Goal: Task Accomplishment & Management: Use online tool/utility

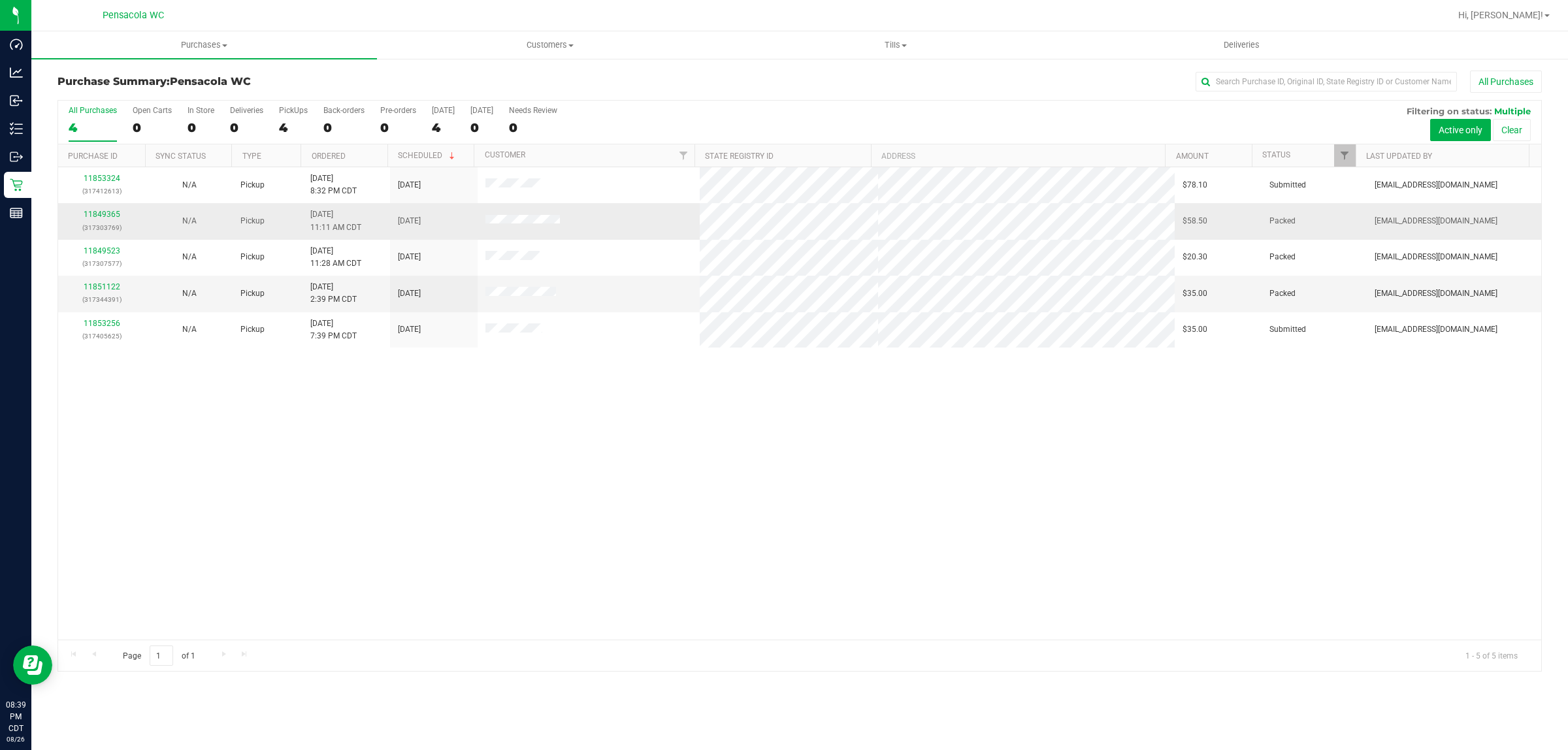
click at [102, 210] on div "11849365 (317303769)" at bounding box center [102, 220] width 72 height 25
click at [100, 214] on link "11849365" at bounding box center [101, 214] width 37 height 9
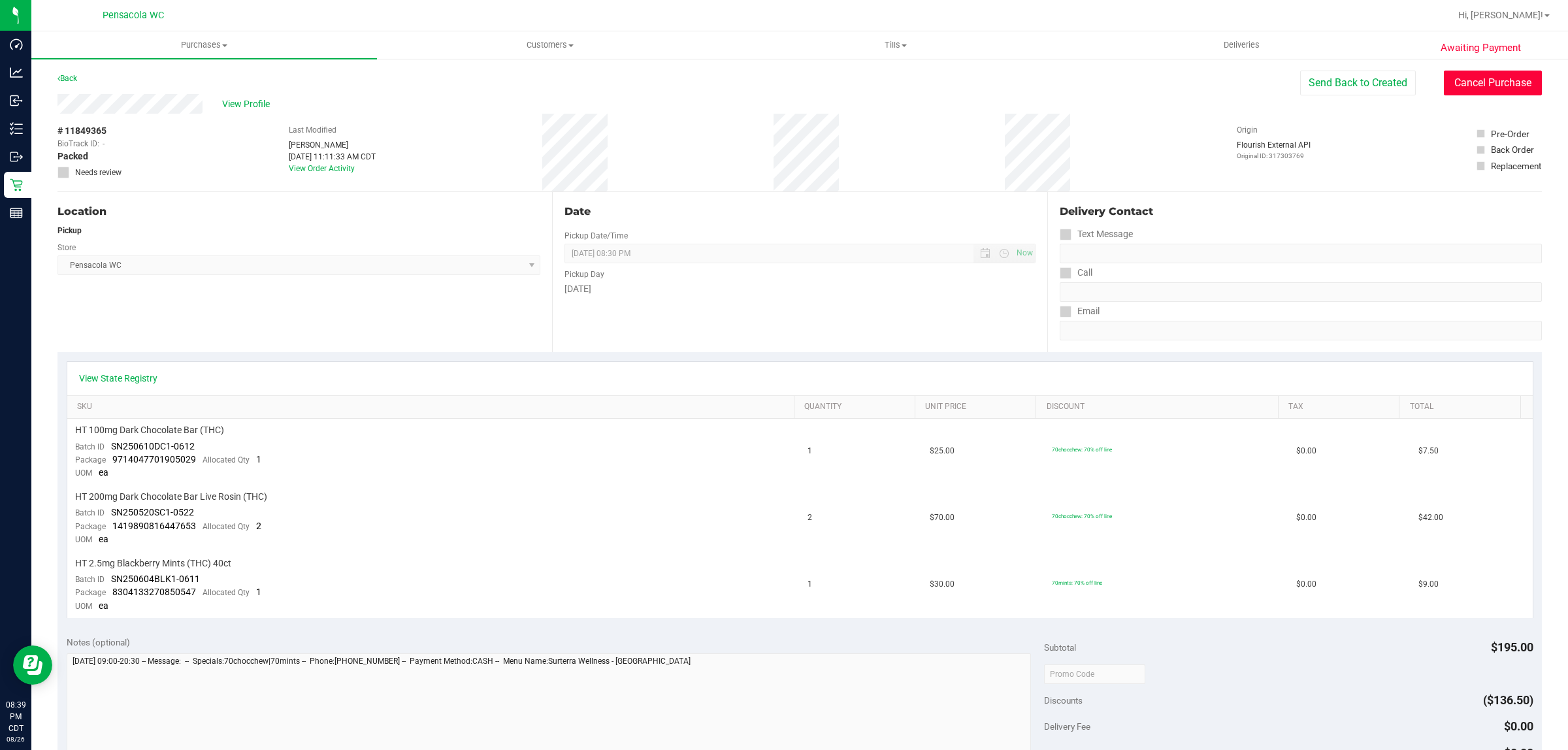
click at [1494, 88] on button "Cancel Purchase" at bounding box center [1492, 82] width 98 height 25
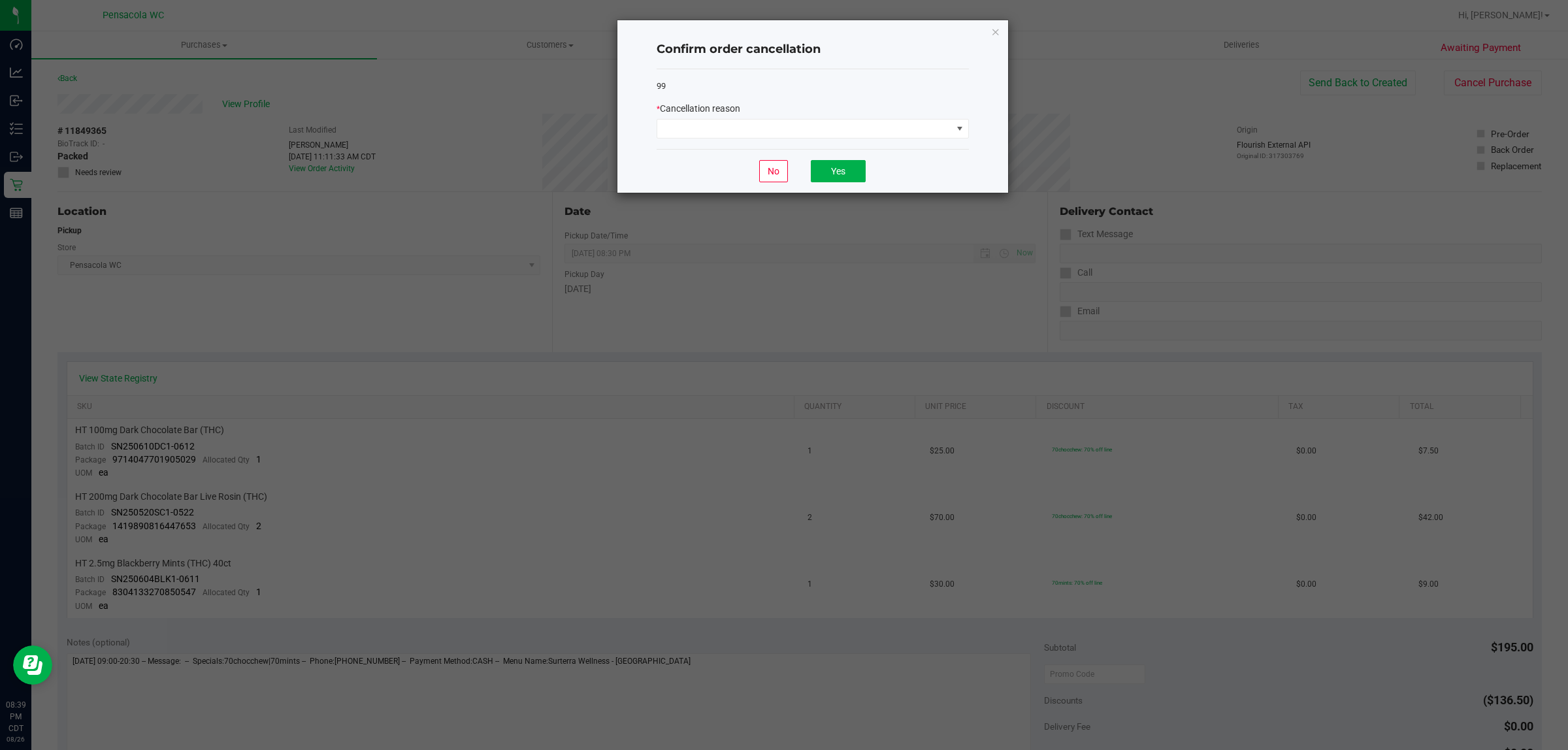
click at [781, 147] on div "99 * Cancellation reason" at bounding box center [812, 109] width 312 height 80
click at [781, 131] on span at bounding box center [804, 128] width 295 height 18
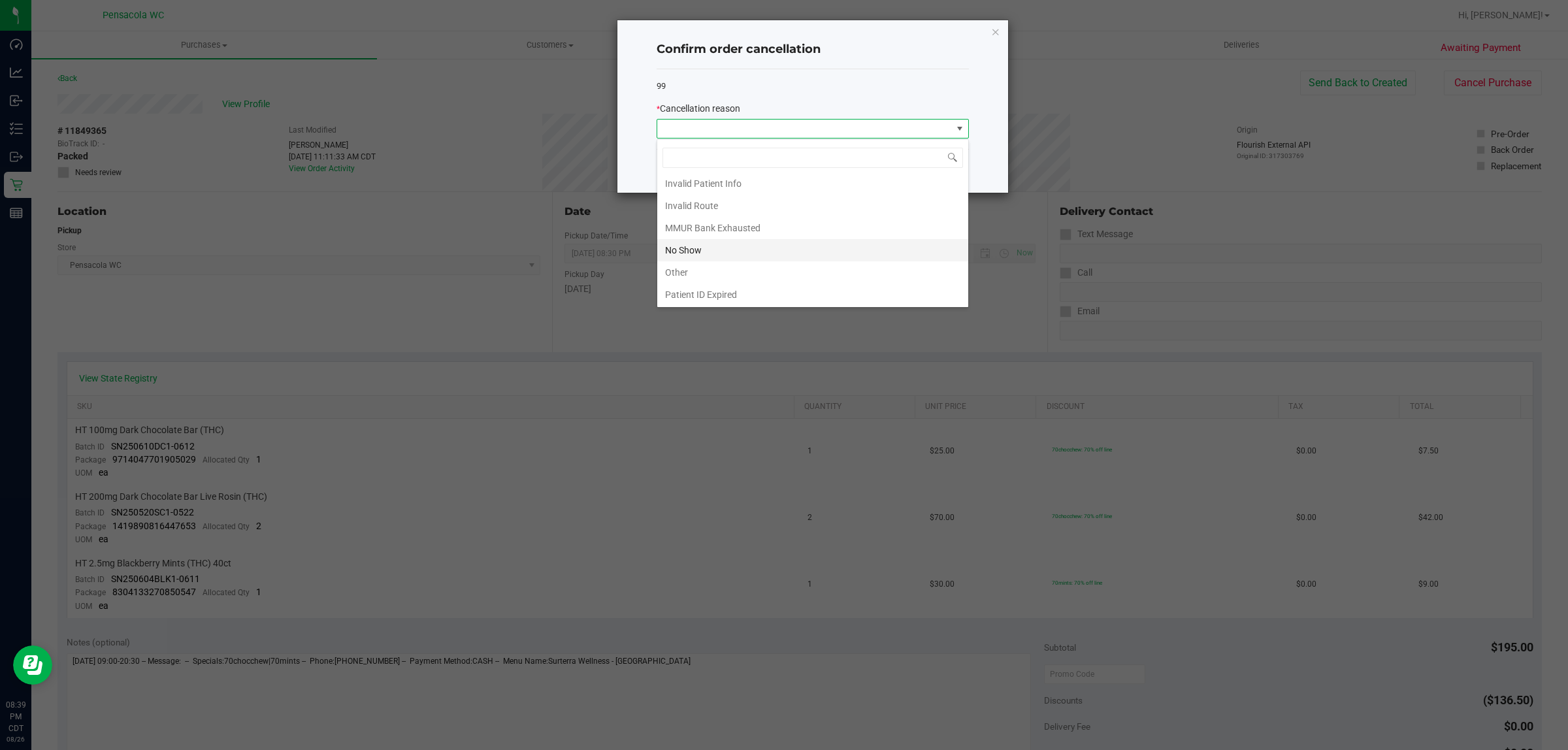
scroll to position [72, 0]
click at [772, 226] on li "No Show" at bounding box center [812, 227] width 311 height 22
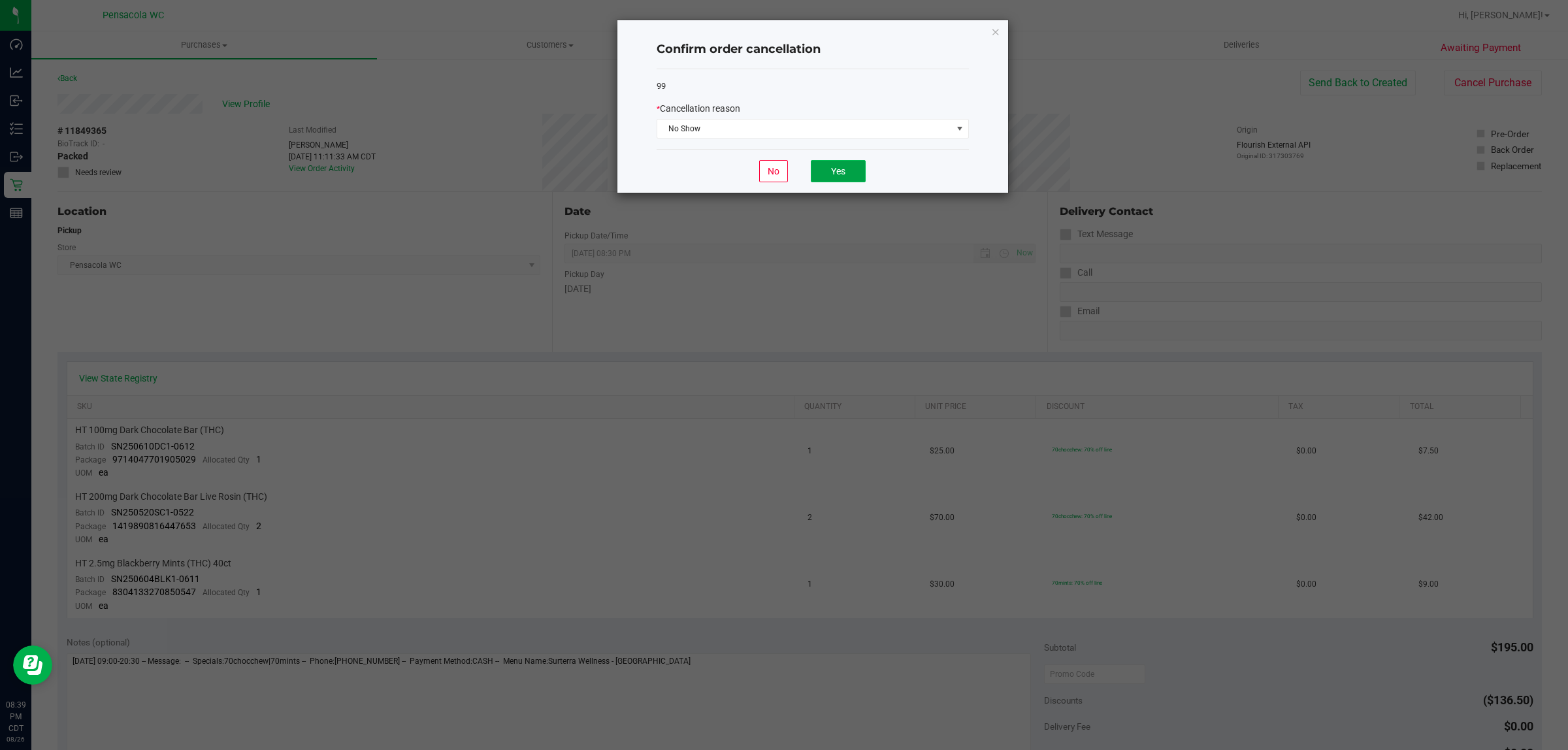
click at [841, 174] on button "Yes" at bounding box center [838, 171] width 55 height 22
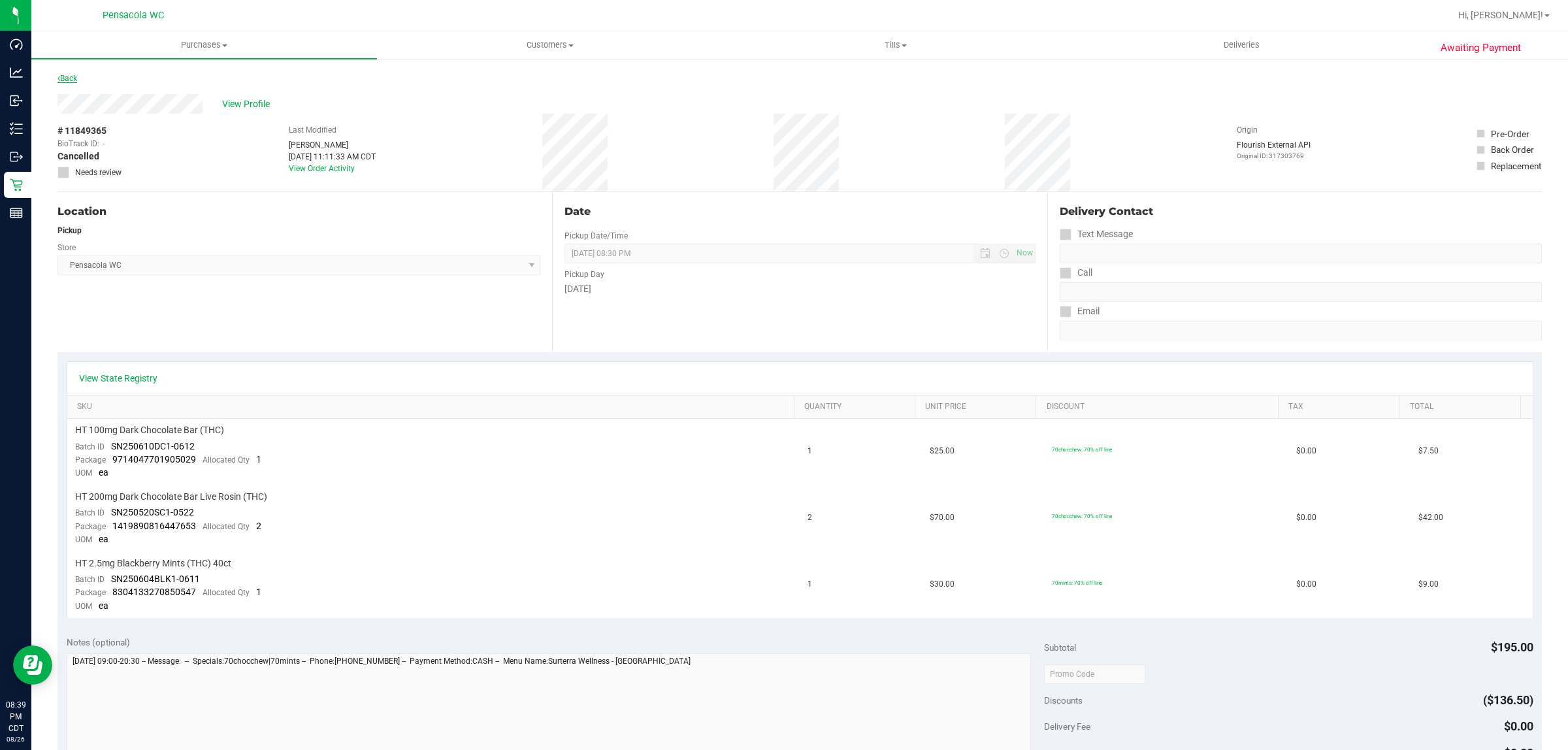
click at [67, 74] on link "Back" at bounding box center [67, 78] width 19 height 9
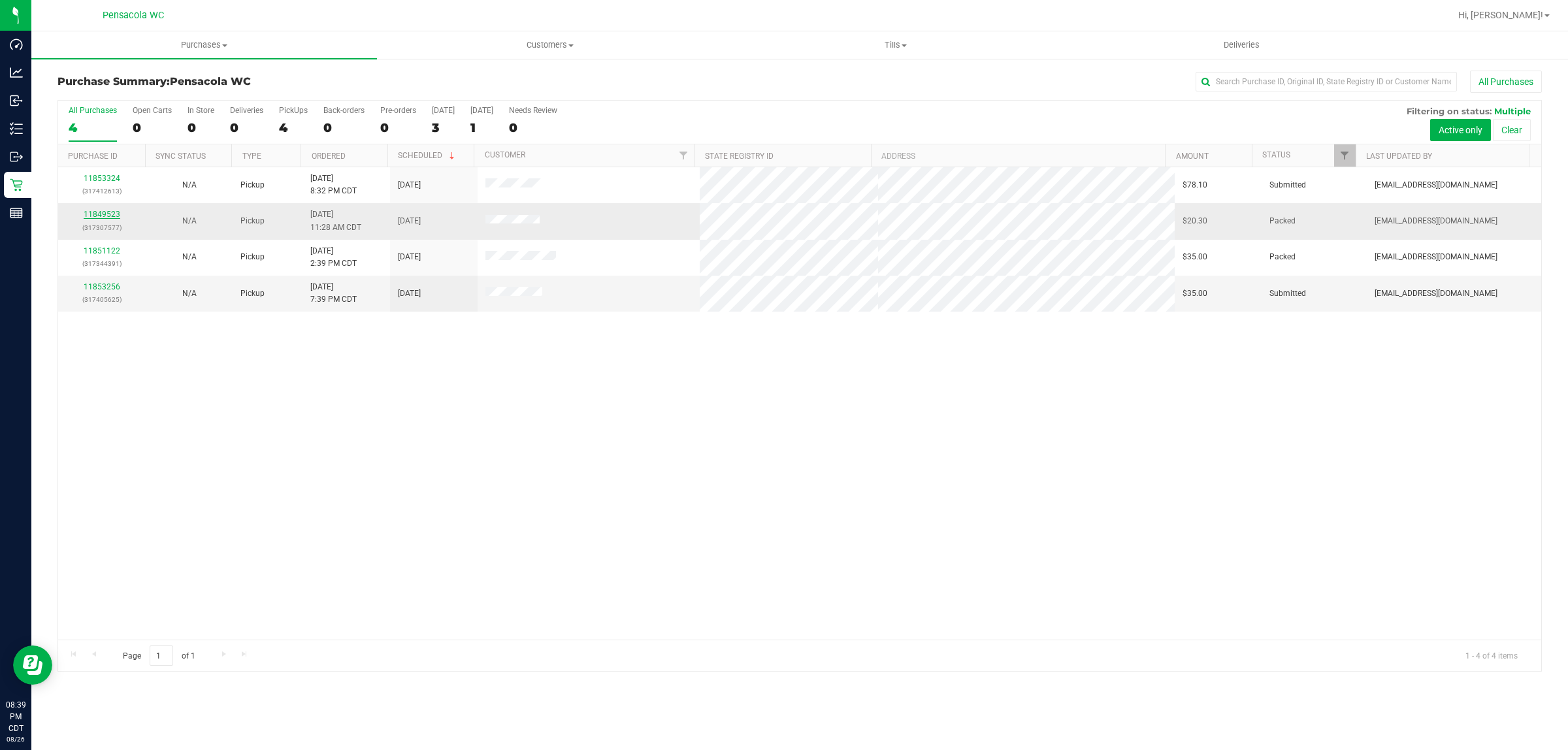
click at [103, 215] on link "11849523" at bounding box center [101, 214] width 37 height 9
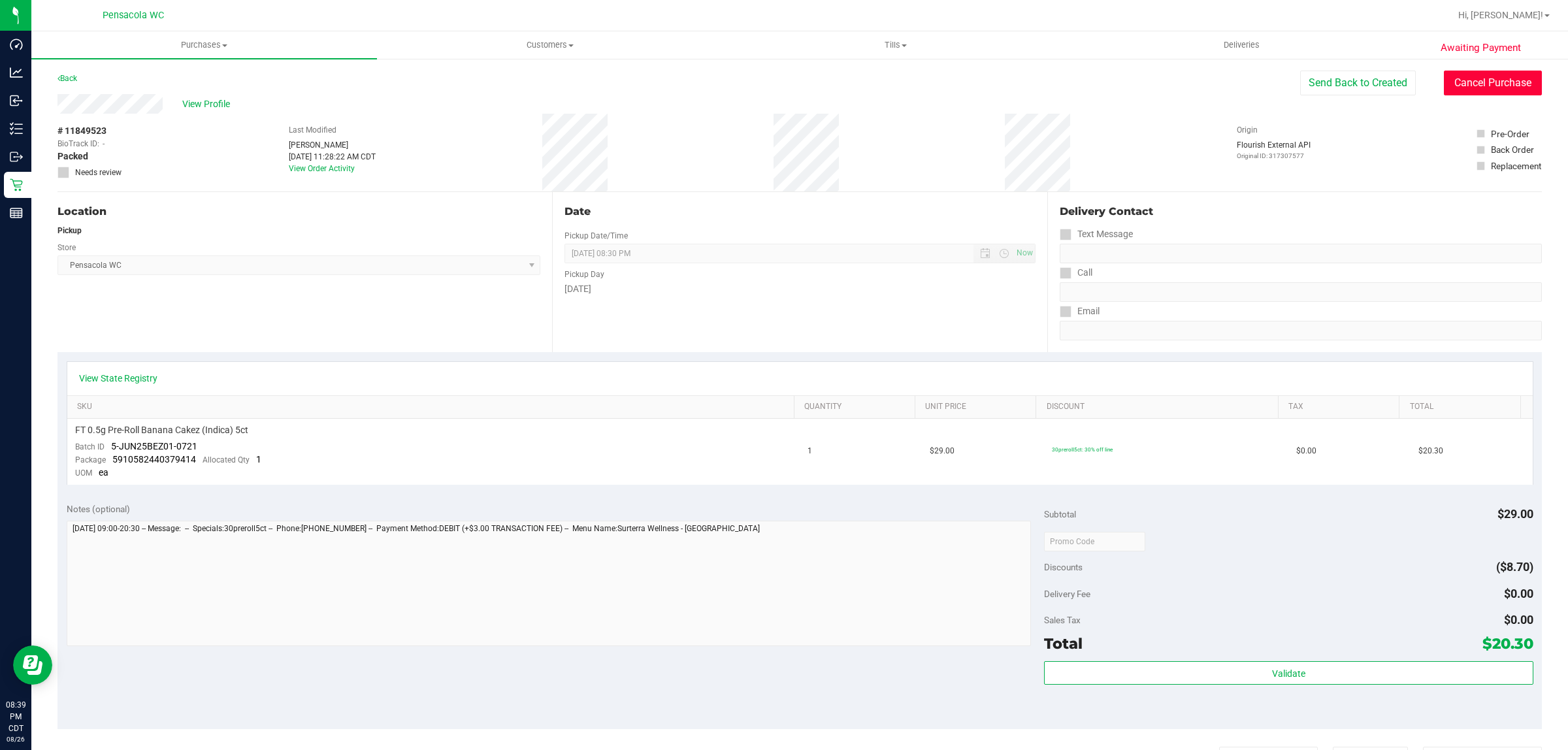
click at [1489, 90] on button "Cancel Purchase" at bounding box center [1492, 82] width 98 height 25
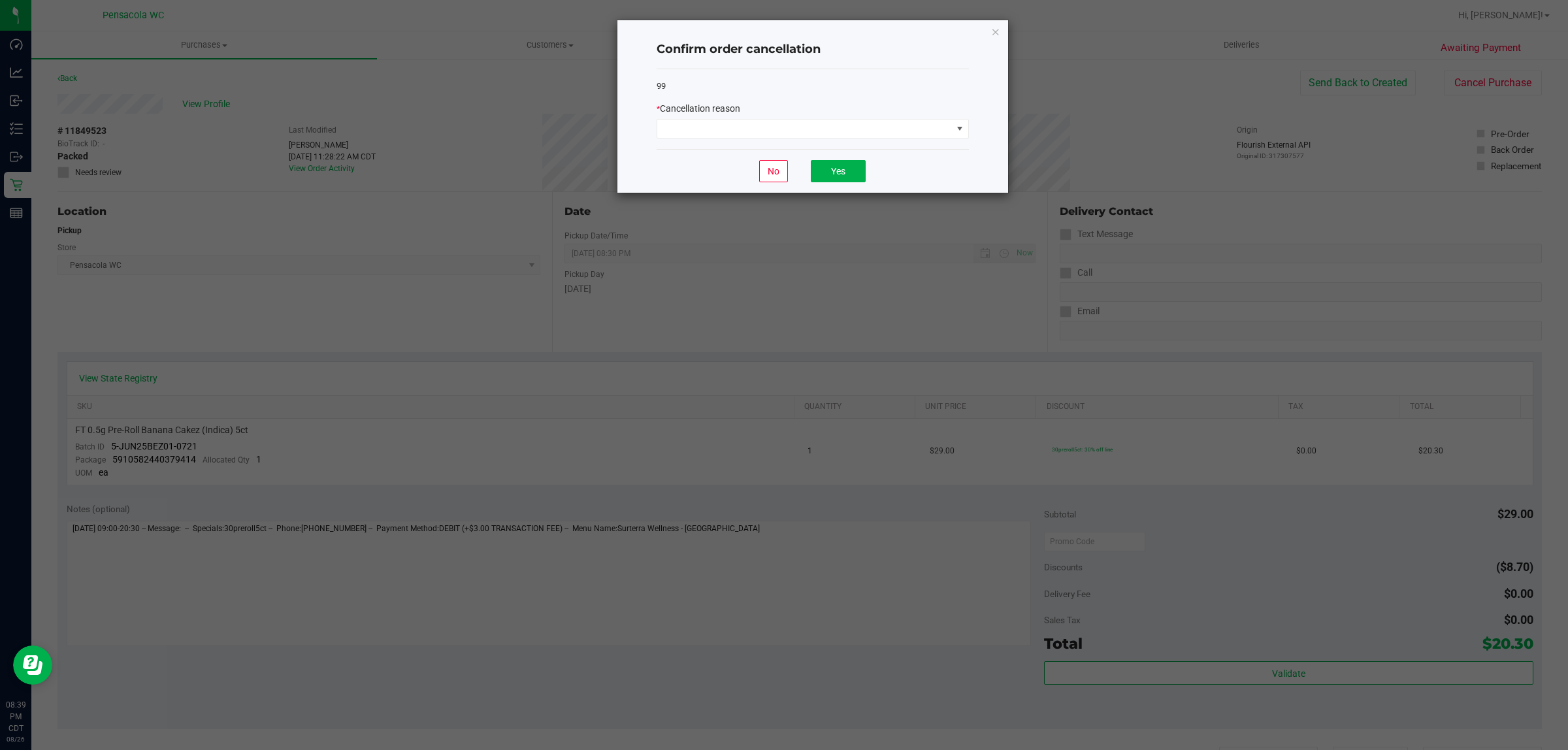
click at [844, 144] on div "99 * Cancellation reason" at bounding box center [812, 109] width 312 height 80
click at [841, 123] on span at bounding box center [804, 128] width 295 height 18
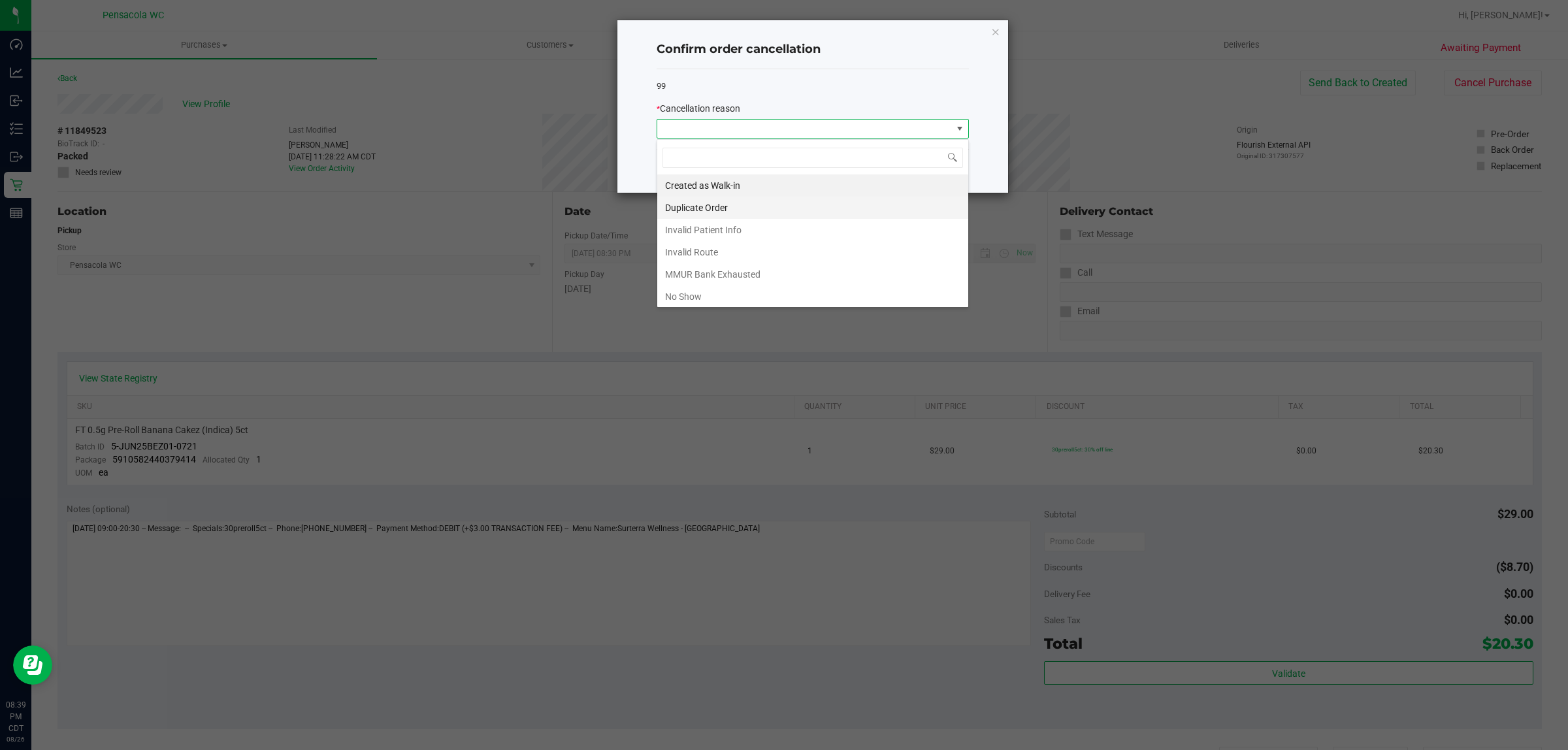
scroll to position [20, 312]
click at [827, 291] on li "No Show" at bounding box center [812, 297] width 311 height 22
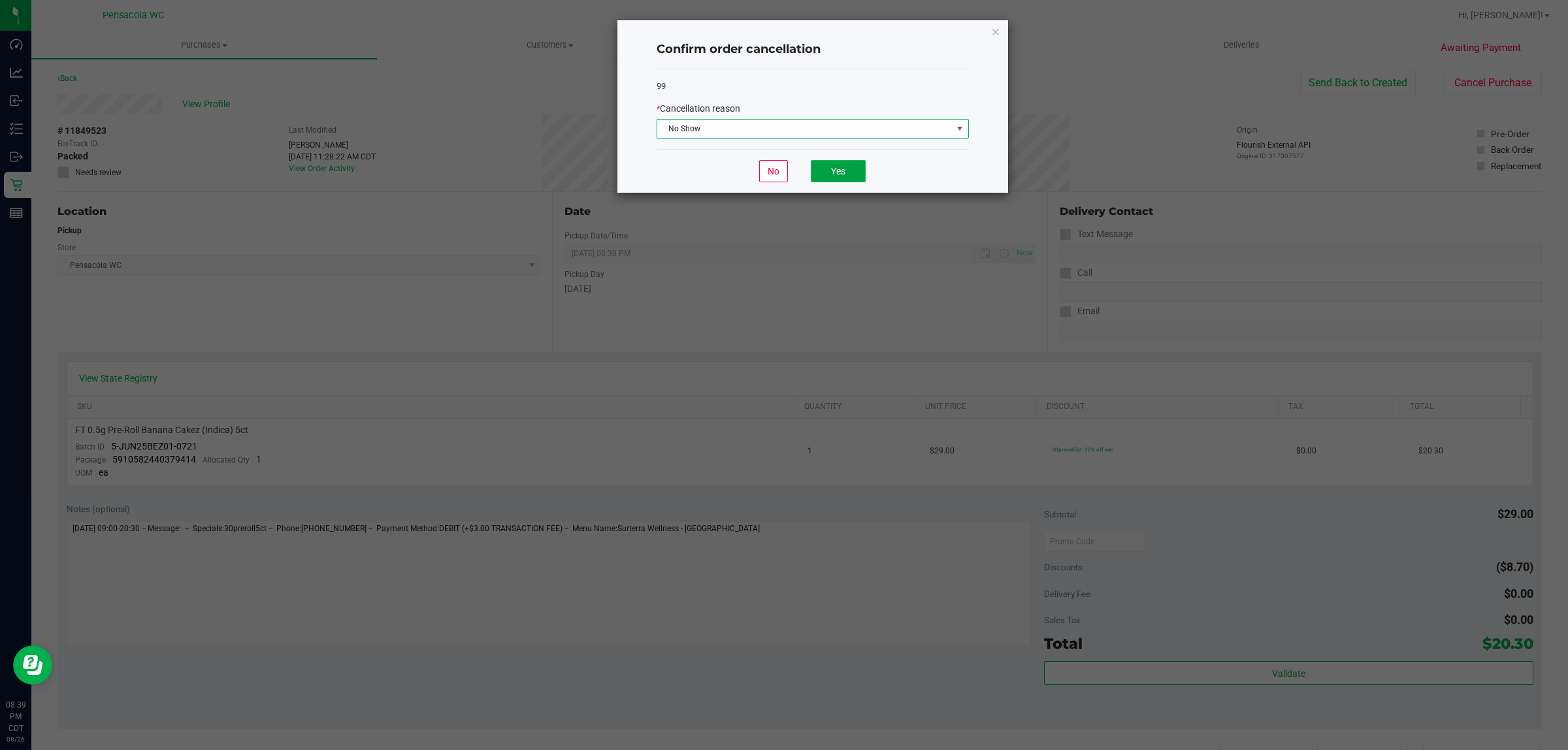
click at [856, 175] on button "Yes" at bounding box center [838, 171] width 55 height 22
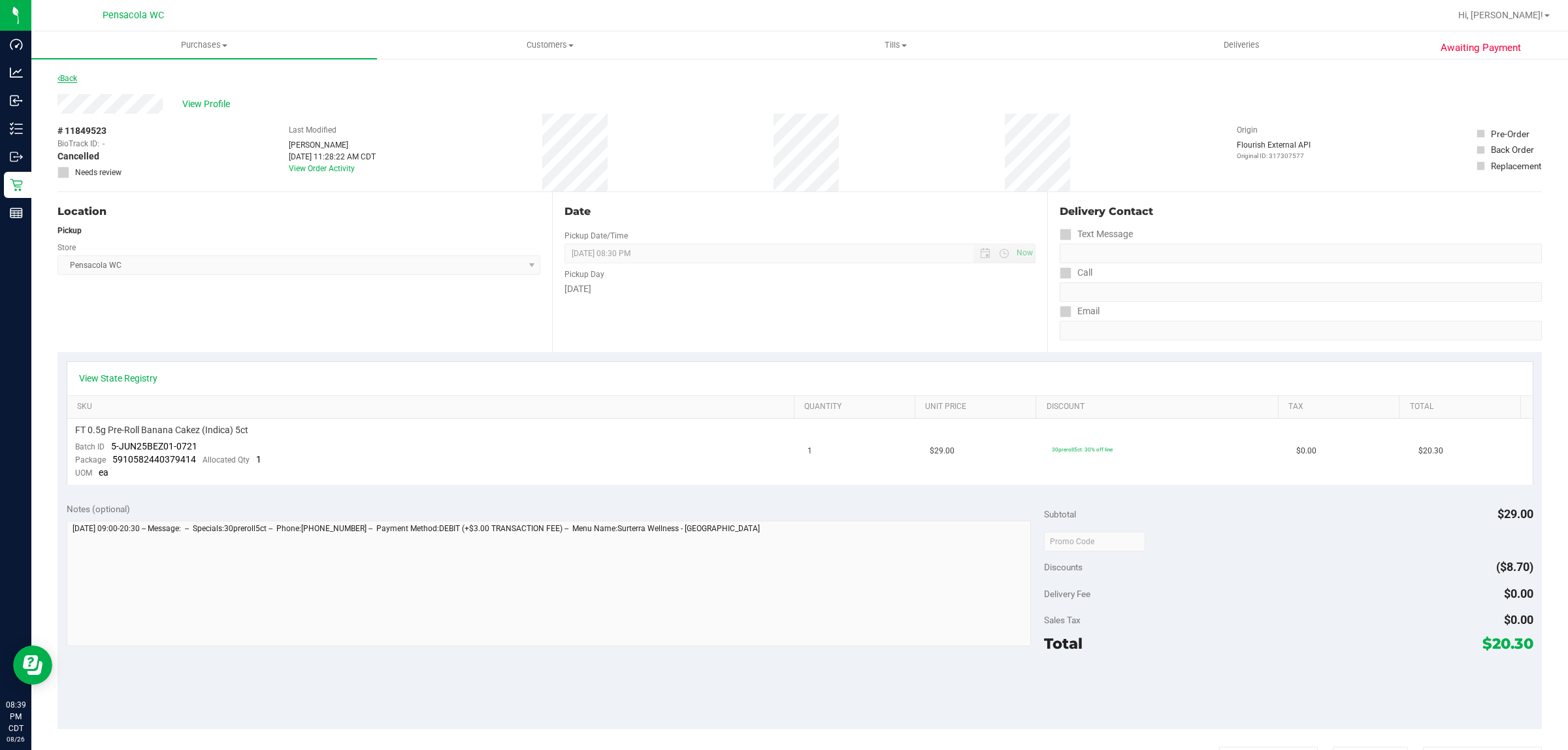
click at [70, 79] on link "Back" at bounding box center [67, 78] width 19 height 9
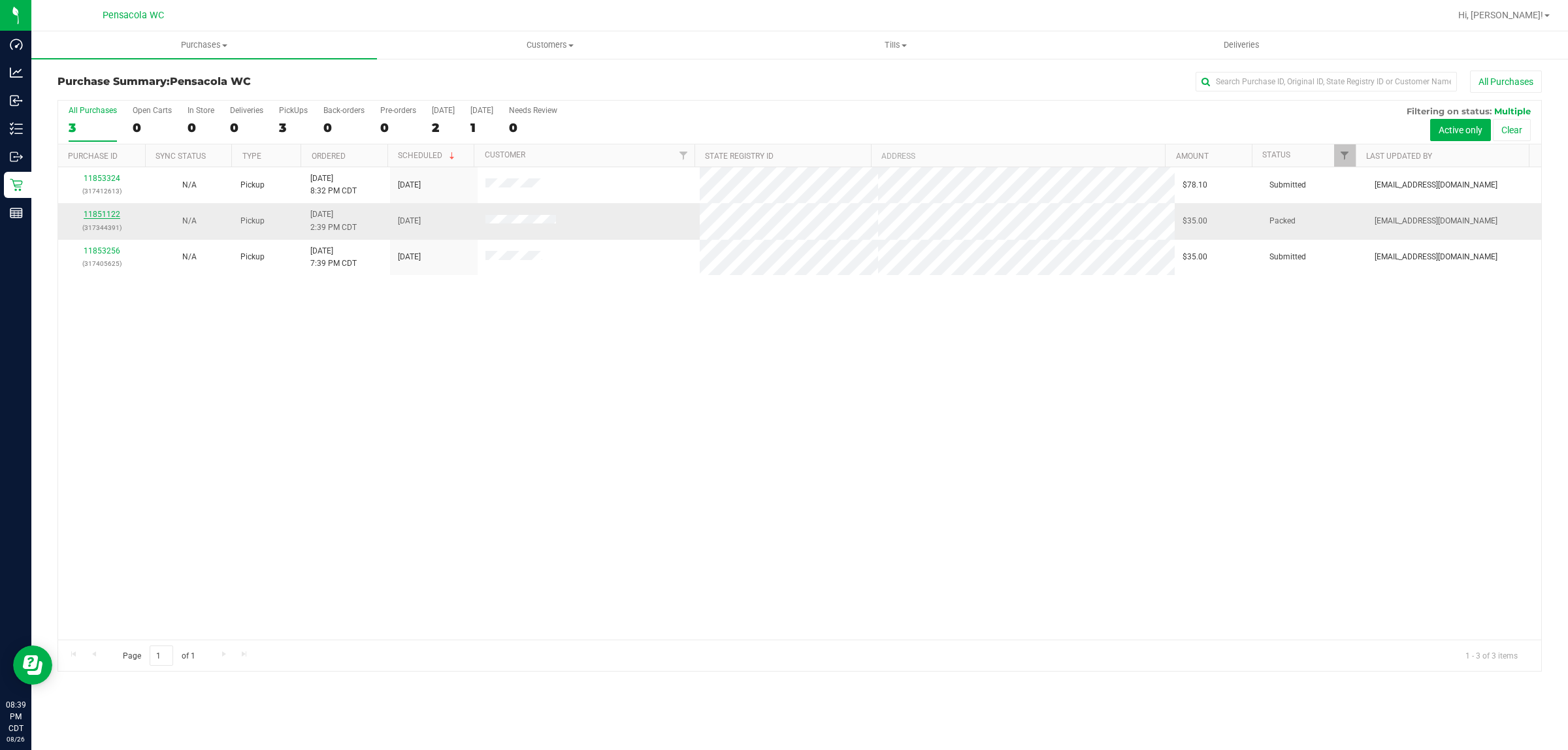
click at [106, 219] on link "11851122" at bounding box center [101, 214] width 37 height 9
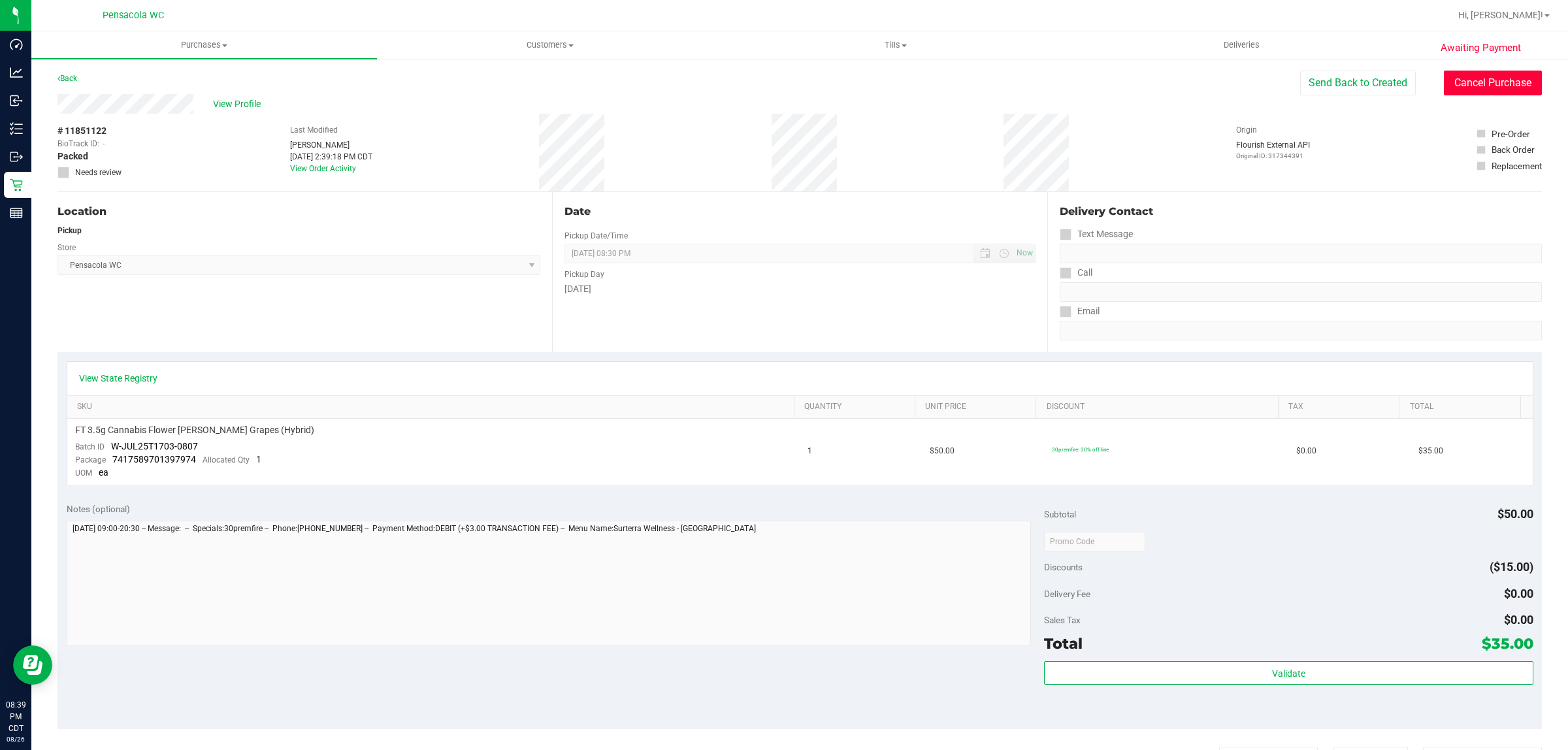
click at [1516, 75] on button "Cancel Purchase" at bounding box center [1492, 82] width 98 height 25
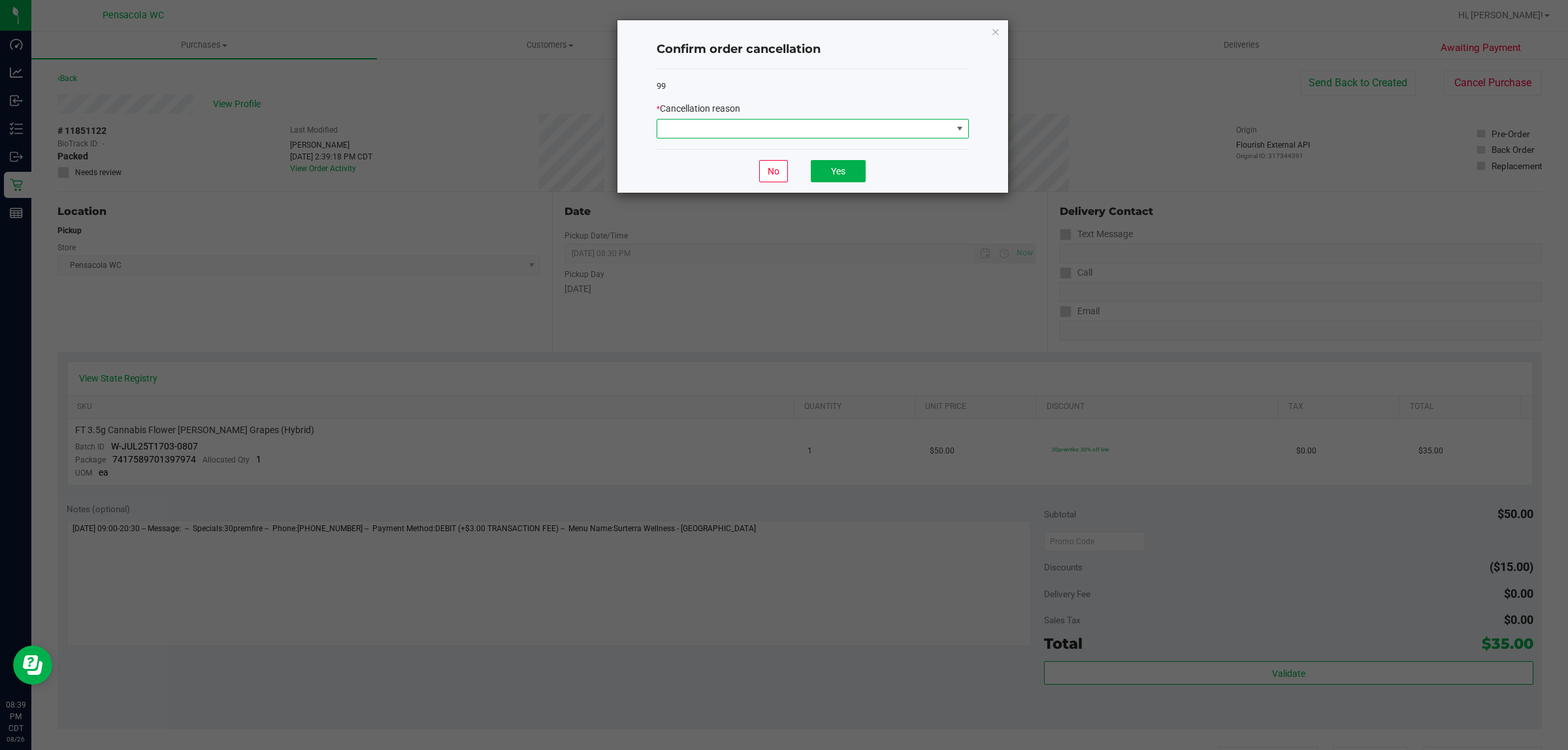
click at [850, 136] on span at bounding box center [804, 128] width 295 height 18
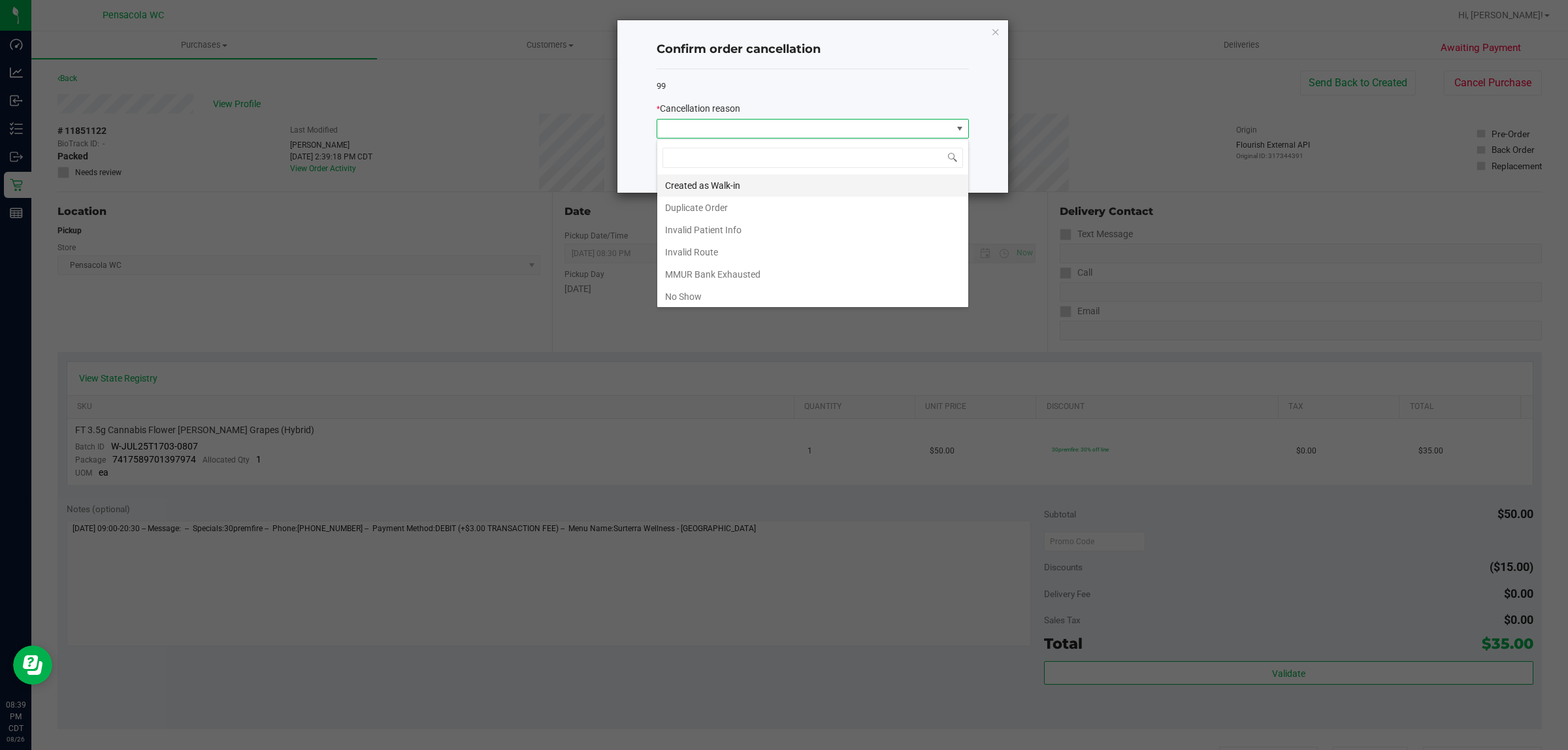
scroll to position [20, 312]
click at [794, 297] on li "No Show" at bounding box center [812, 297] width 311 height 22
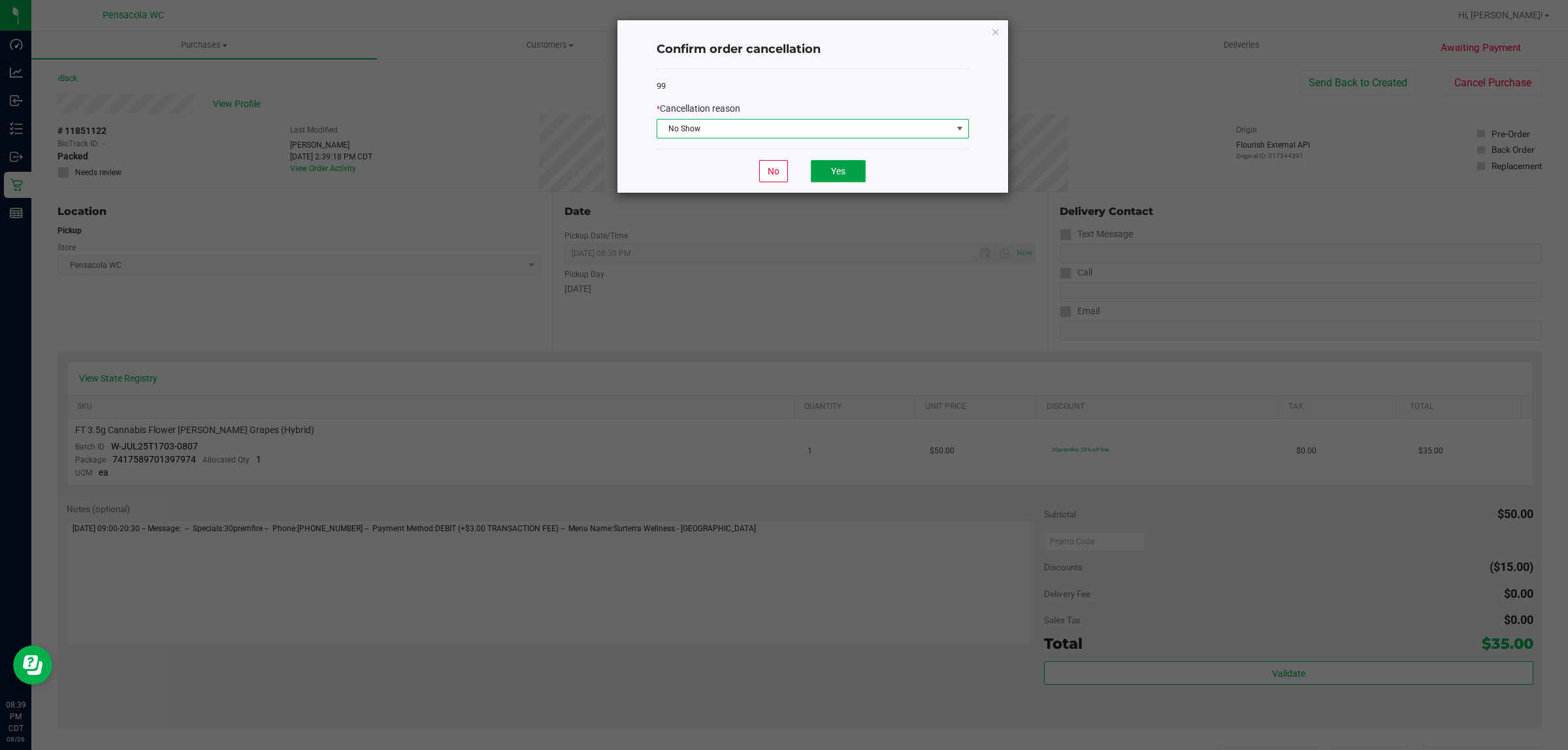
click at [829, 173] on button "Yes" at bounding box center [838, 171] width 55 height 22
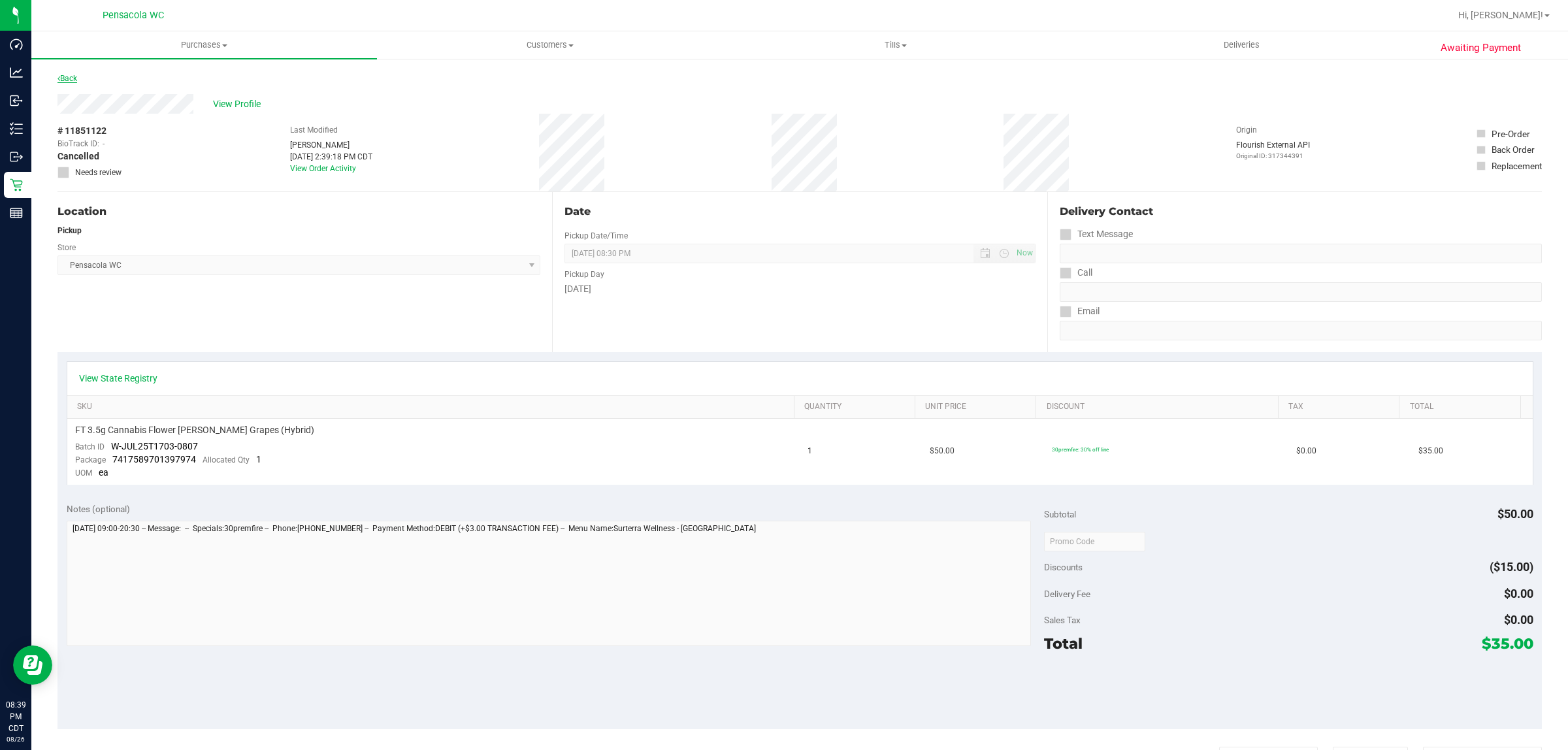
click at [76, 76] on link "Back" at bounding box center [67, 78] width 19 height 9
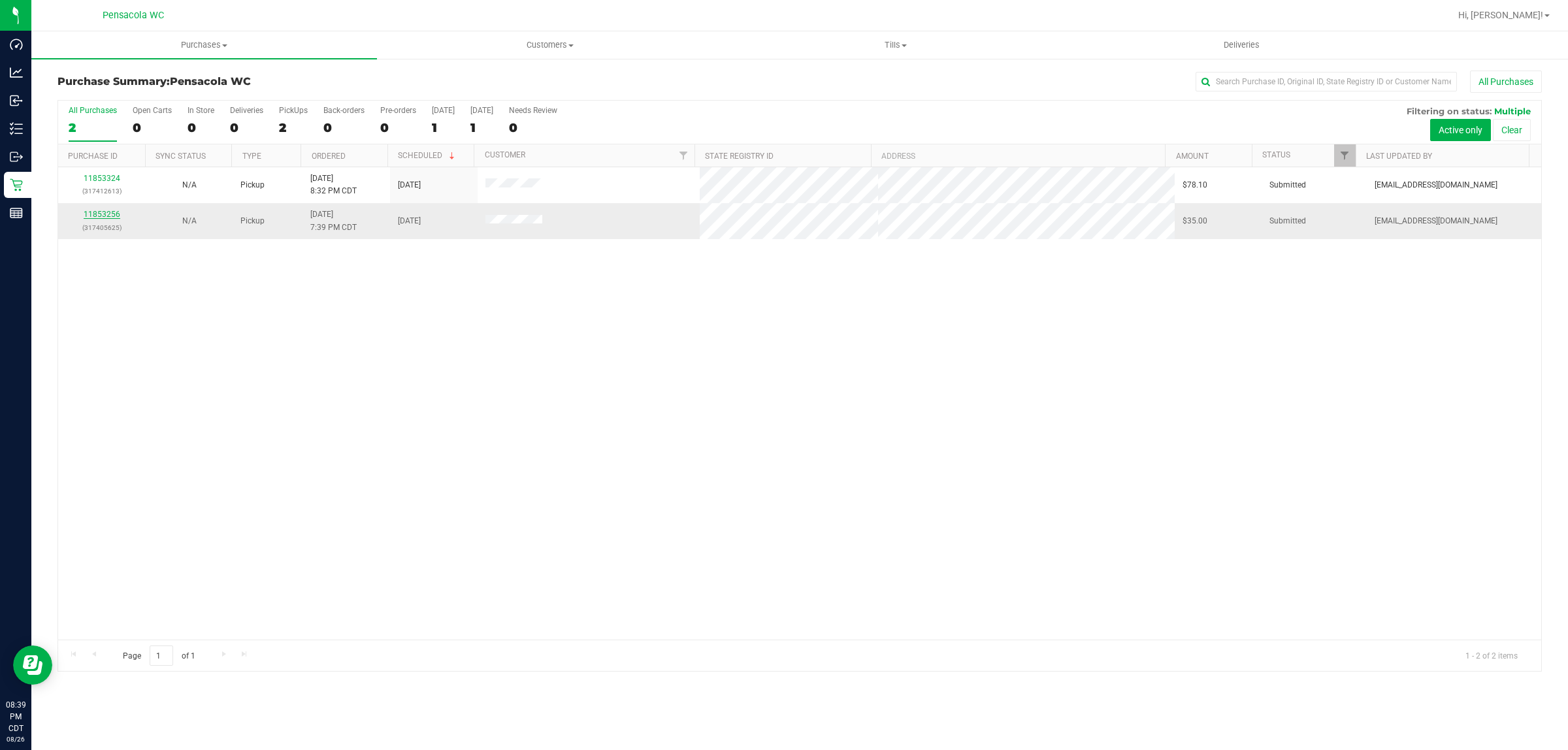
click at [103, 215] on link "11853256" at bounding box center [101, 214] width 37 height 9
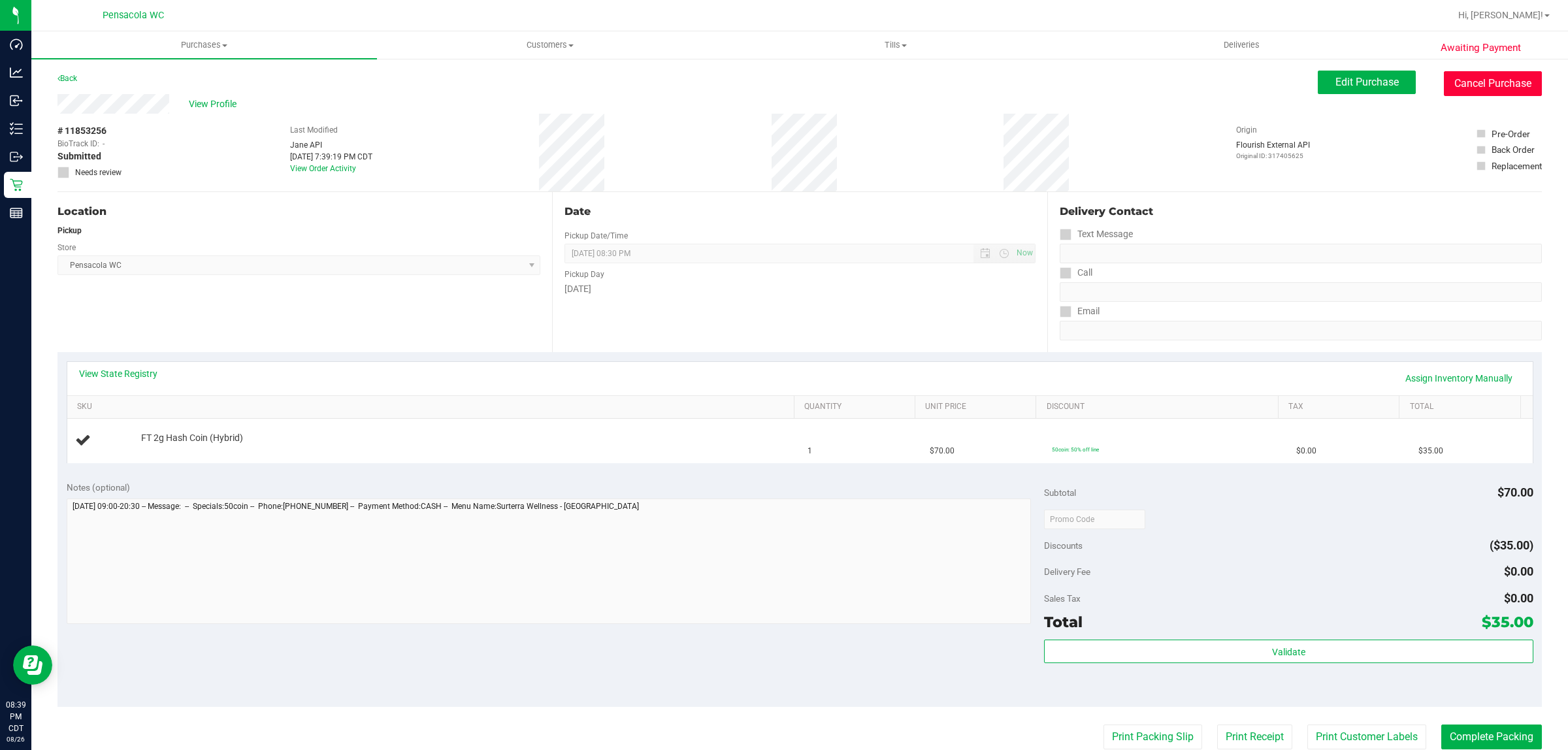
click at [1478, 79] on button "Cancel Purchase" at bounding box center [1492, 83] width 98 height 25
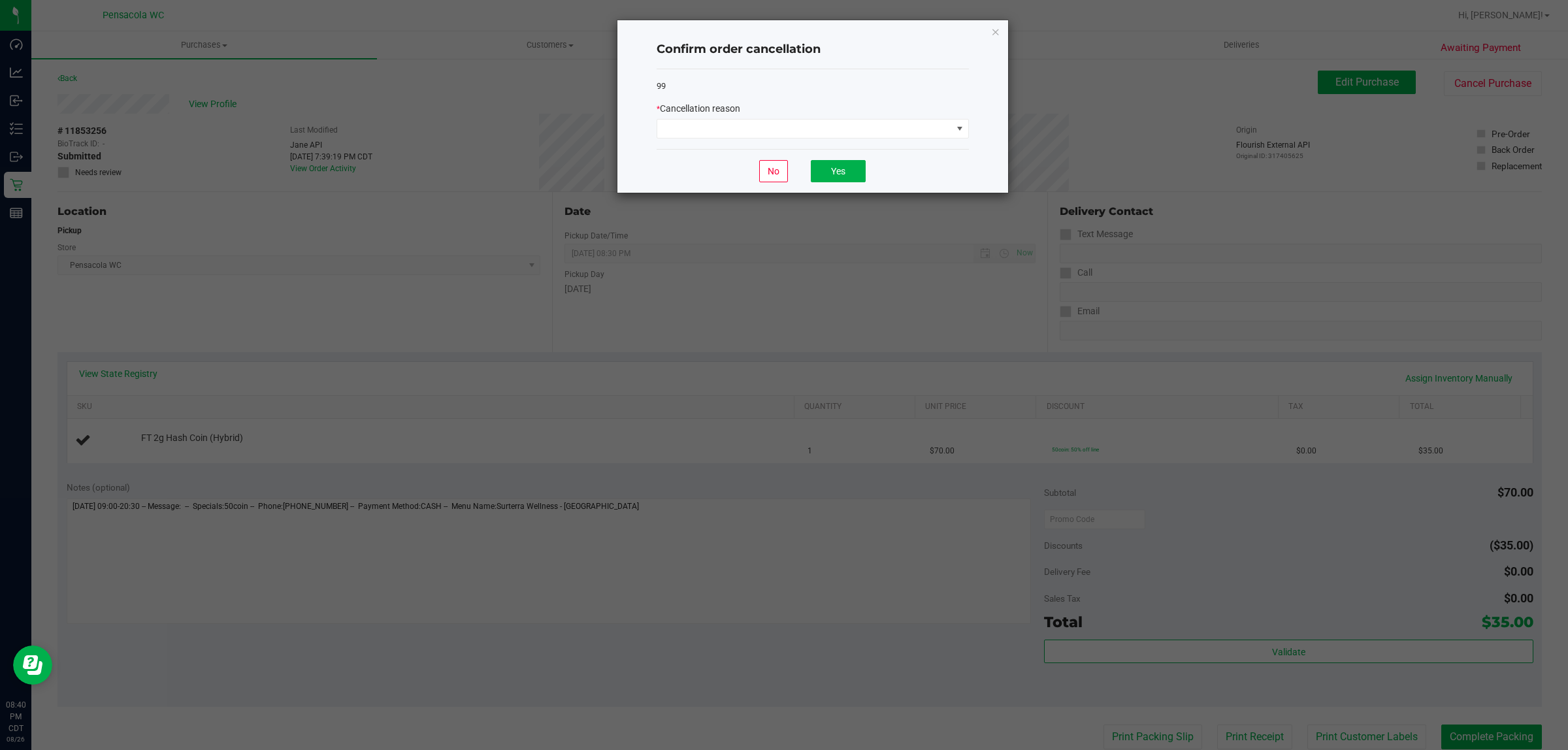
click at [830, 113] on div "* Cancellation reason" at bounding box center [812, 109] width 312 height 14
click at [830, 123] on span at bounding box center [804, 128] width 295 height 18
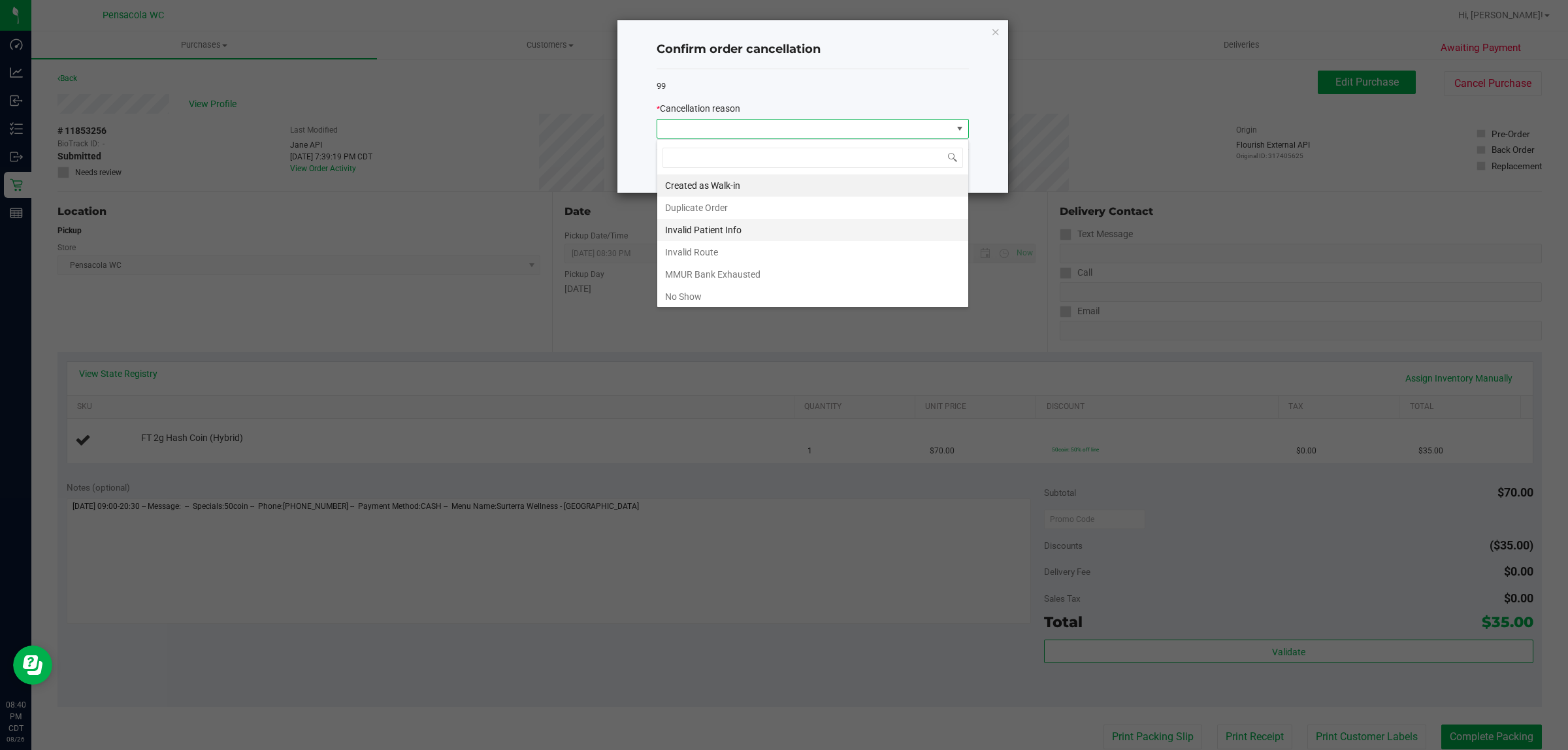
scroll to position [20, 312]
click at [769, 296] on li "No Show" at bounding box center [812, 297] width 311 height 22
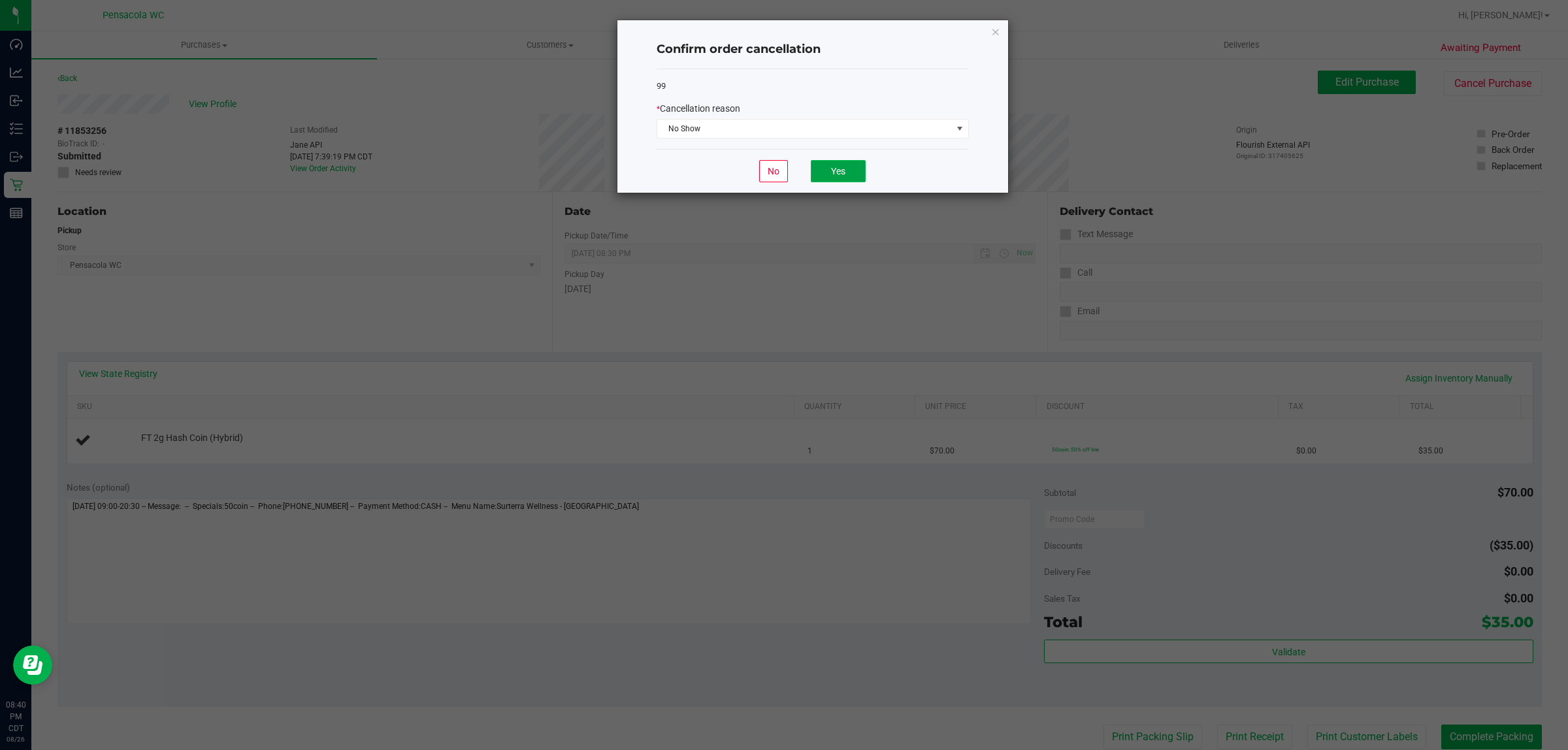
click at [818, 164] on button "Yes" at bounding box center [838, 171] width 55 height 22
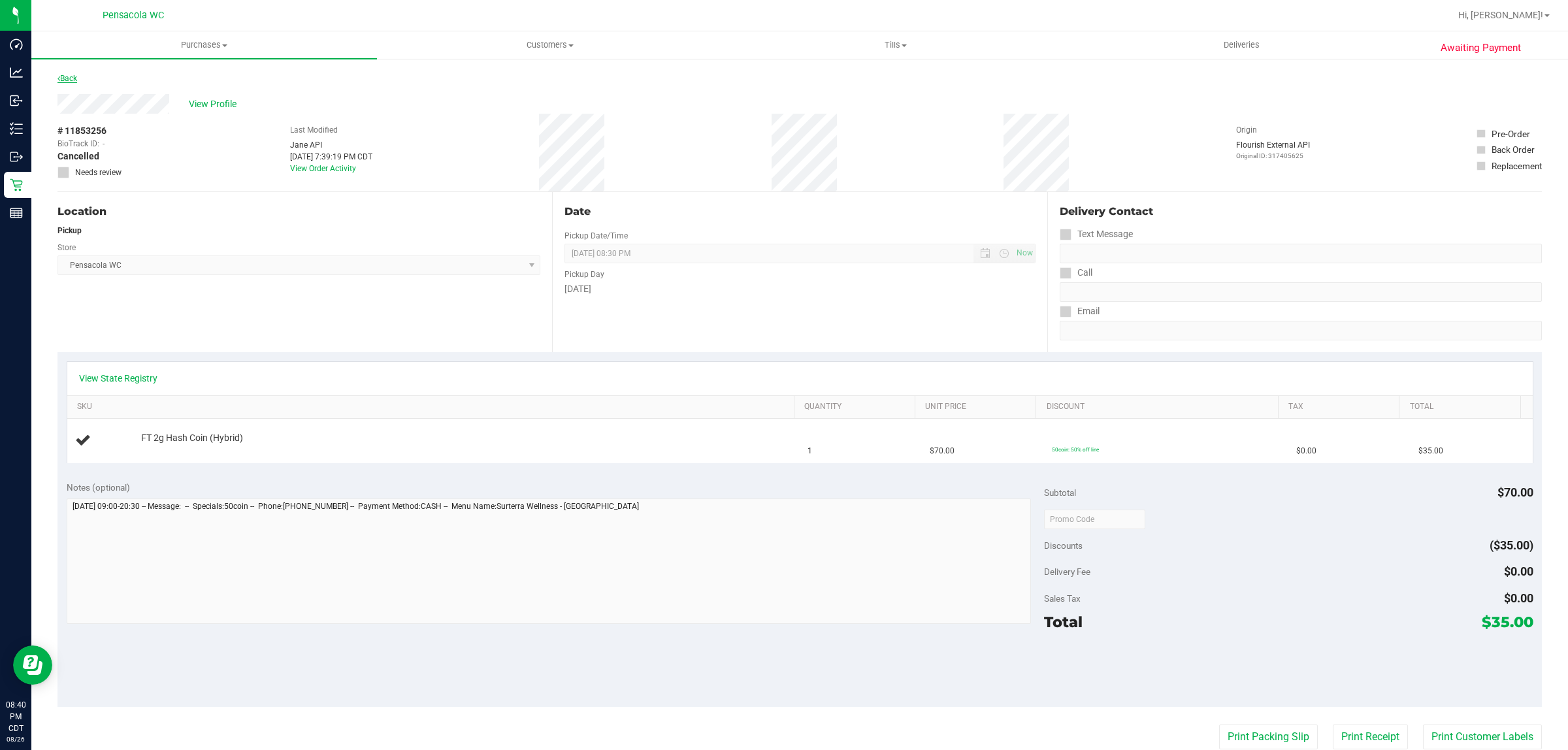
click at [58, 74] on link "Back" at bounding box center [67, 78] width 19 height 9
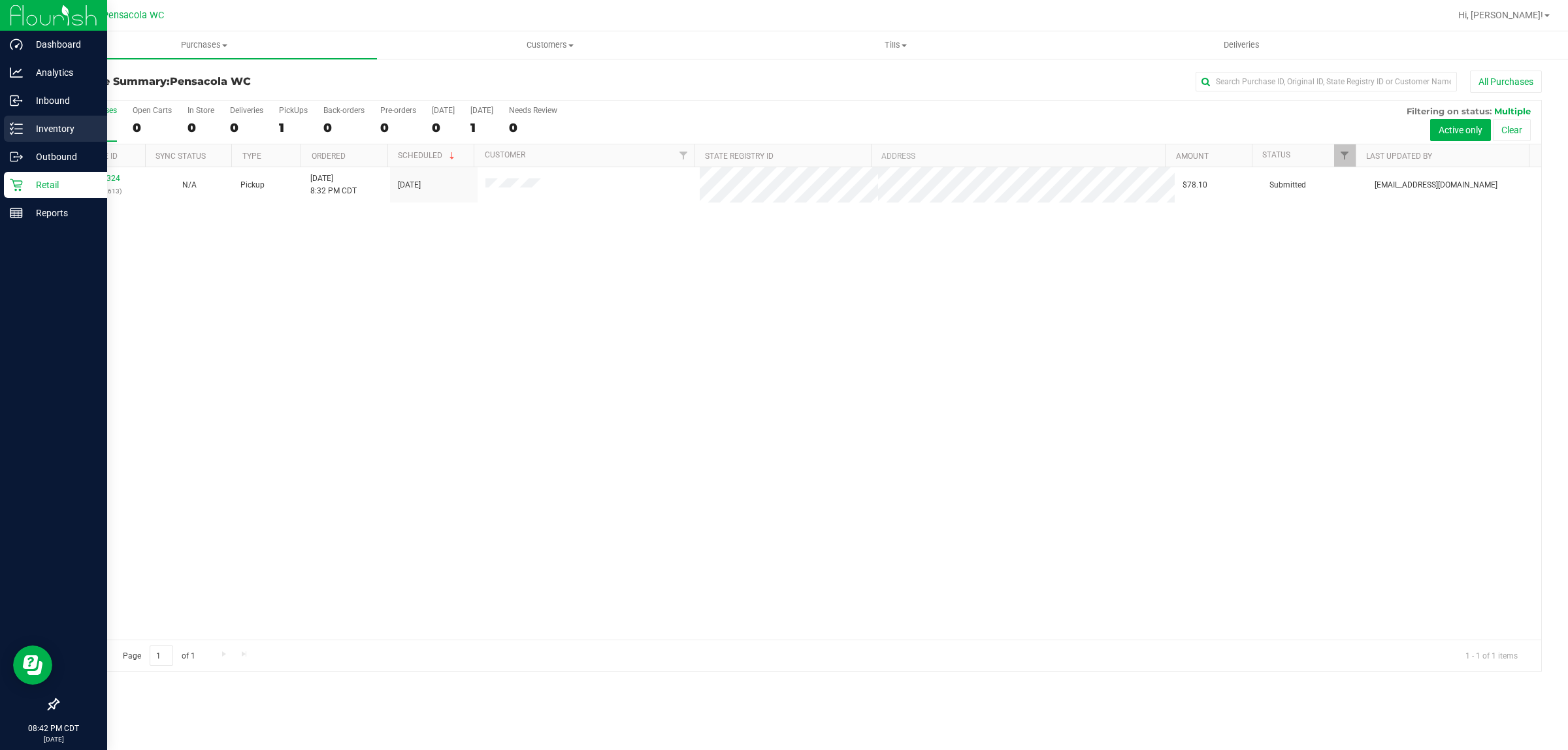
click at [44, 122] on p "Inventory" at bounding box center [61, 128] width 79 height 16
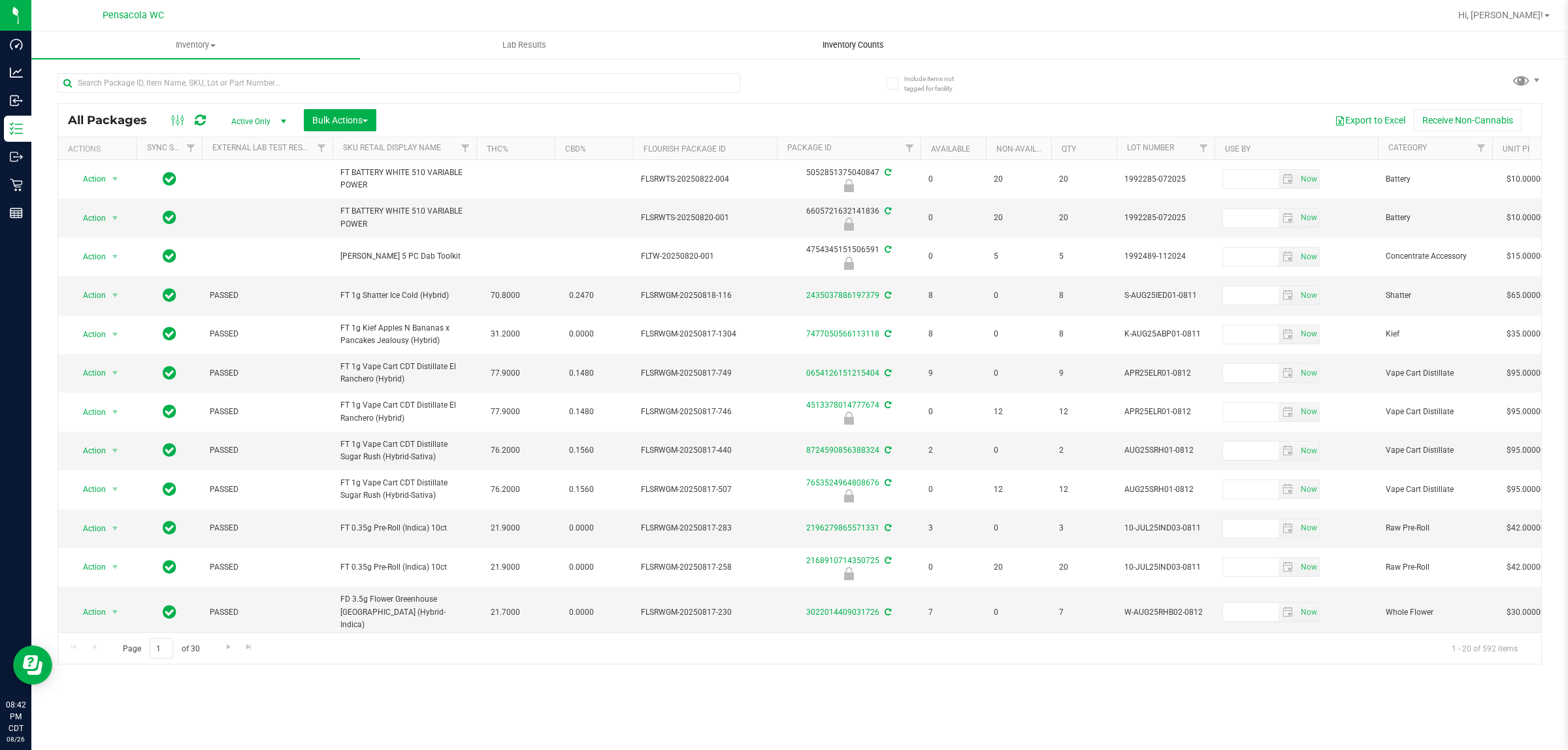
click at [874, 50] on span "Inventory Counts" at bounding box center [853, 45] width 97 height 12
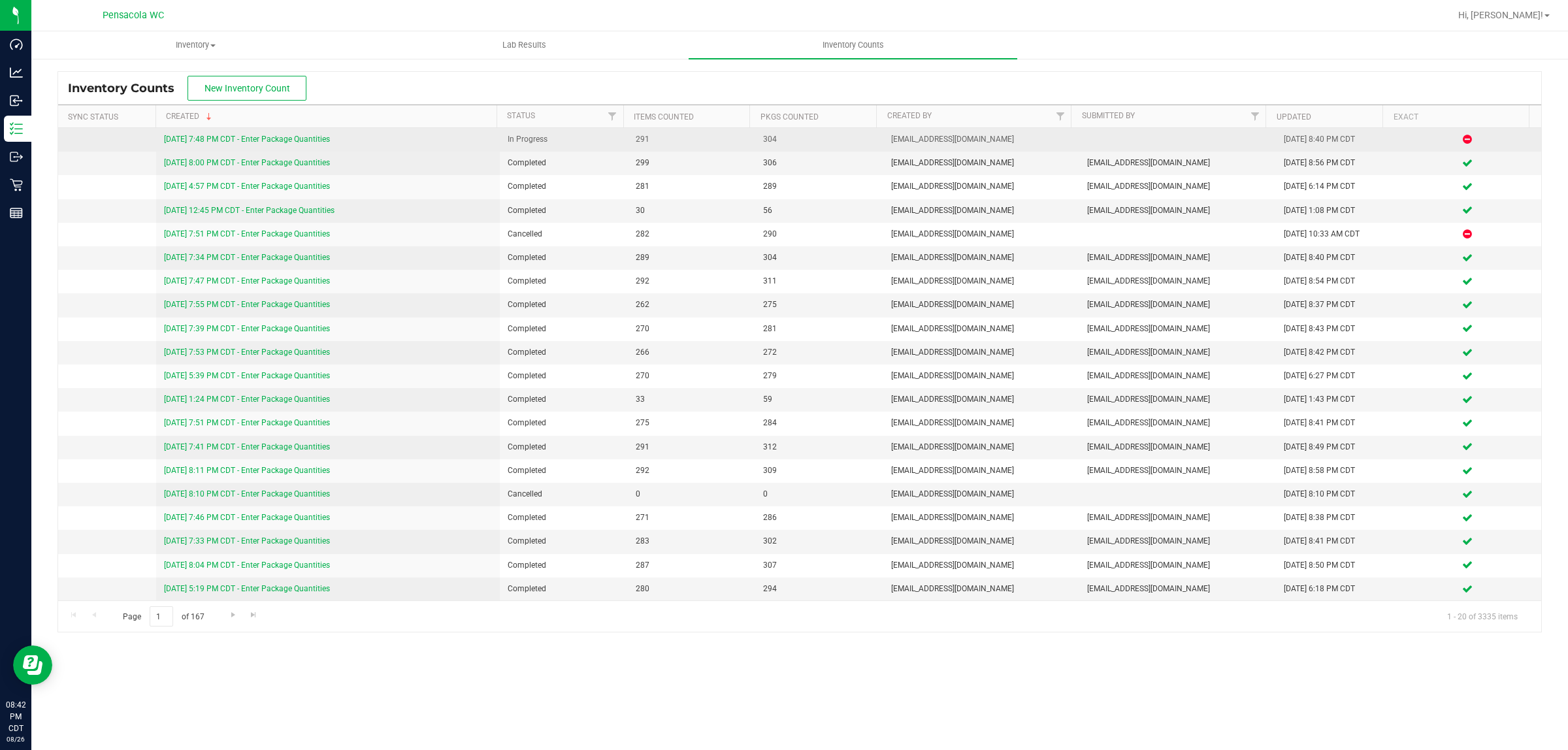
click at [321, 138] on link "8/26/25 7:48 PM CDT - Enter Package Quantities" at bounding box center [247, 139] width 166 height 9
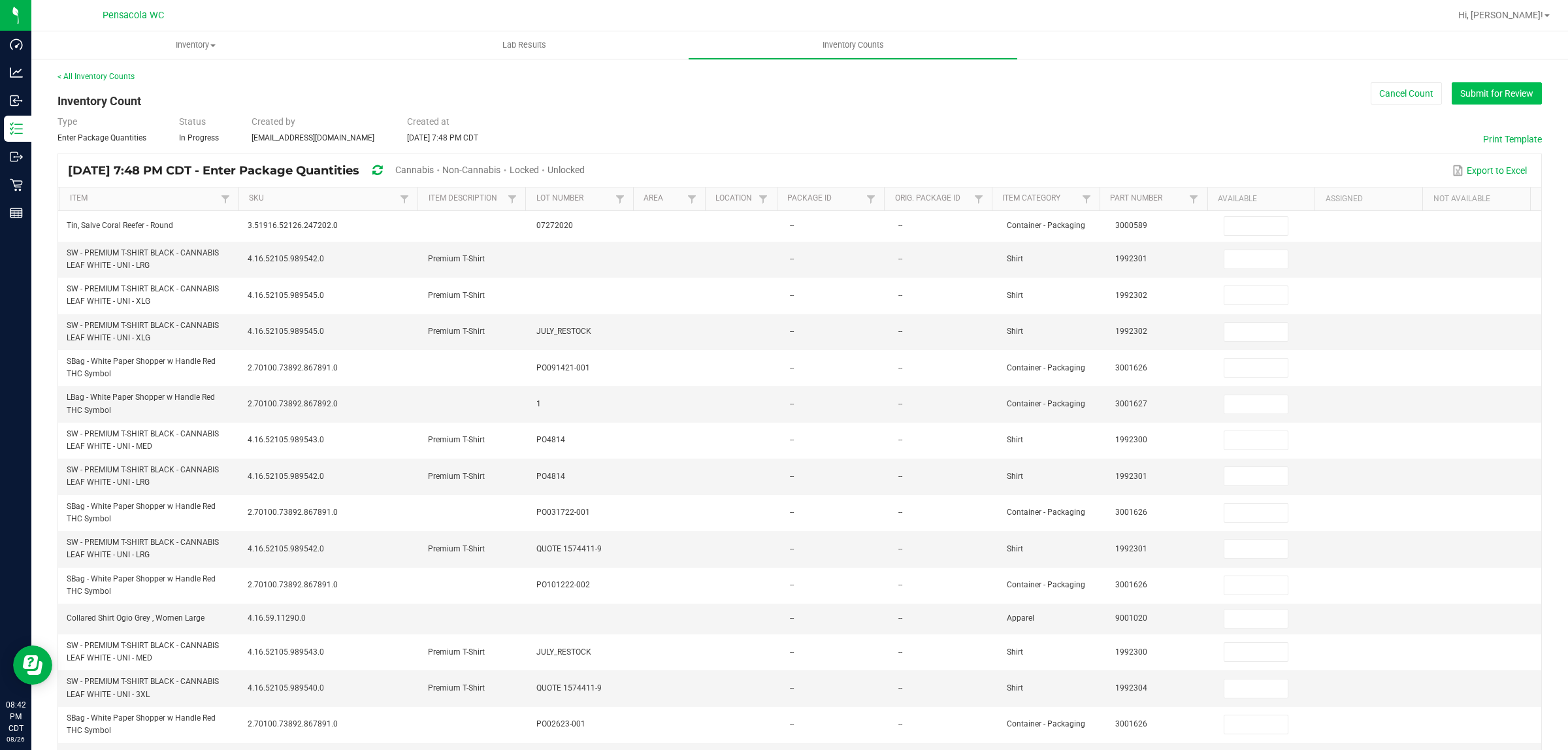
click at [1500, 92] on button "Submit for Review" at bounding box center [1497, 94] width 90 height 22
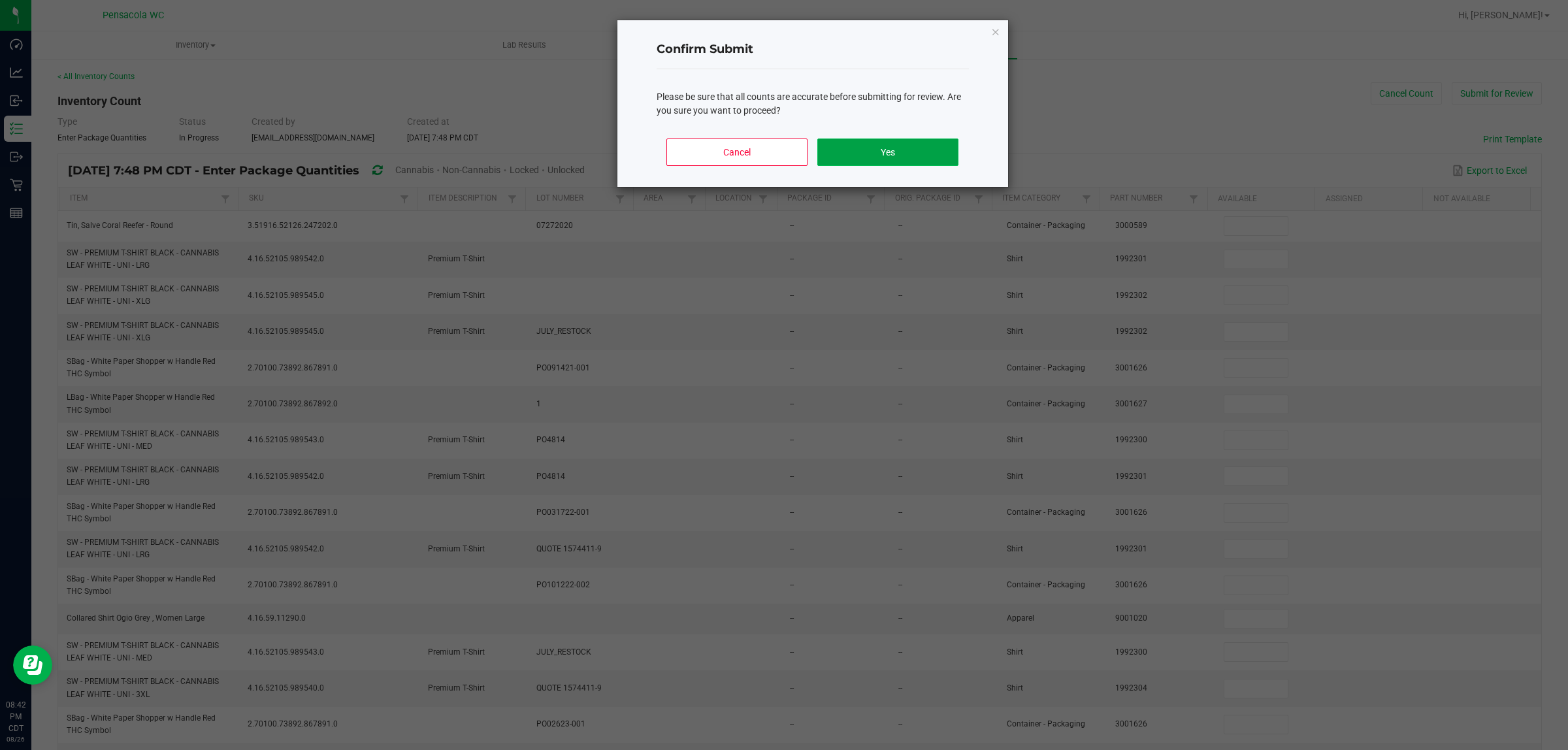
click at [931, 145] on button "Yes" at bounding box center [887, 152] width 140 height 28
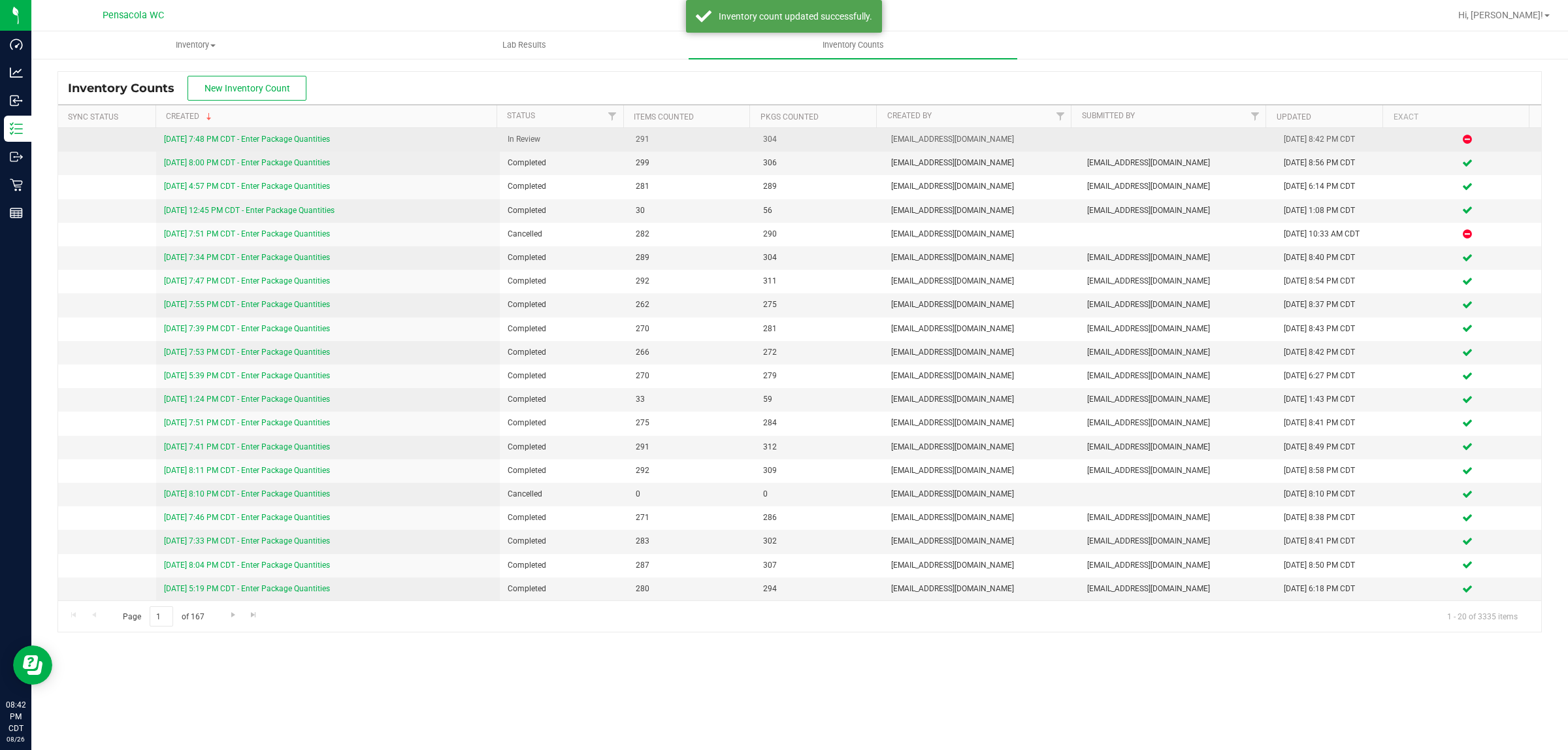
click at [292, 142] on link "8/26/25 7:48 PM CDT - Enter Package Quantities" at bounding box center [247, 139] width 166 height 9
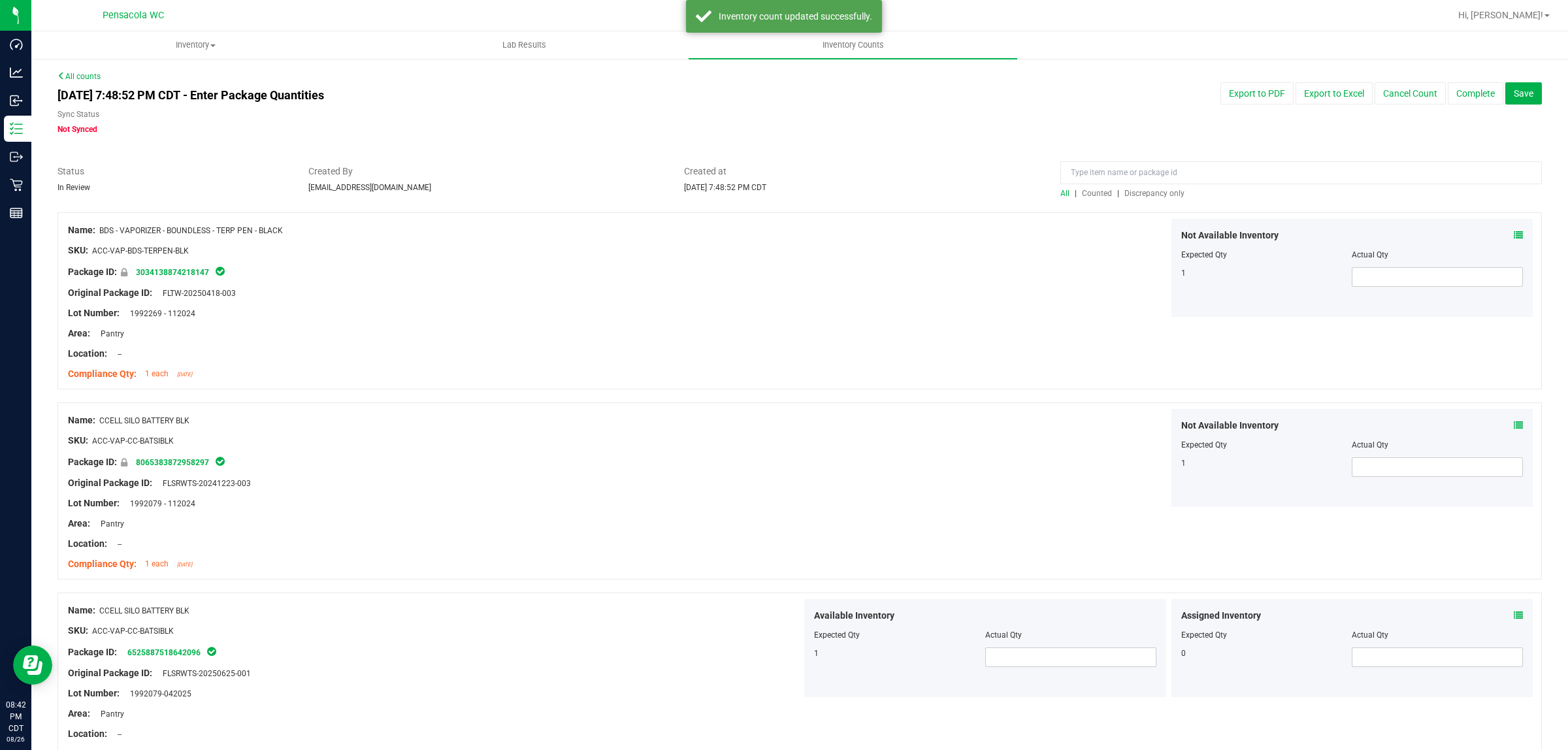
click at [1156, 196] on span "Discrepancy only" at bounding box center [1154, 194] width 60 height 9
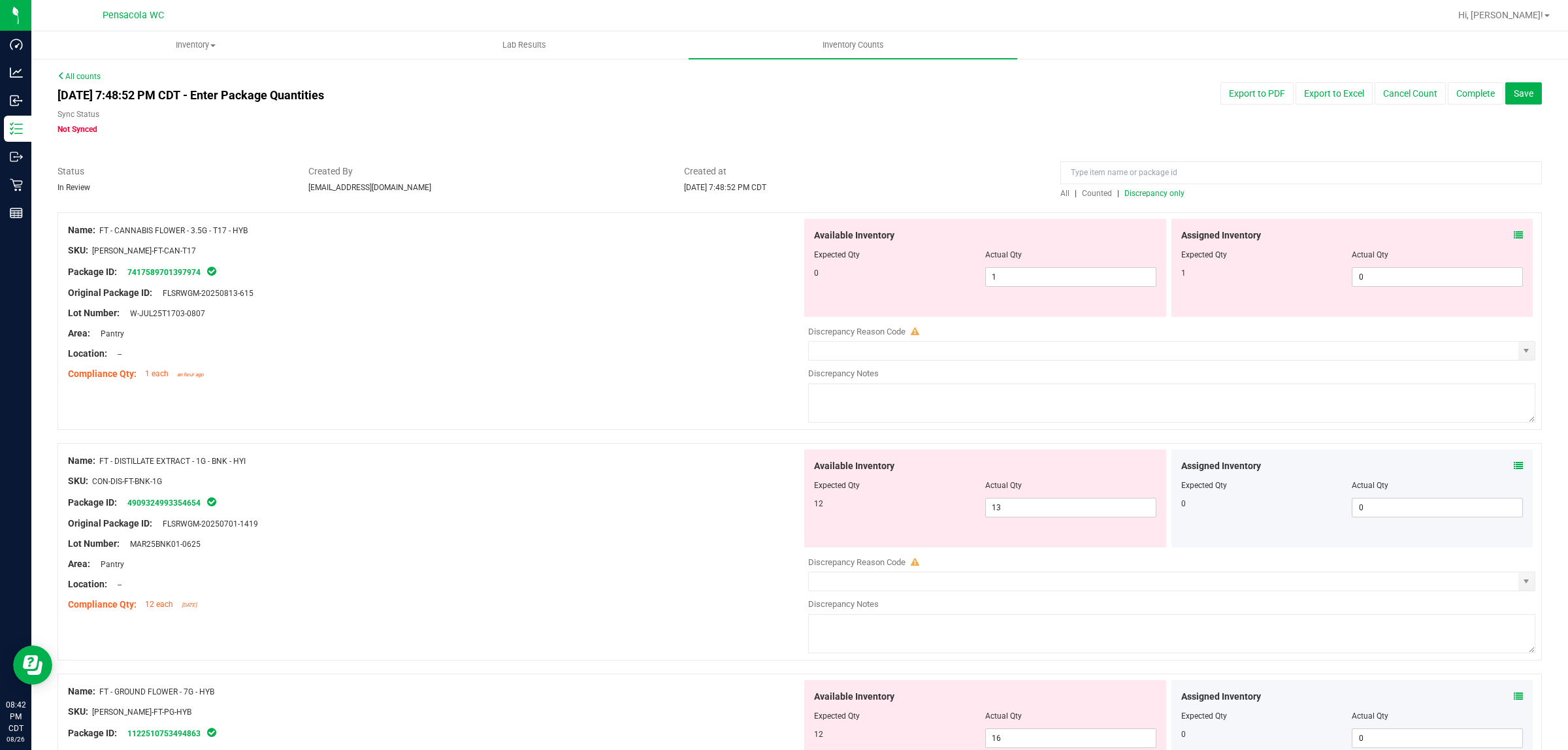
click at [1513, 237] on div "Assigned Inventory Expected Qty Actual Qty 1 0 0" at bounding box center [1352, 268] width 362 height 98
click at [1513, 236] on icon at bounding box center [1518, 235] width 9 height 9
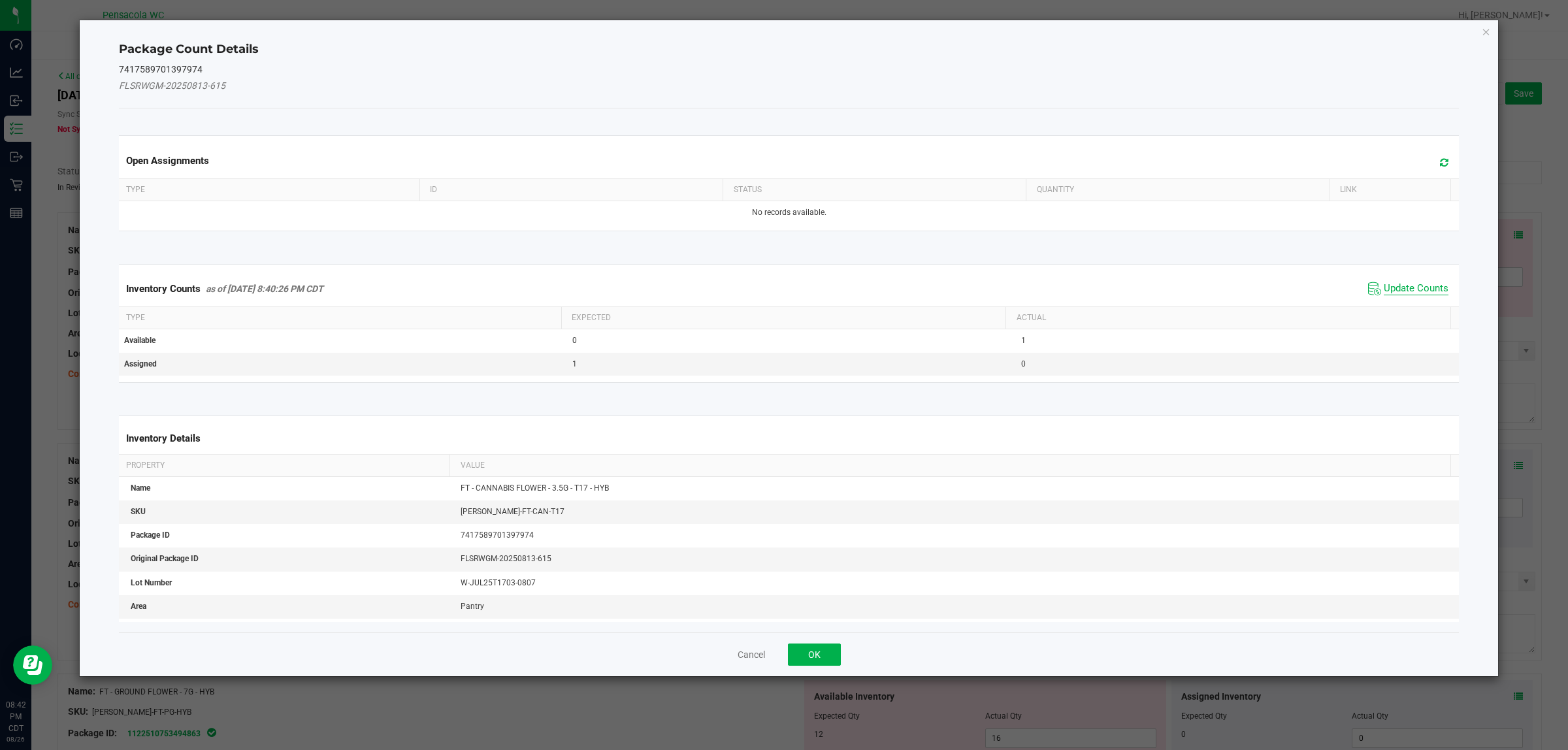
click at [1402, 290] on span "Update Counts" at bounding box center [1416, 288] width 64 height 13
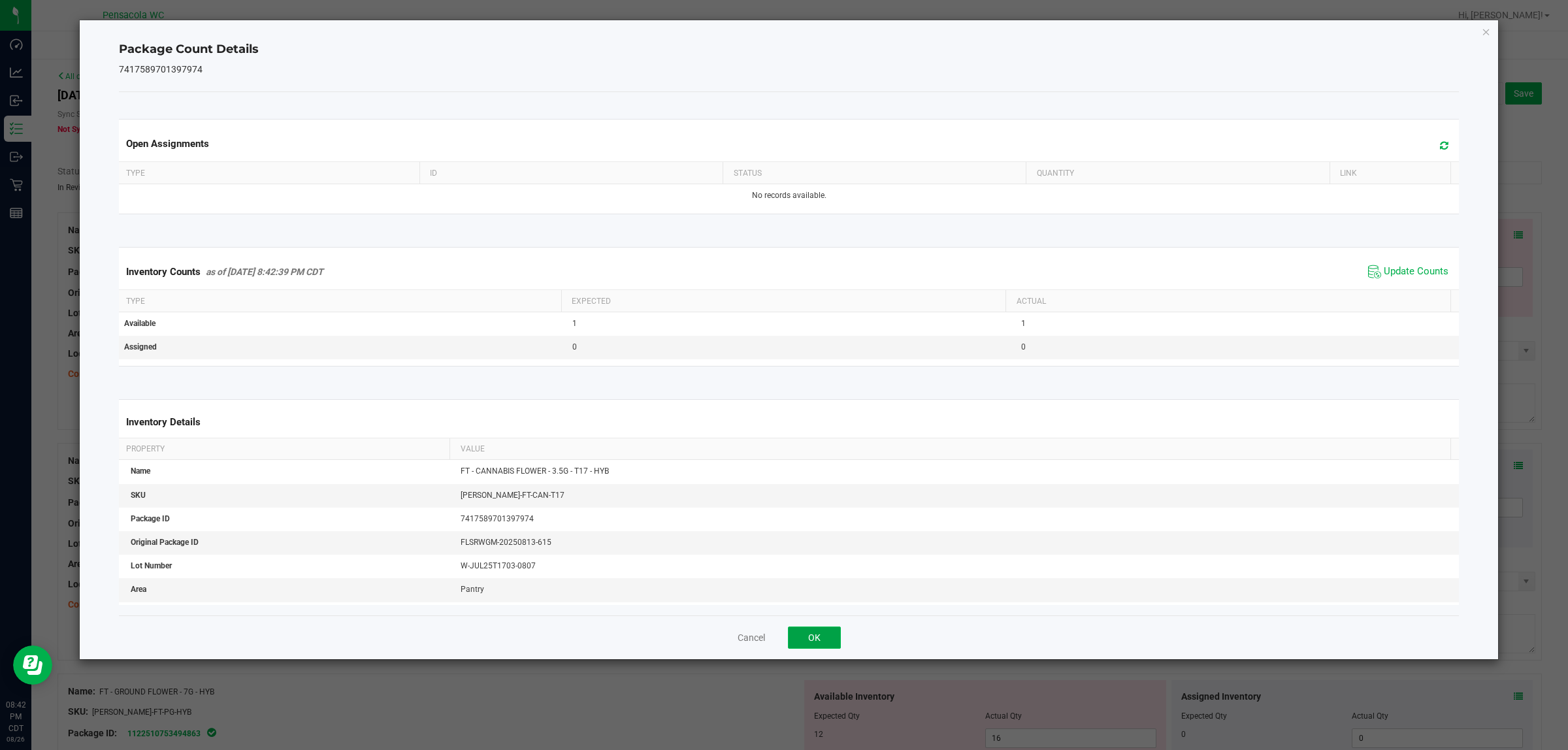
click at [833, 644] on button "OK" at bounding box center [814, 638] width 53 height 22
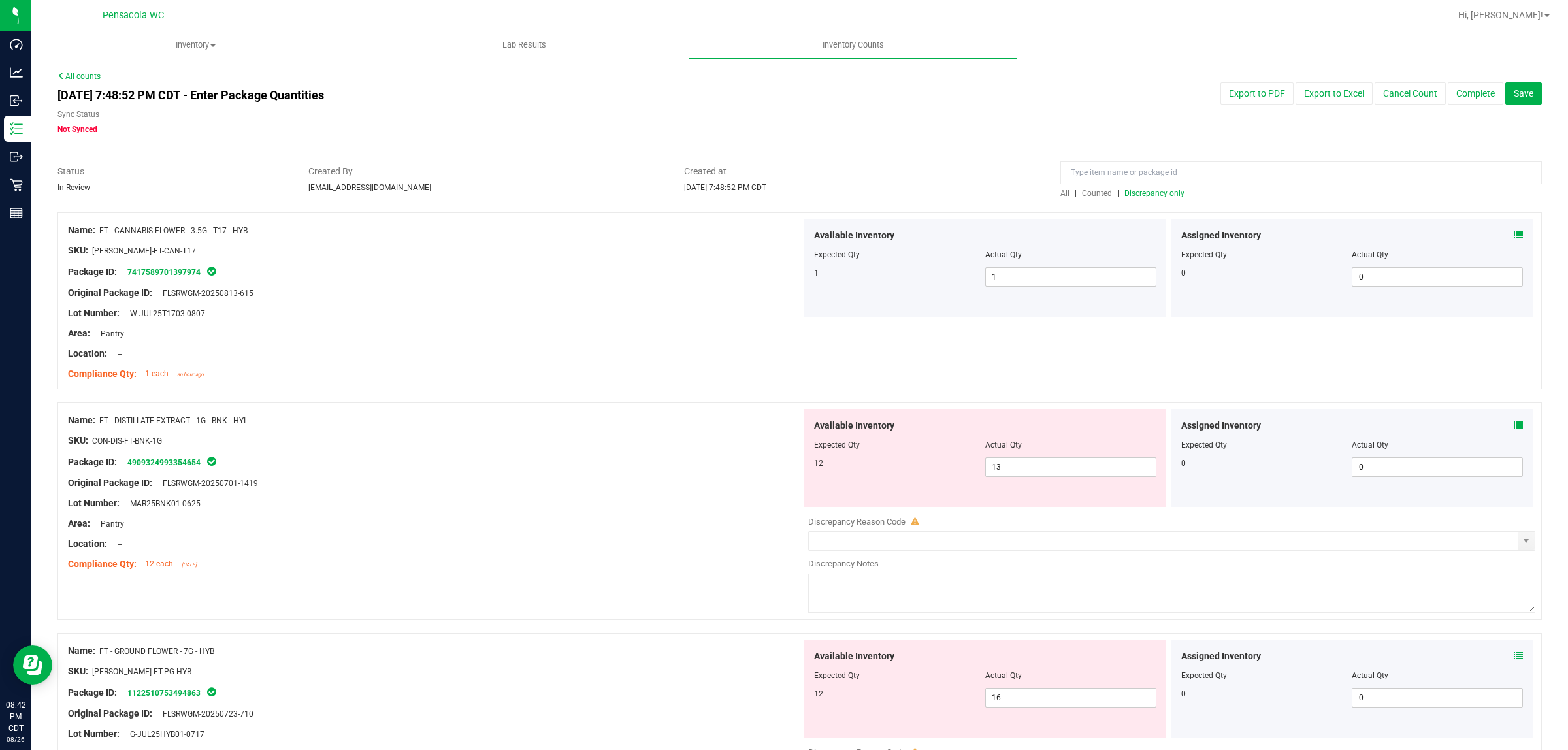
click at [1516, 428] on div "Assigned Inventory Expected Qty Actual Qty 0 0 0" at bounding box center [1352, 458] width 362 height 98
click at [1513, 426] on icon at bounding box center [1518, 425] width 9 height 9
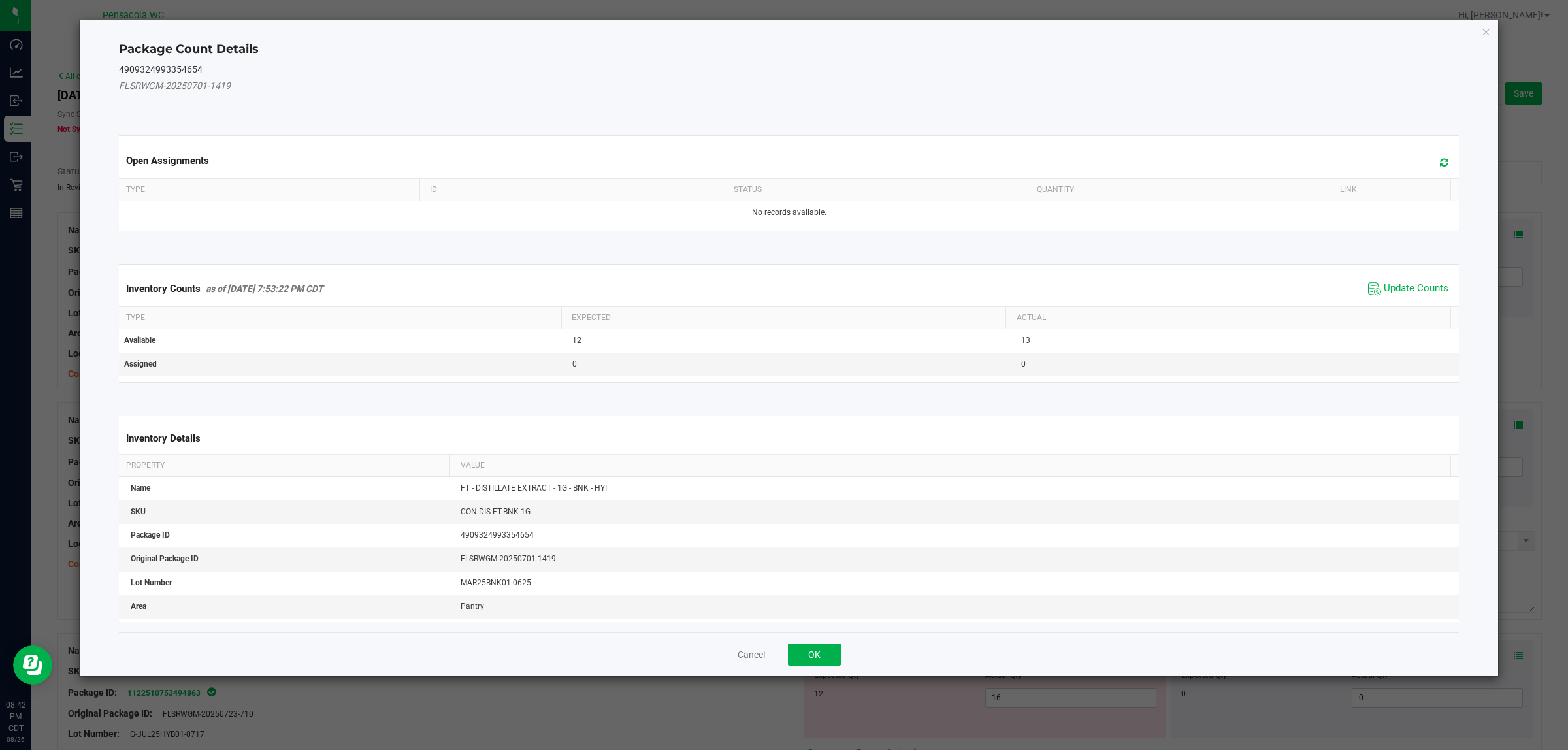
drag, startPoint x: 1370, startPoint y: 286, endPoint x: 1348, endPoint y: 309, distance: 31.8
click at [1371, 286] on span "Update Counts" at bounding box center [1408, 289] width 87 height 20
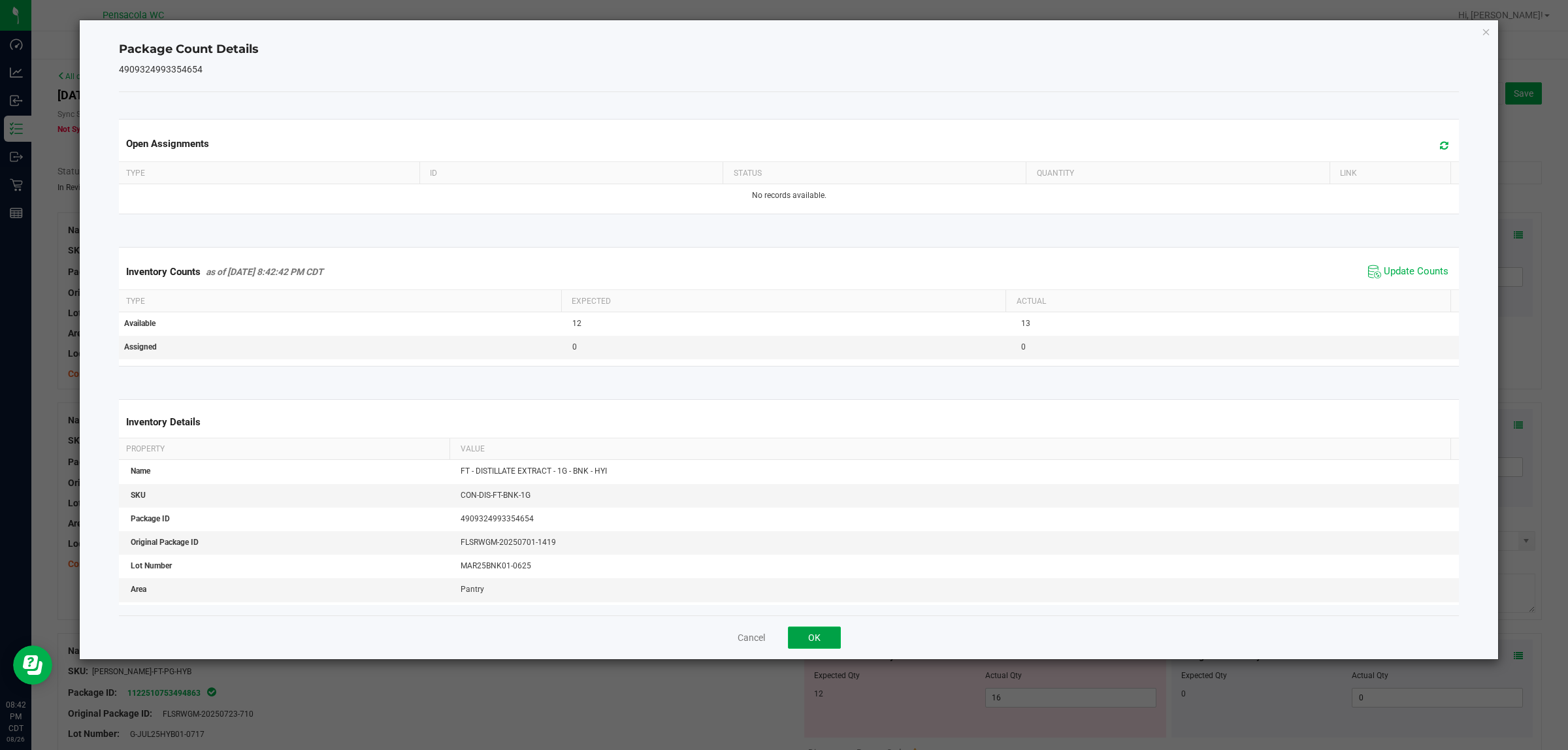
click at [820, 627] on button "OK" at bounding box center [814, 638] width 53 height 22
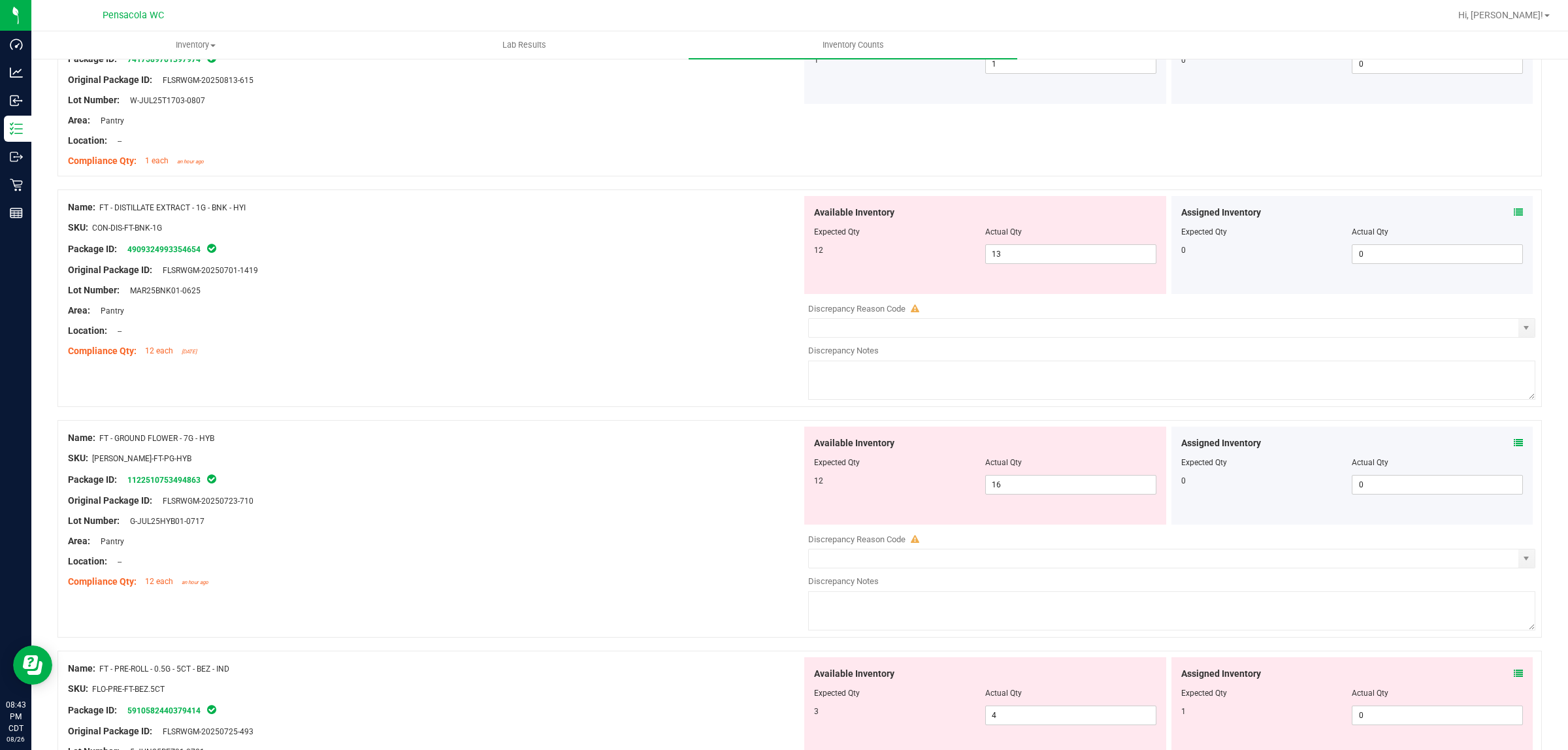
scroll to position [210, 0]
click at [1513, 442] on icon at bounding box center [1518, 446] width 9 height 9
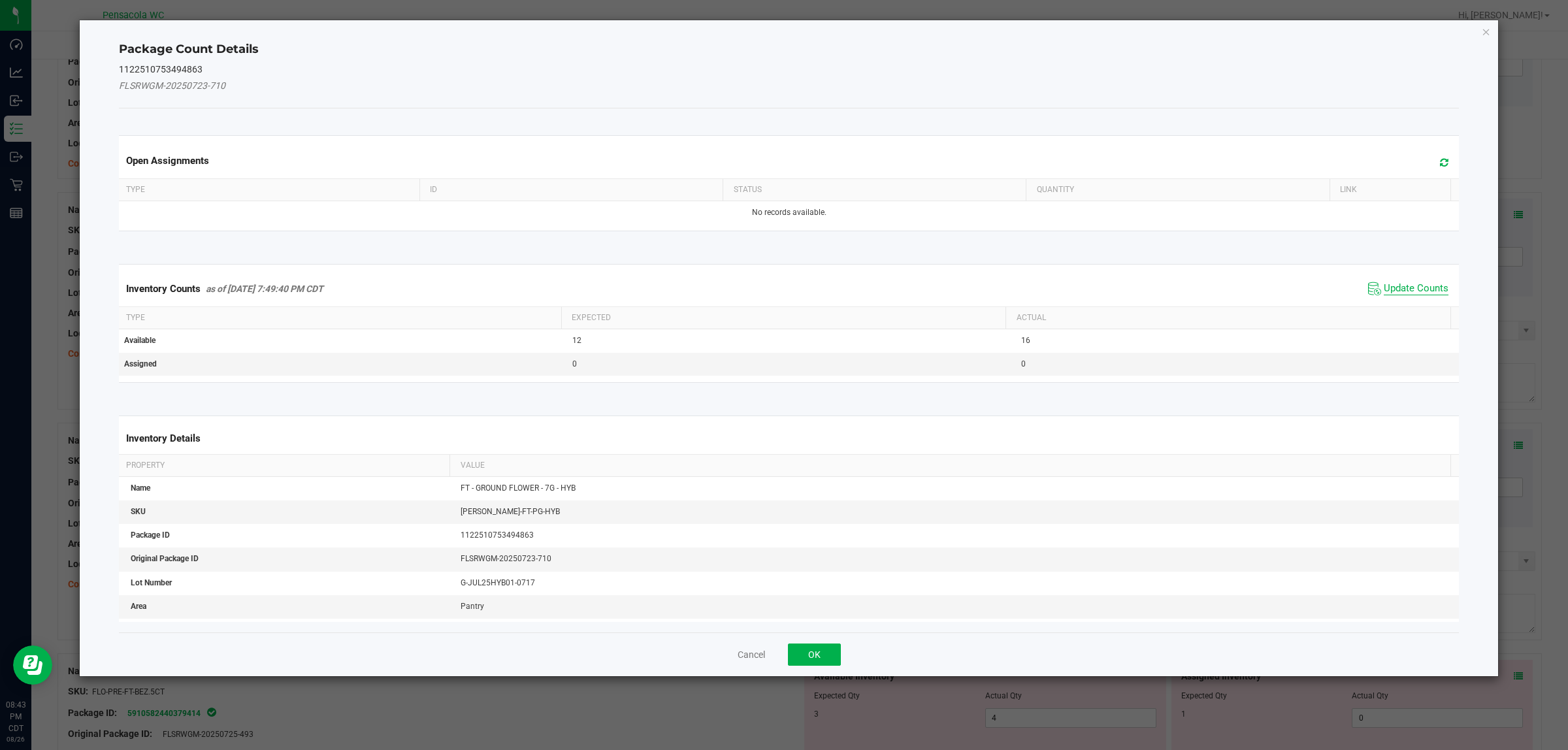
click at [1398, 284] on span "Update Counts" at bounding box center [1416, 288] width 64 height 13
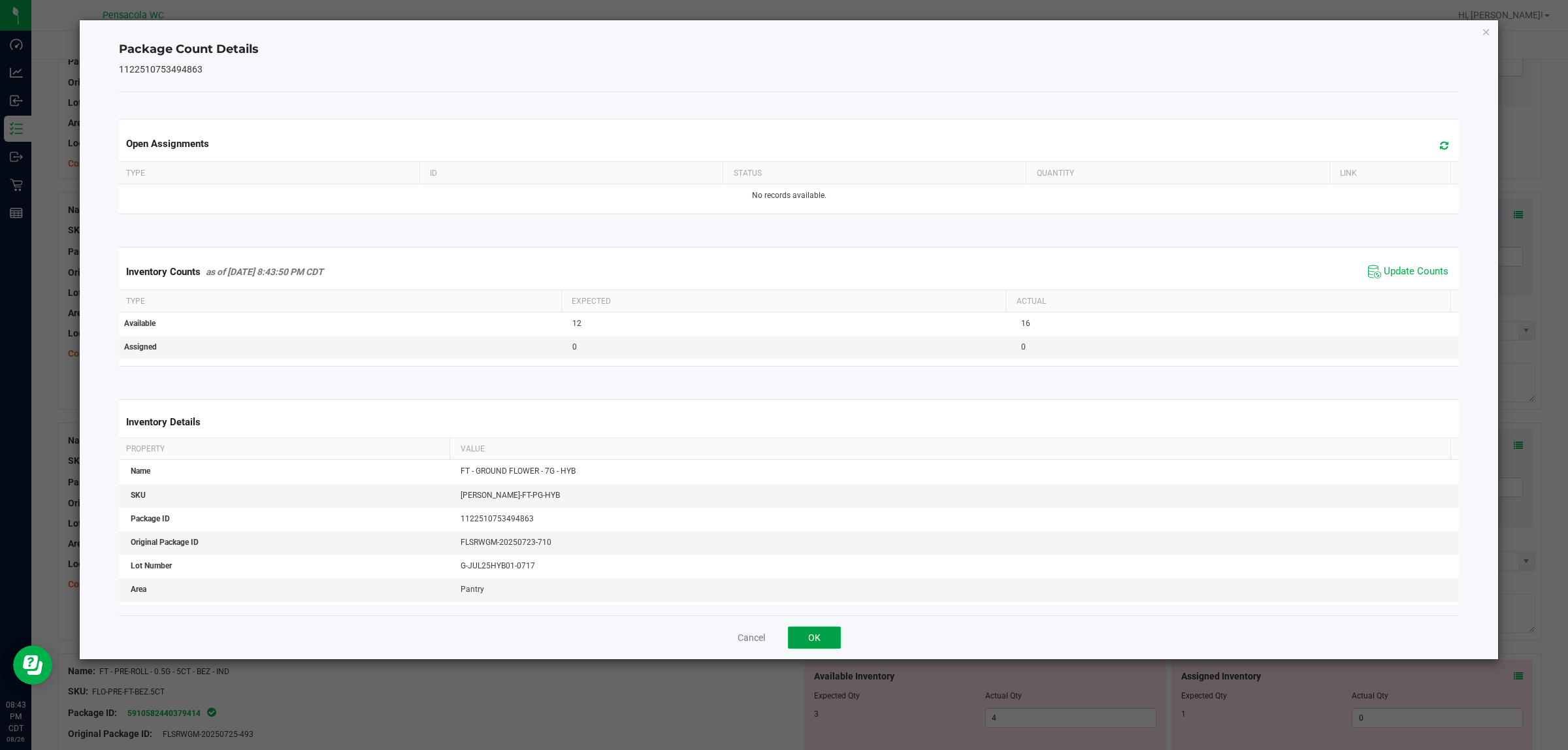
click at [807, 637] on button "OK" at bounding box center [814, 638] width 53 height 22
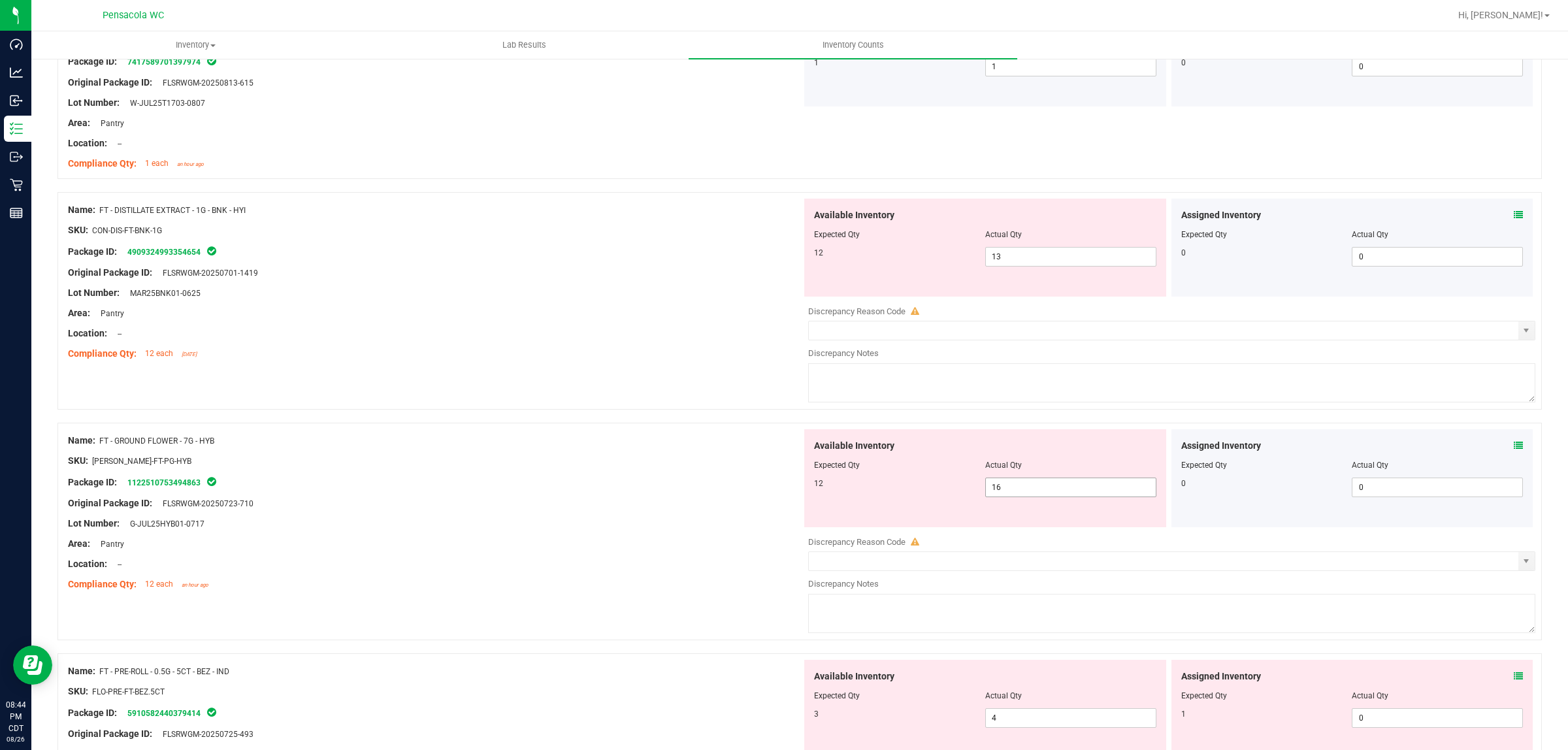
drag, startPoint x: 1039, startPoint y: 490, endPoint x: 894, endPoint y: 484, distance: 145.1
click at [948, 484] on div "12 16 16" at bounding box center [985, 488] width 342 height 20
type input "12"
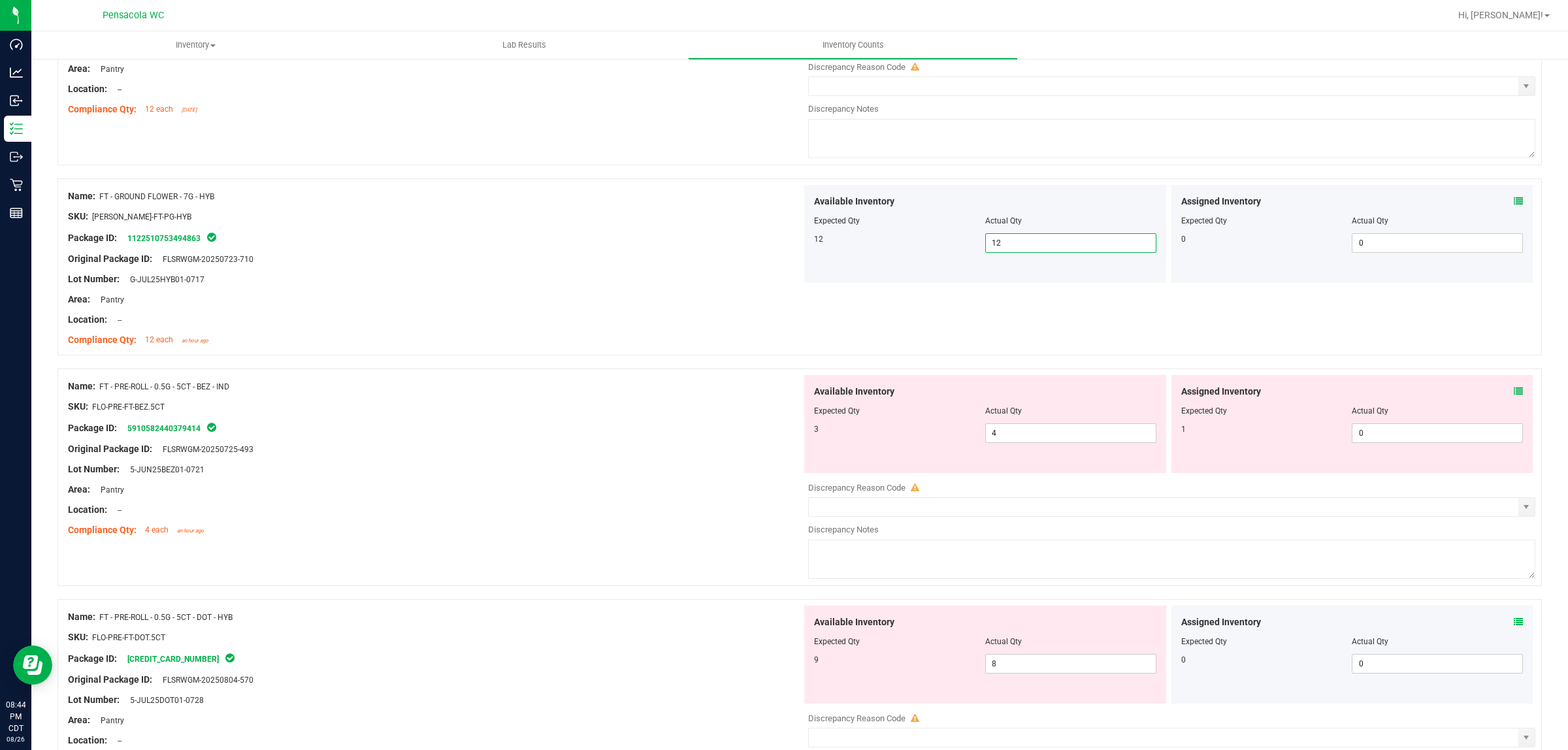
scroll to position [455, 0]
click at [1513, 388] on icon at bounding box center [1518, 391] width 9 height 9
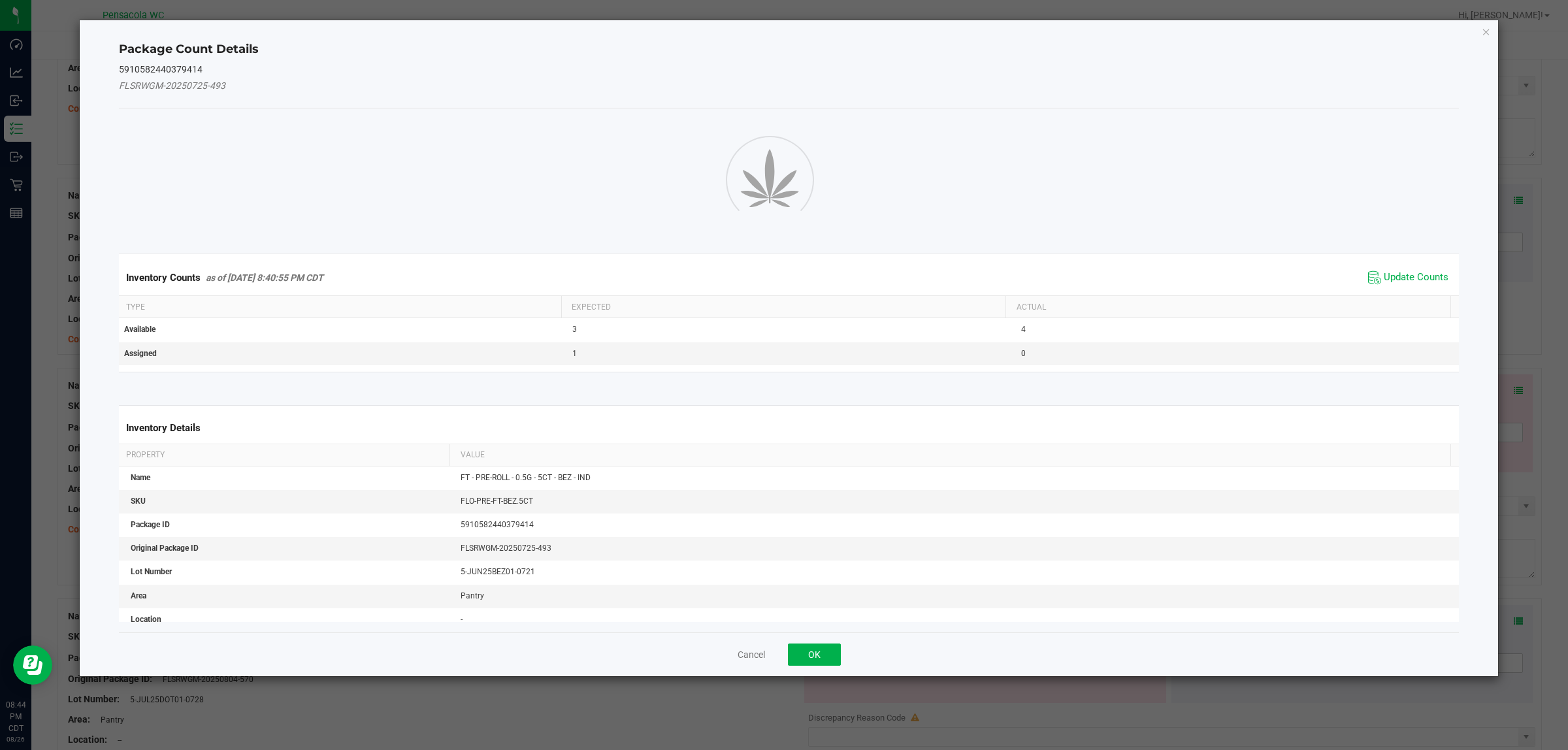
click at [1369, 282] on span "Update Counts" at bounding box center [1408, 278] width 87 height 20
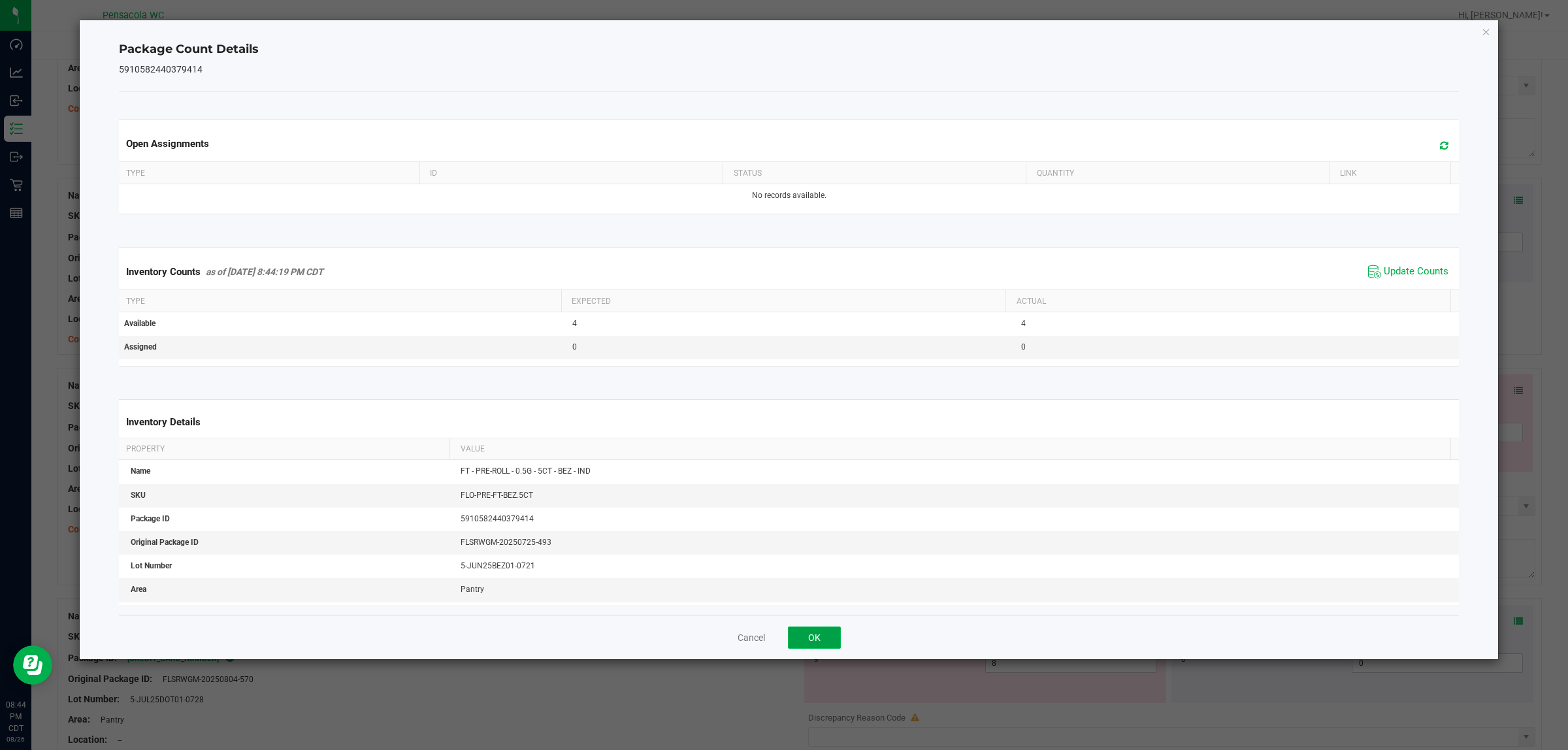
click at [827, 649] on button "OK" at bounding box center [814, 638] width 53 height 22
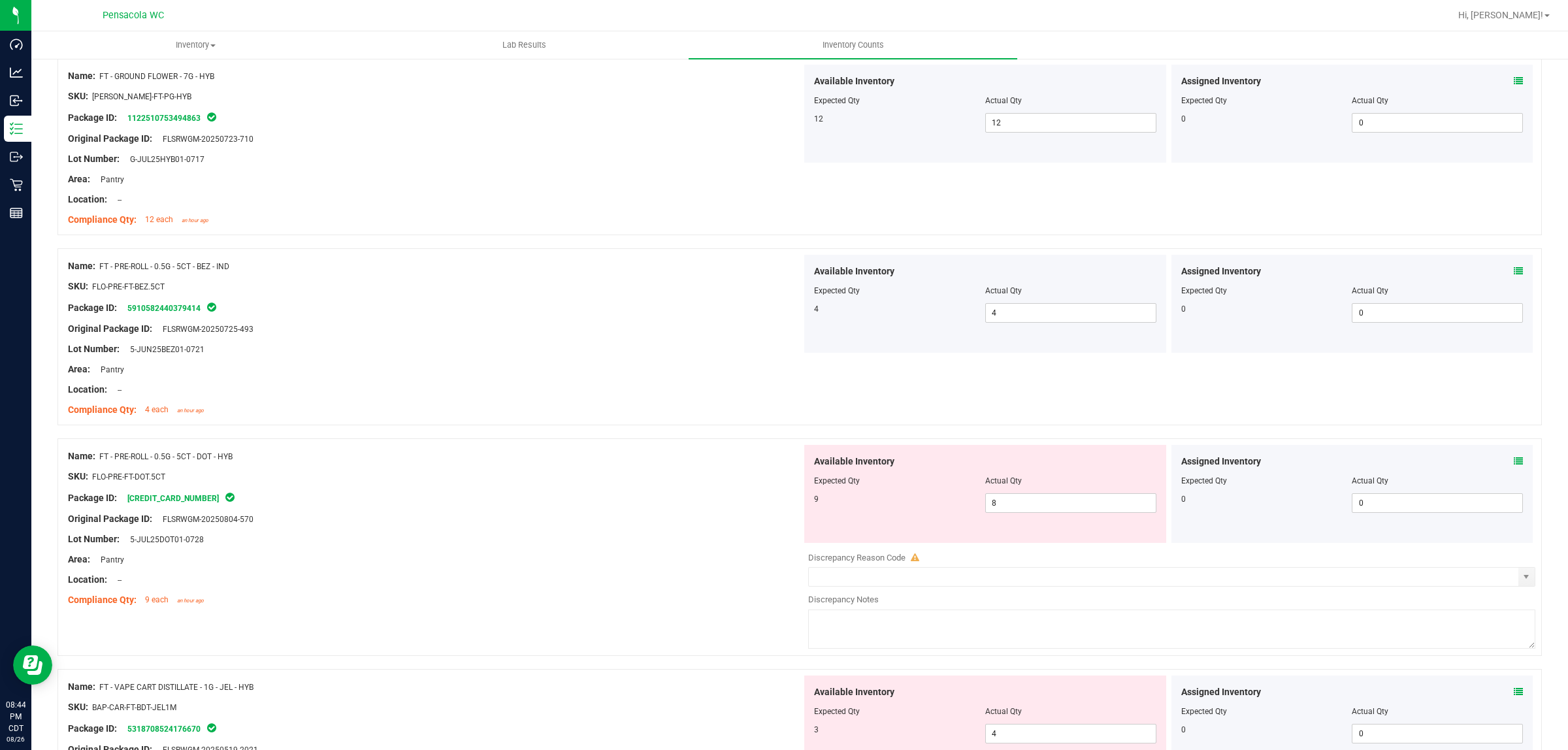
scroll to position [782, 0]
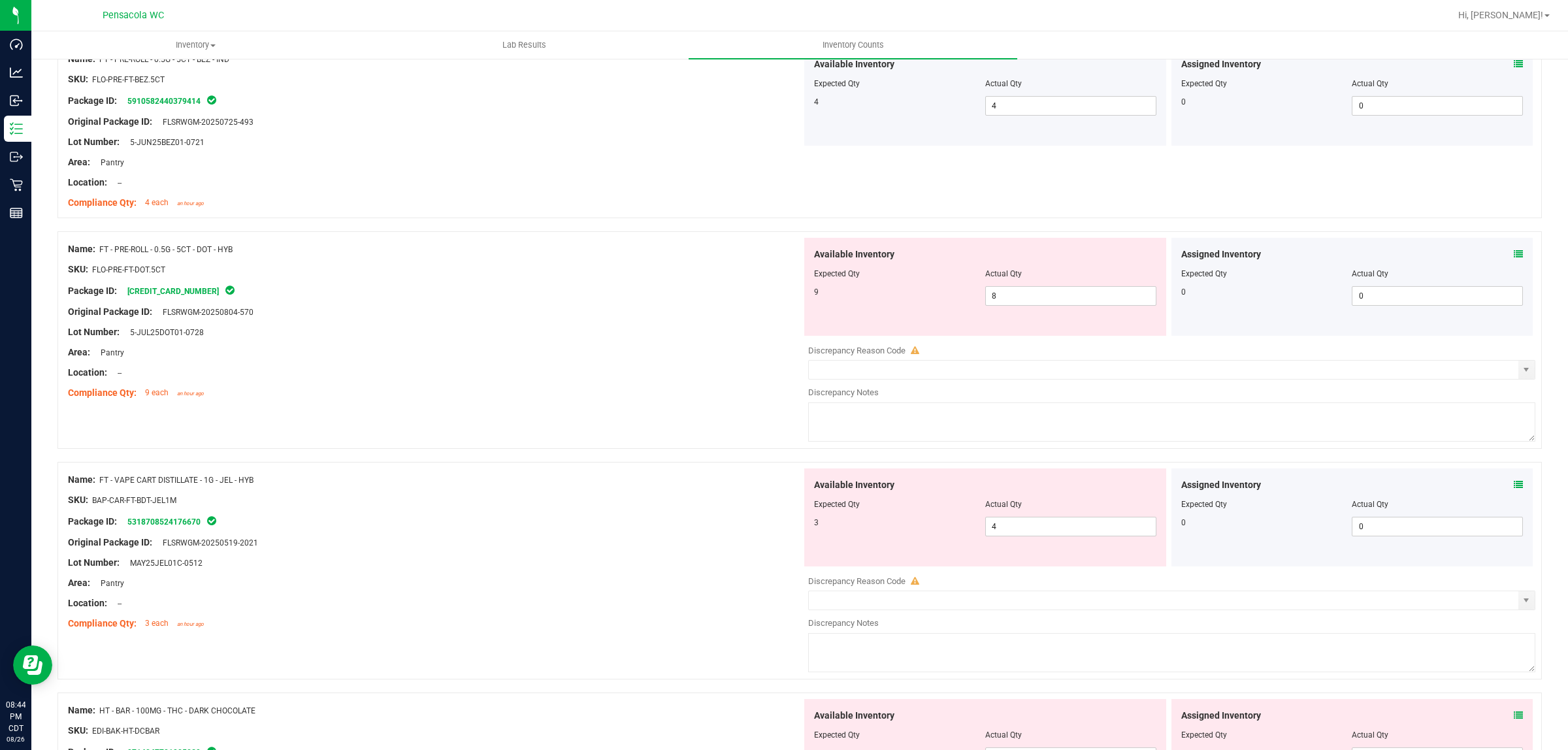
click at [1513, 250] on span at bounding box center [1518, 254] width 9 height 14
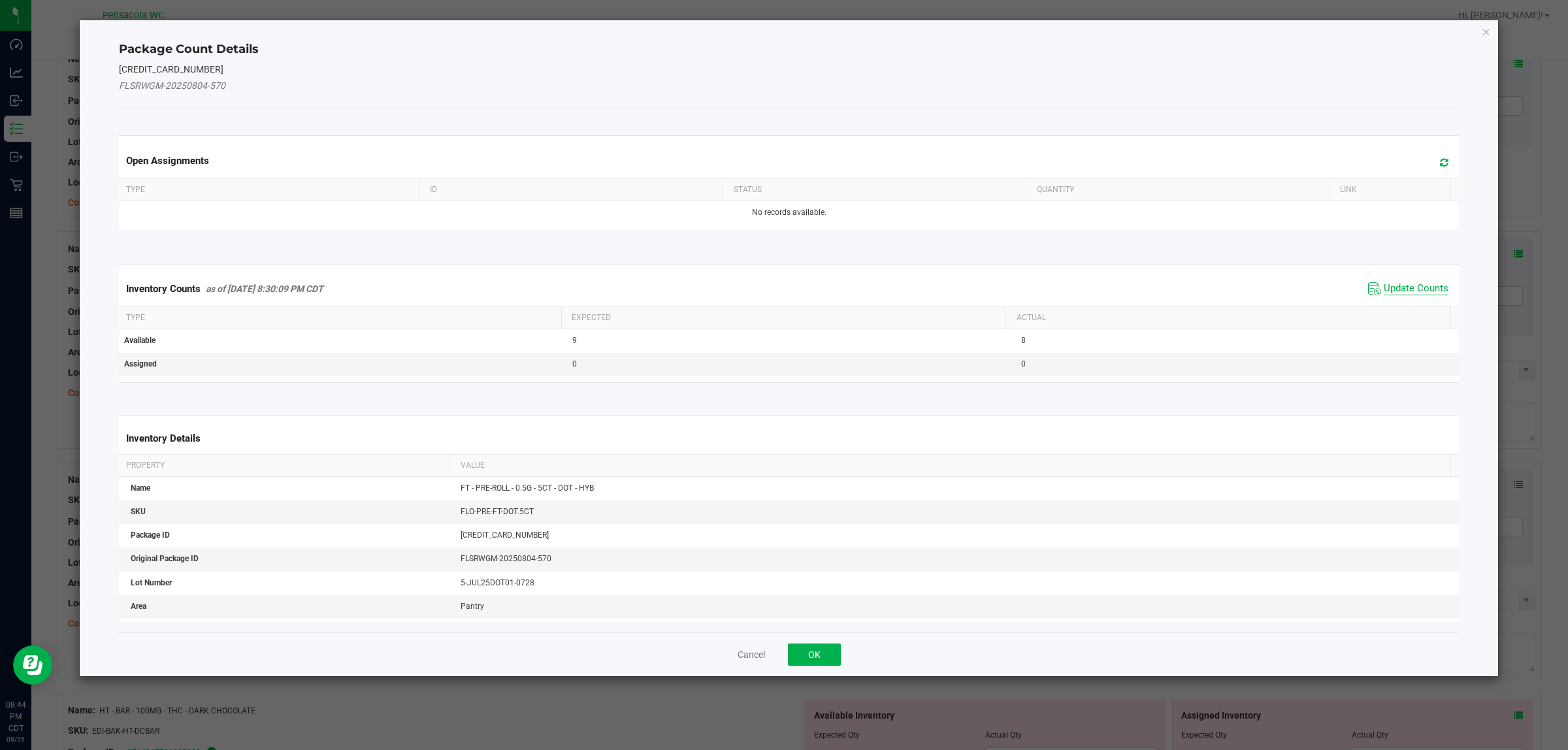
click at [1392, 290] on span "Update Counts" at bounding box center [1416, 288] width 64 height 13
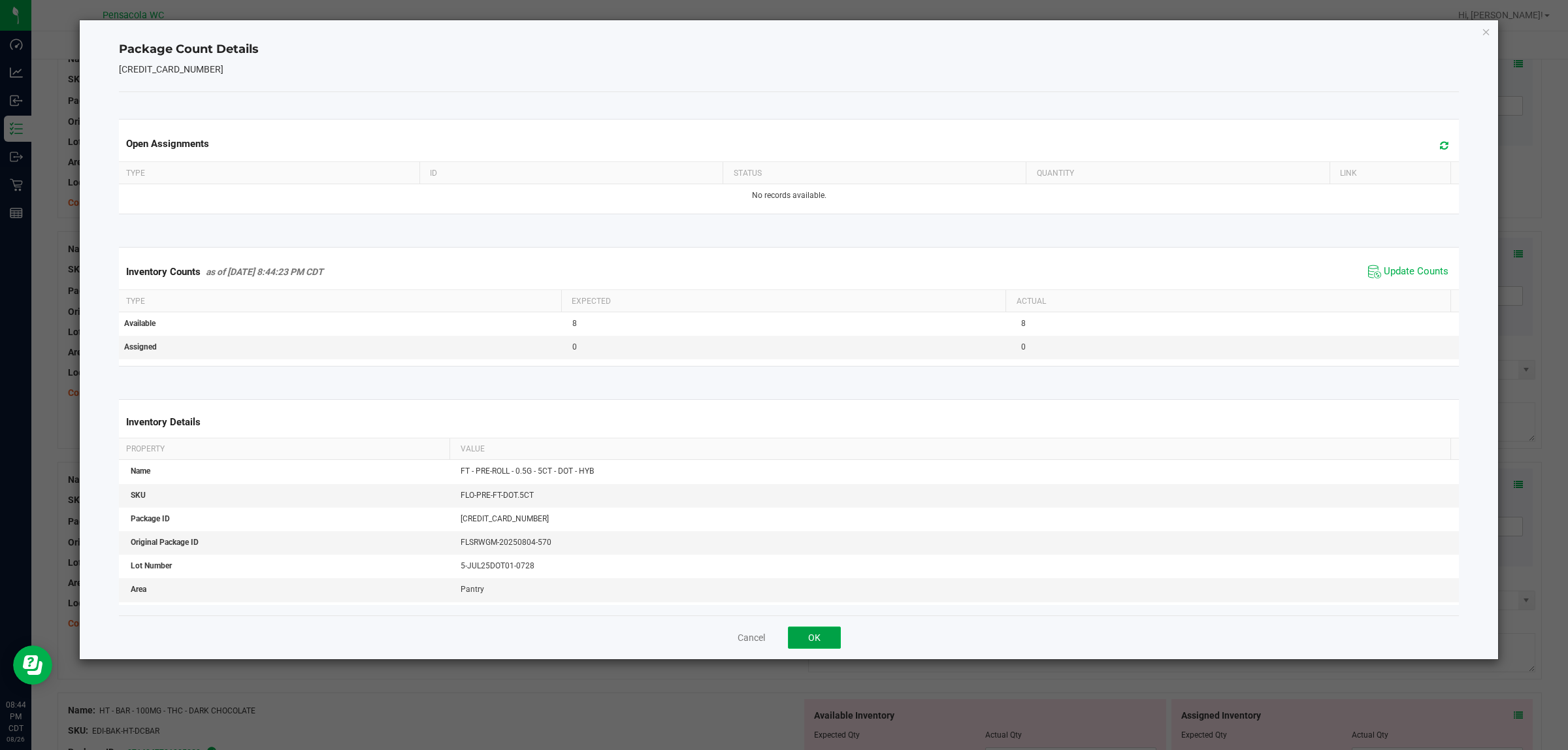
click at [814, 629] on button "OK" at bounding box center [814, 638] width 53 height 22
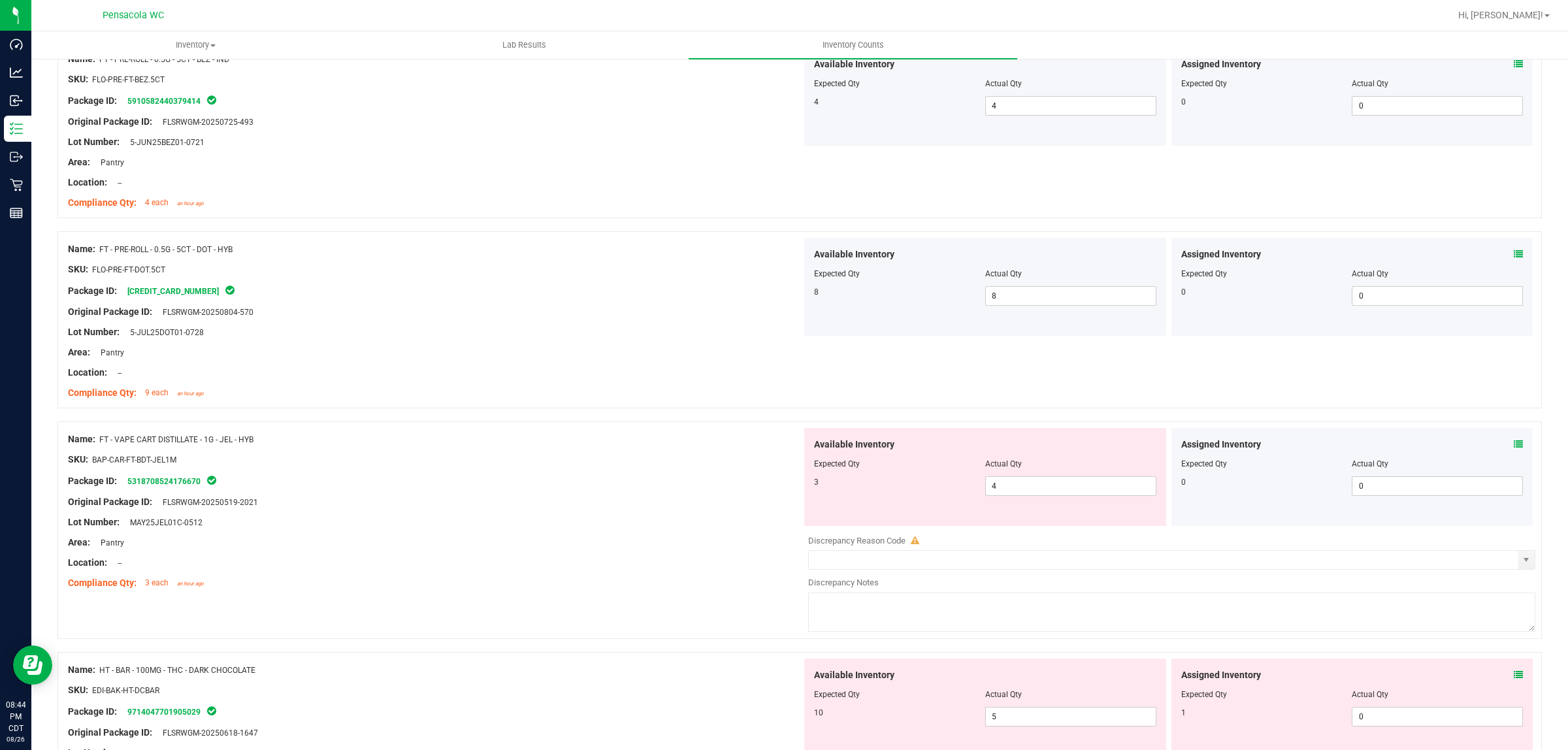
drag, startPoint x: 1491, startPoint y: 442, endPoint x: 1506, endPoint y: 442, distance: 15.0
click at [1492, 442] on div "Assigned Inventory" at bounding box center [1352, 445] width 342 height 14
click at [1513, 443] on icon at bounding box center [1518, 444] width 9 height 9
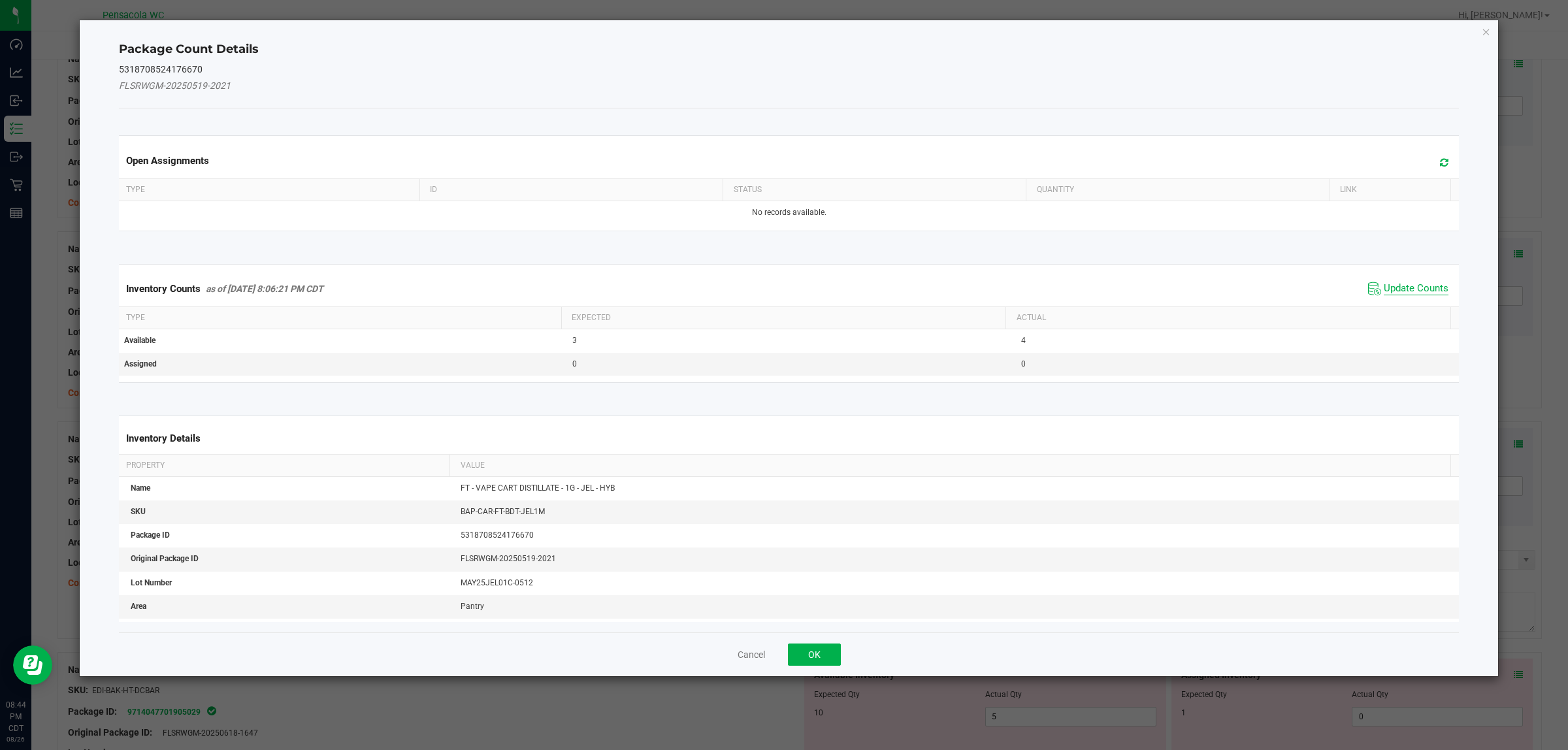
click at [1396, 291] on span "Update Counts" at bounding box center [1416, 288] width 64 height 13
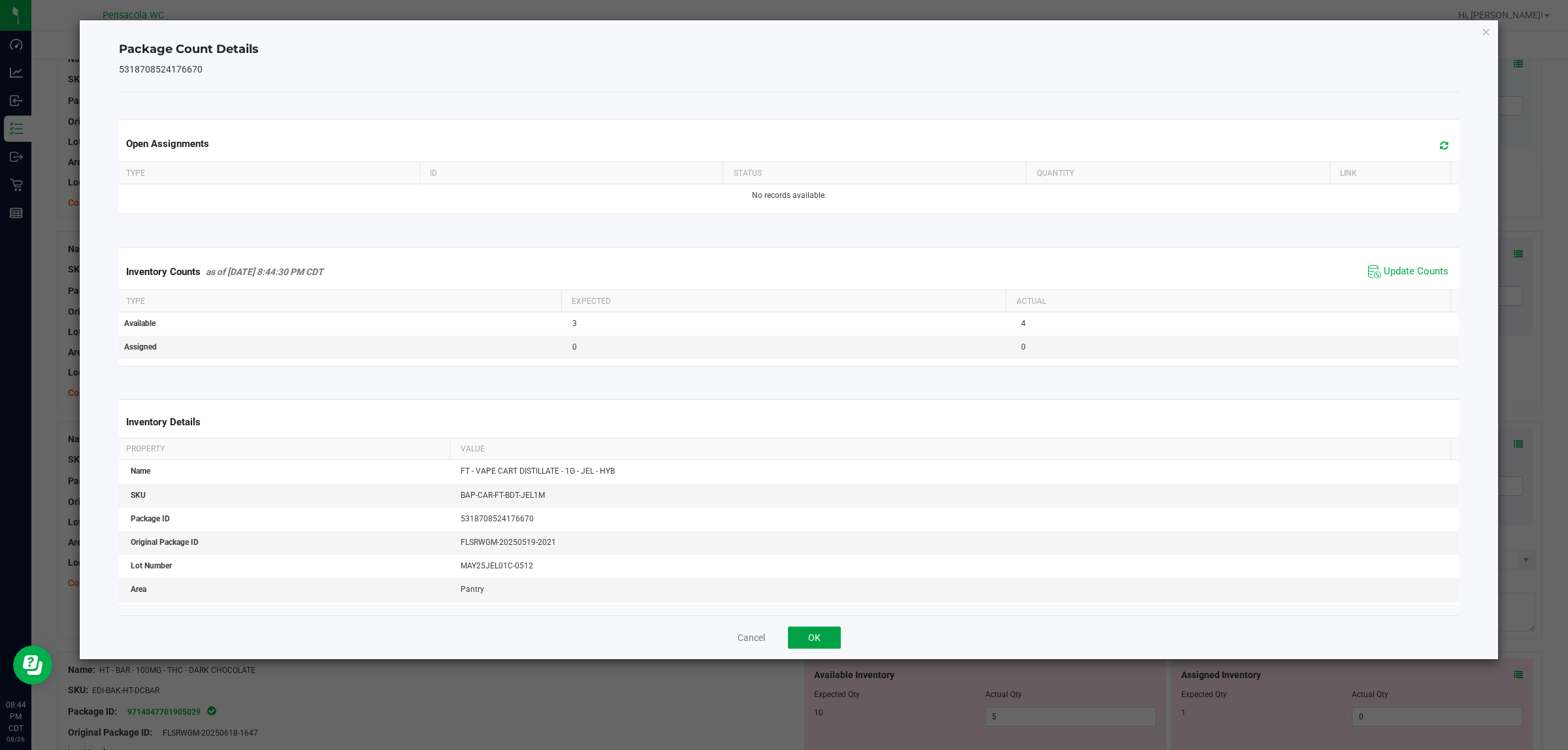
click at [815, 629] on button "OK" at bounding box center [814, 638] width 53 height 22
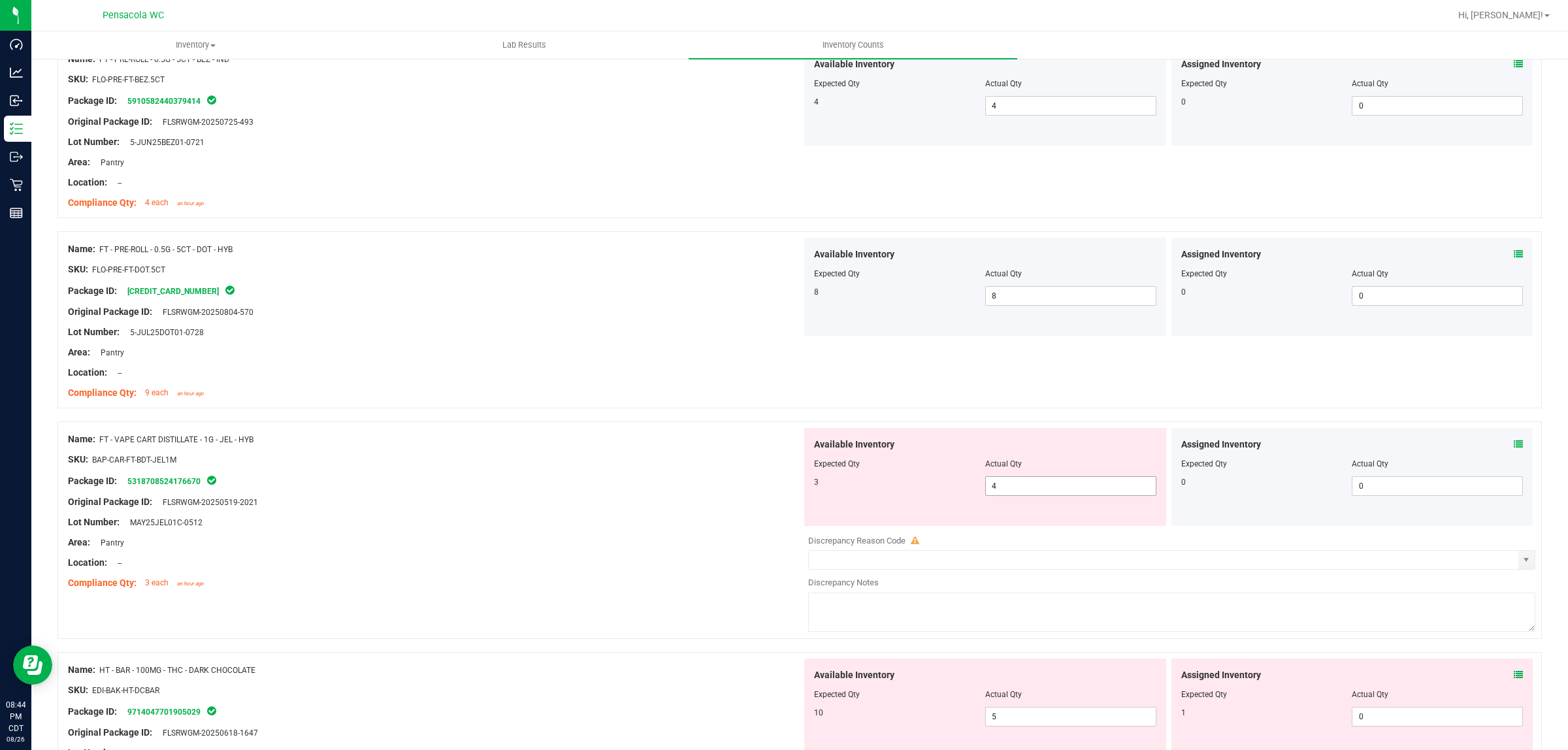
drag, startPoint x: 1014, startPoint y: 481, endPoint x: 915, endPoint y: 478, distance: 99.0
click at [936, 478] on div "3 4 4" at bounding box center [985, 486] width 342 height 20
type input "3"
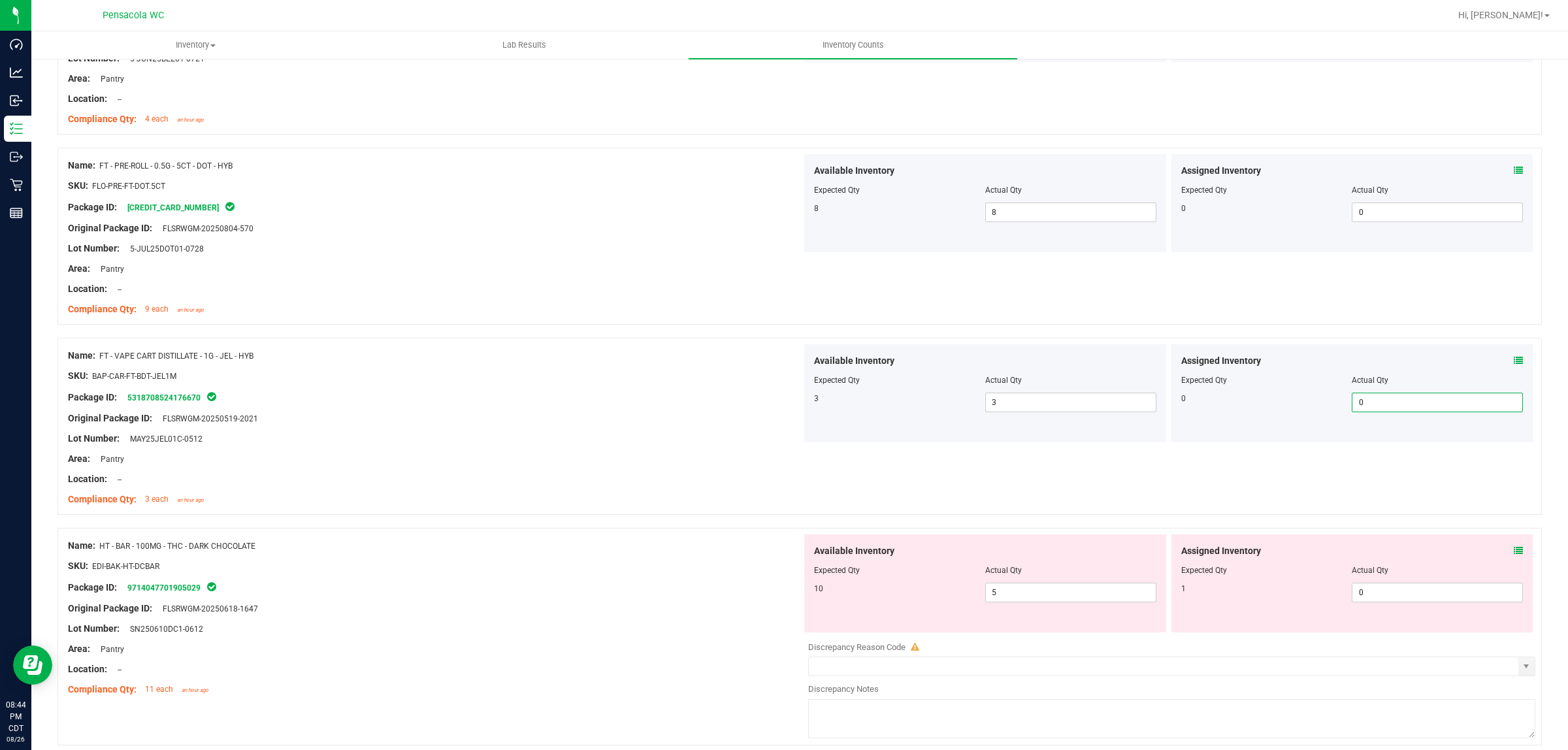
scroll to position [945, 0]
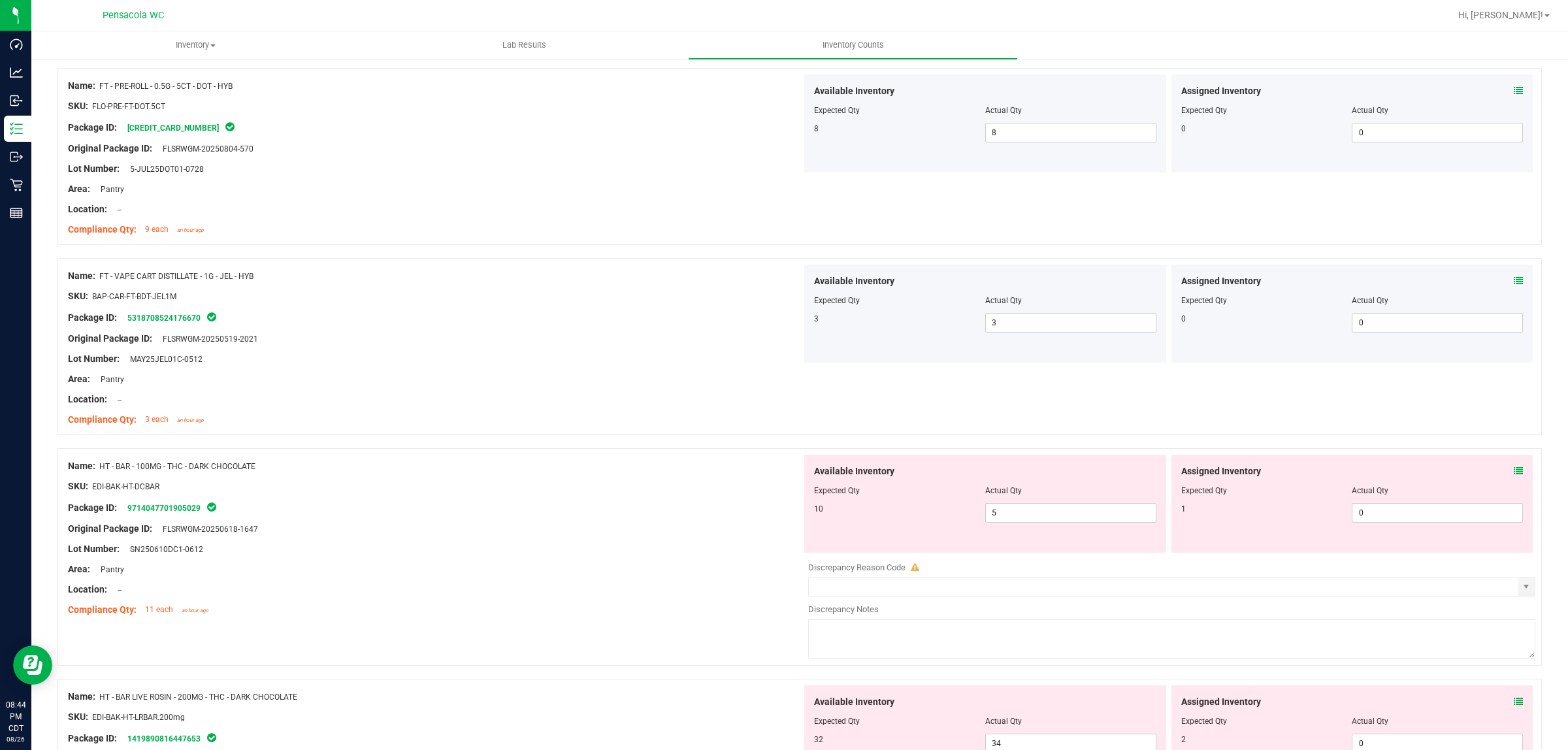
click at [1513, 476] on icon at bounding box center [1518, 471] width 9 height 9
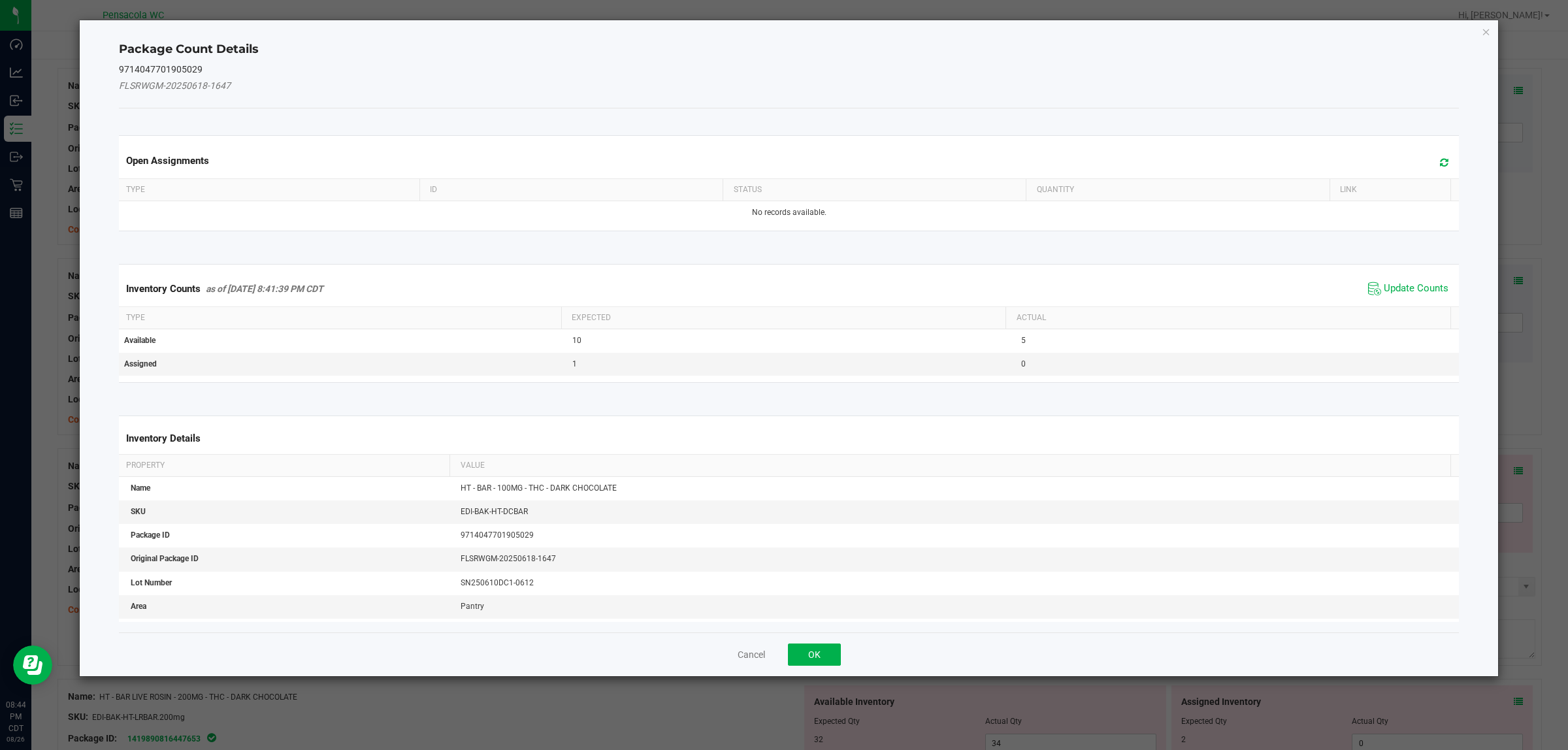
click at [1410, 281] on span "Update Counts" at bounding box center [1408, 289] width 87 height 20
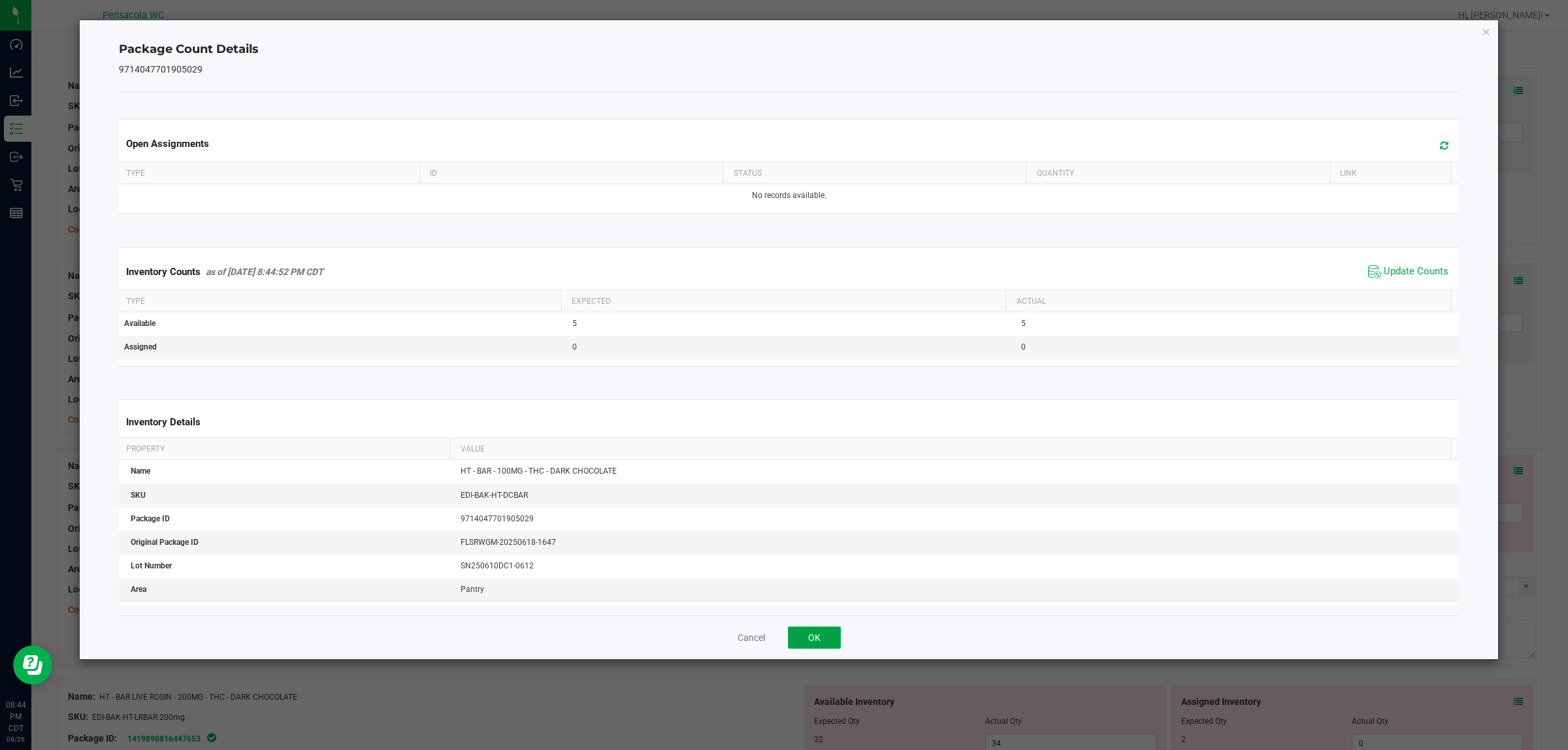
click at [828, 627] on button "OK" at bounding box center [814, 638] width 53 height 22
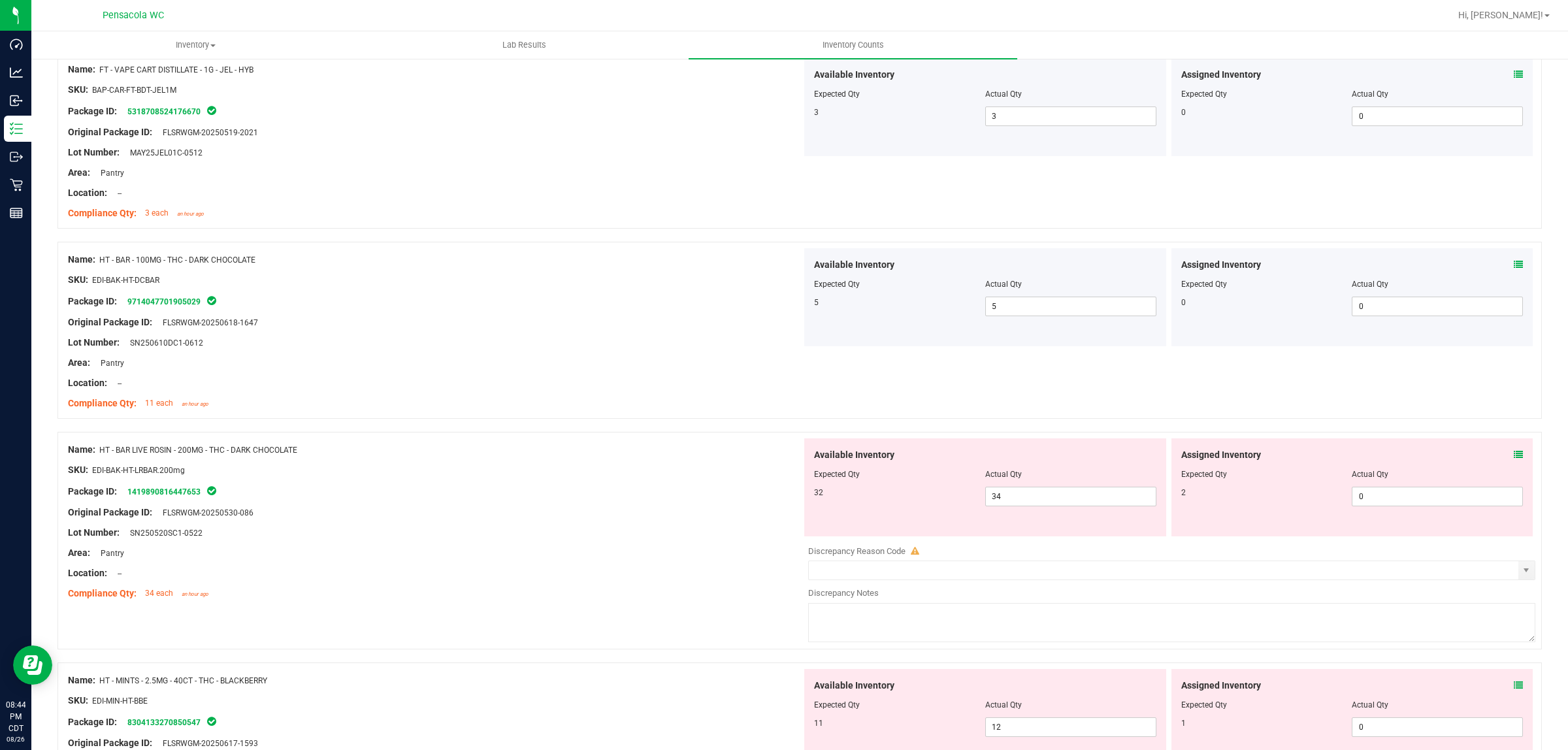
scroll to position [1190, 0]
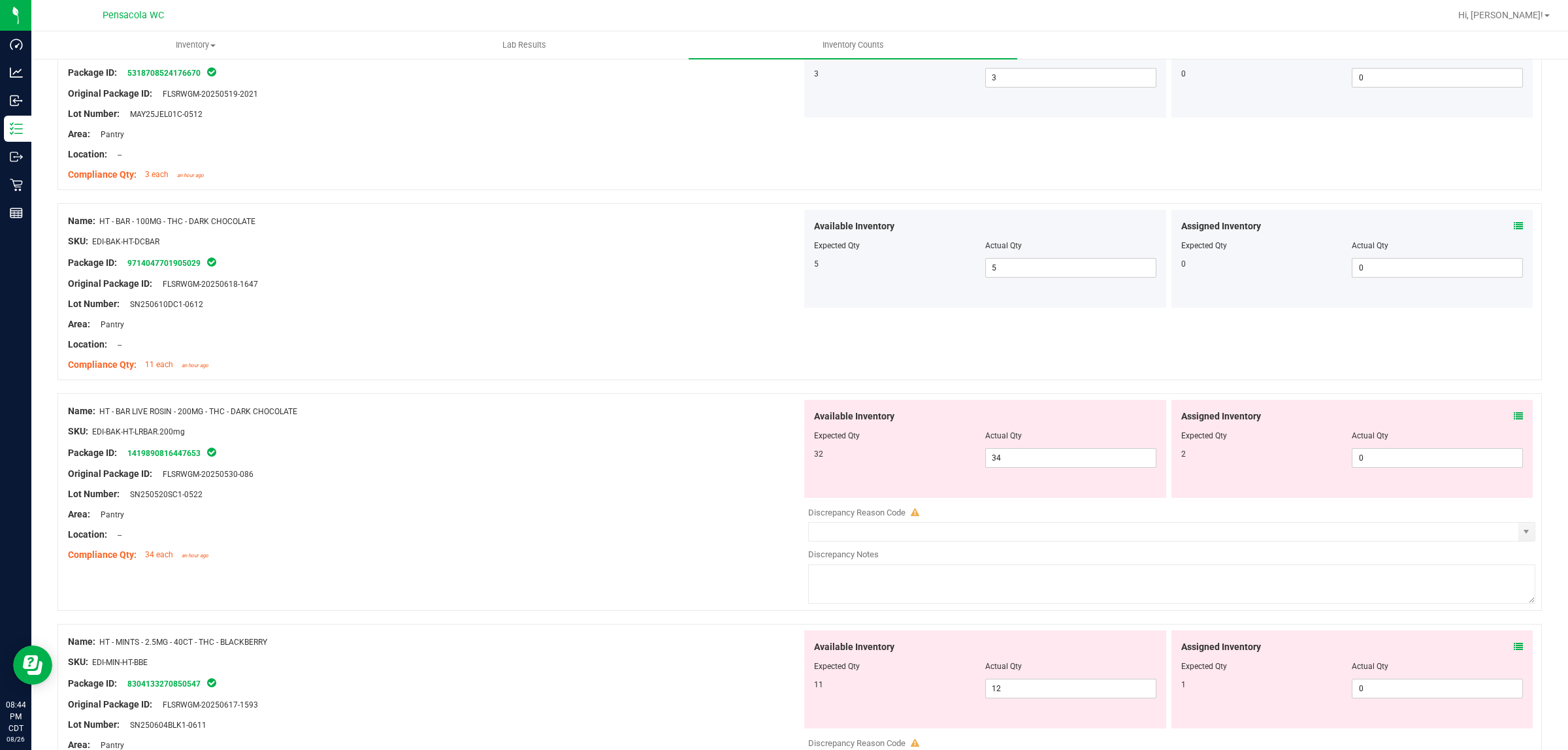
click at [1513, 418] on icon at bounding box center [1518, 416] width 9 height 9
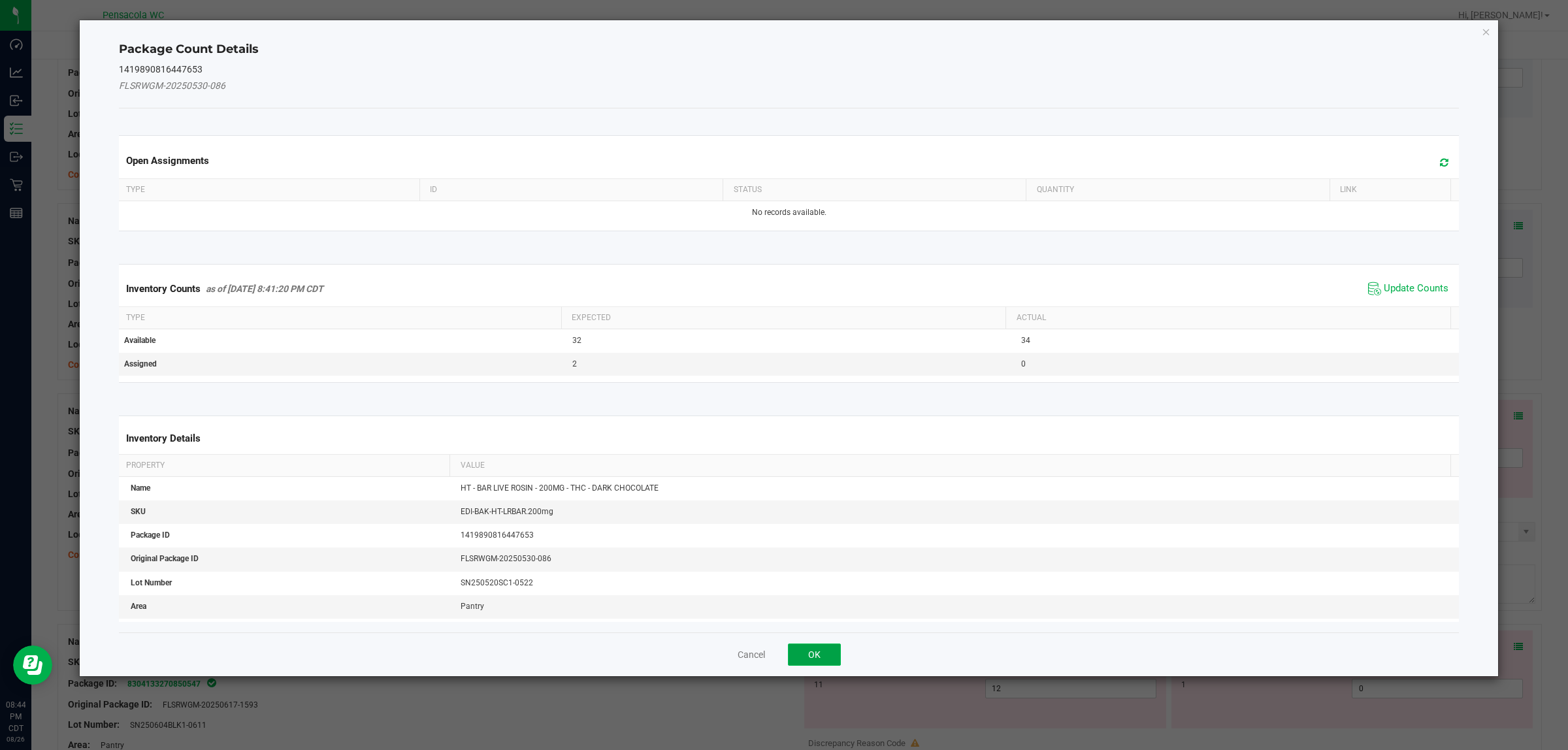
click at [824, 648] on button "OK" at bounding box center [814, 655] width 53 height 22
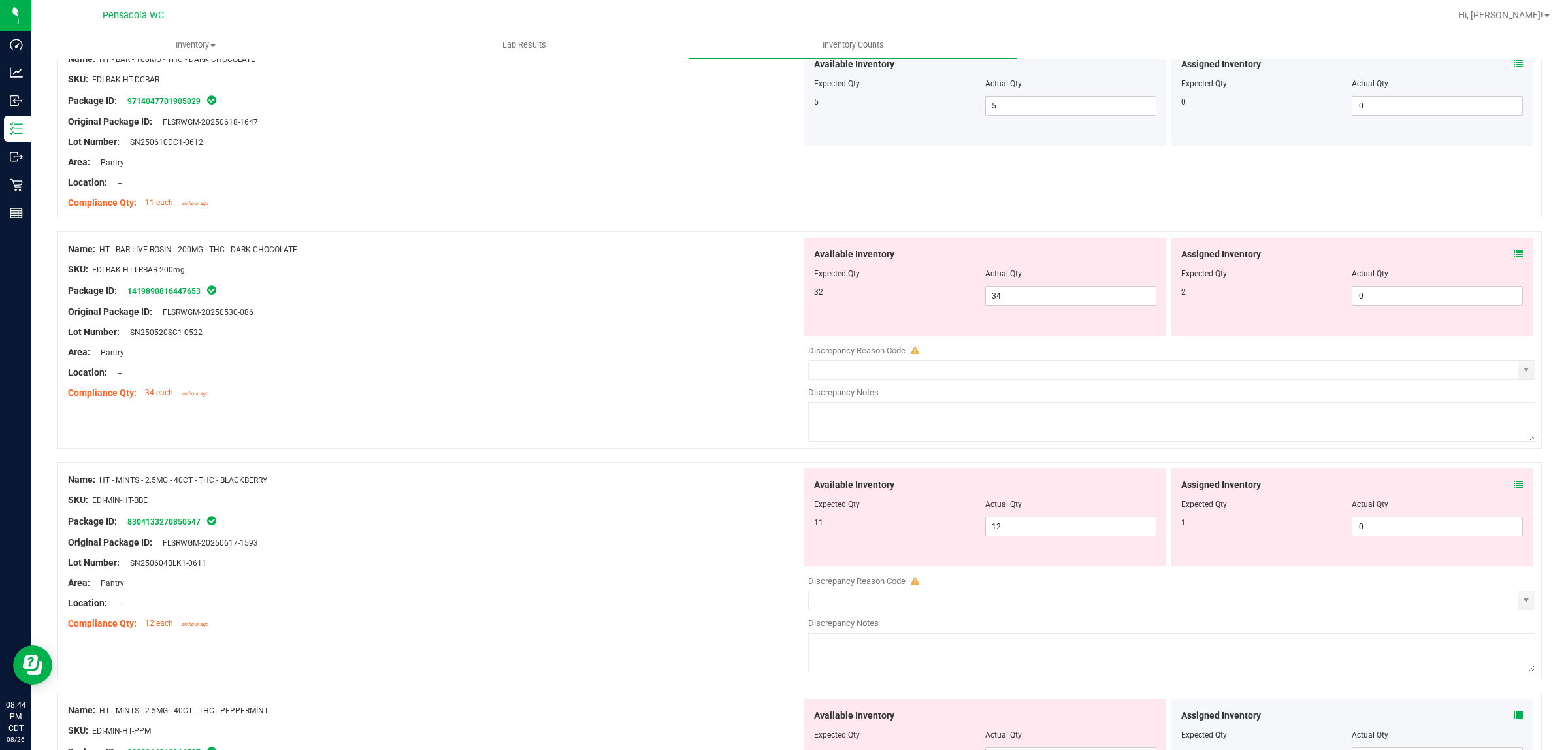
scroll to position [1354, 0]
click at [1494, 251] on div "Assigned Inventory" at bounding box center [1352, 253] width 342 height 14
click at [1513, 252] on icon at bounding box center [1518, 253] width 9 height 9
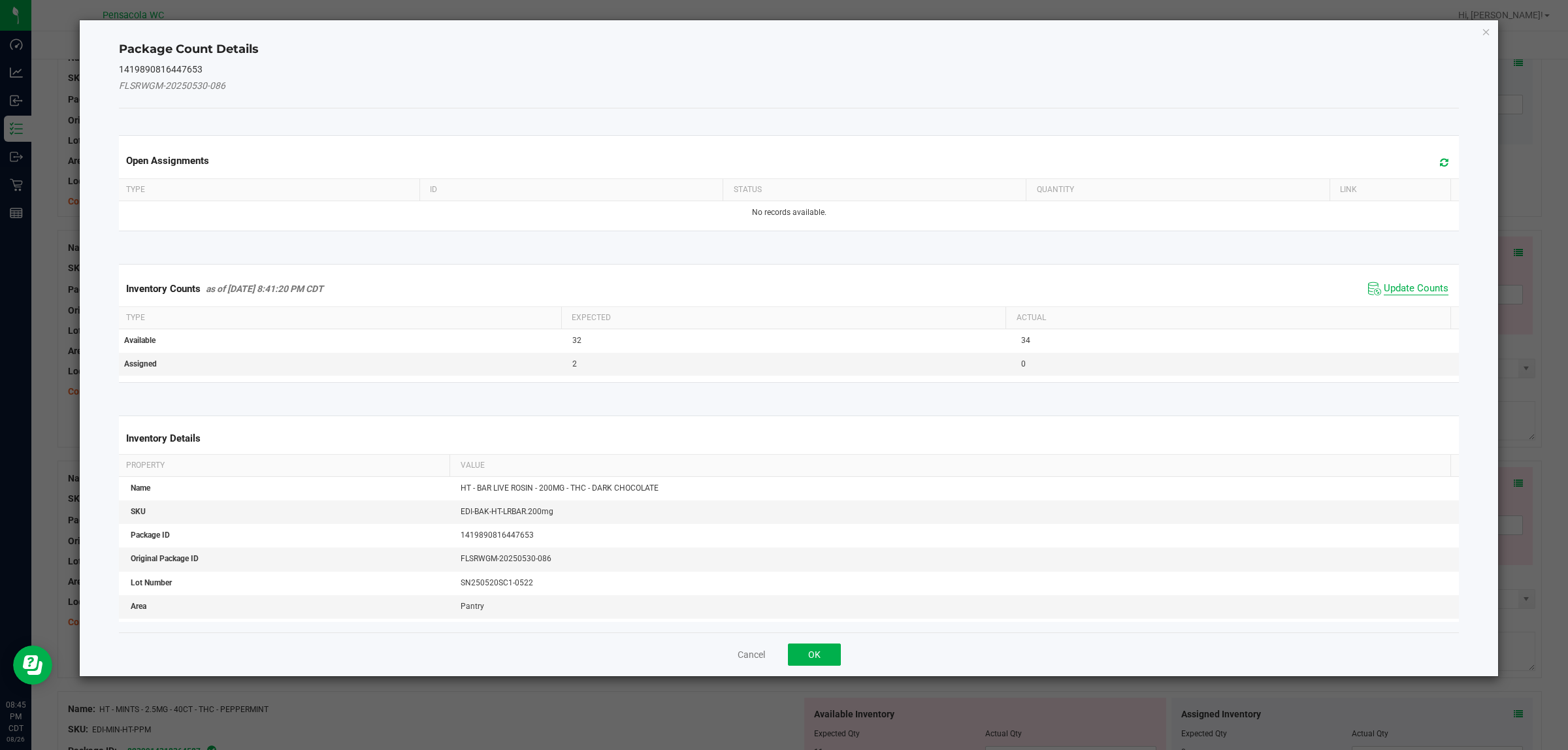
click at [1401, 292] on span "Update Counts" at bounding box center [1416, 288] width 64 height 13
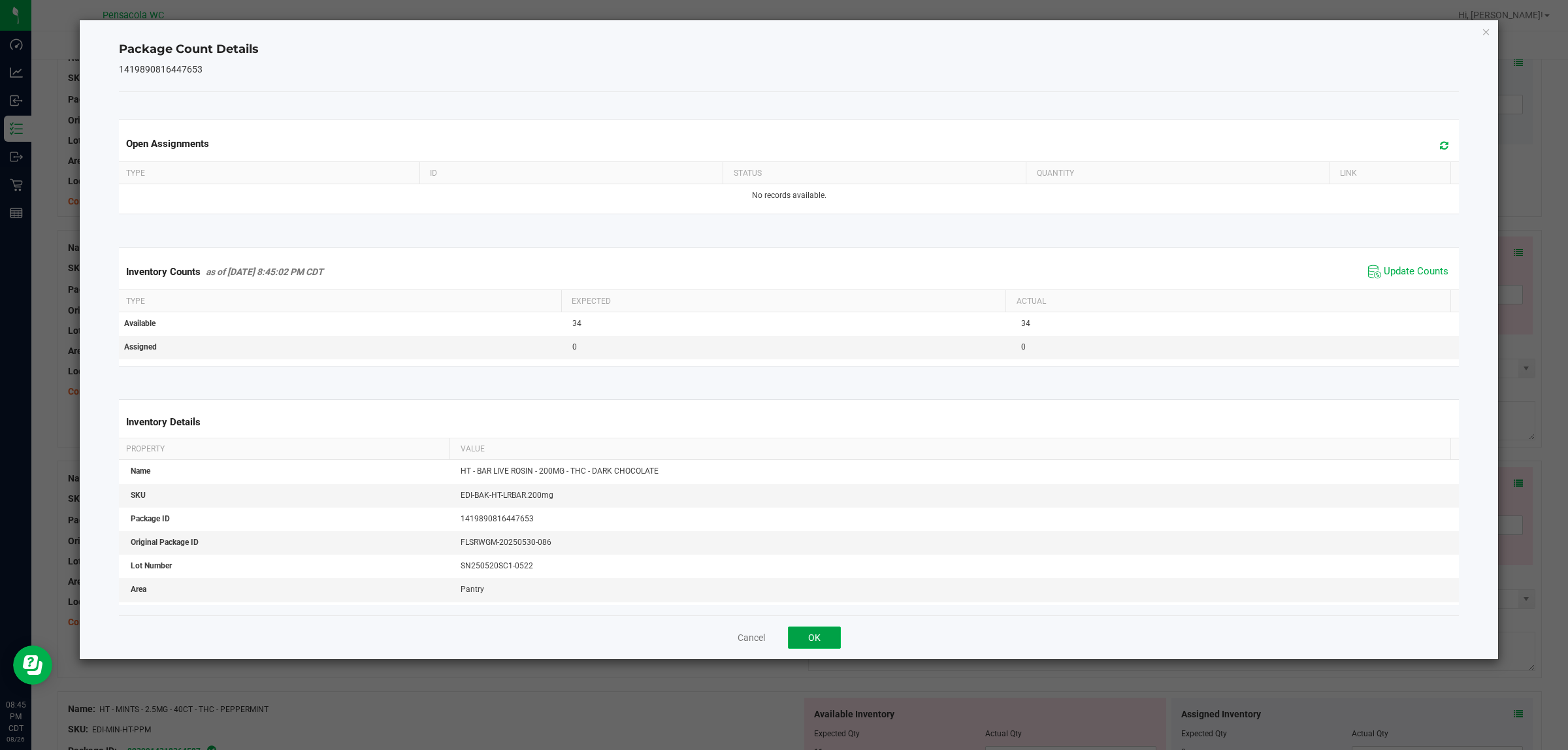
click at [802, 635] on button "OK" at bounding box center [814, 638] width 53 height 22
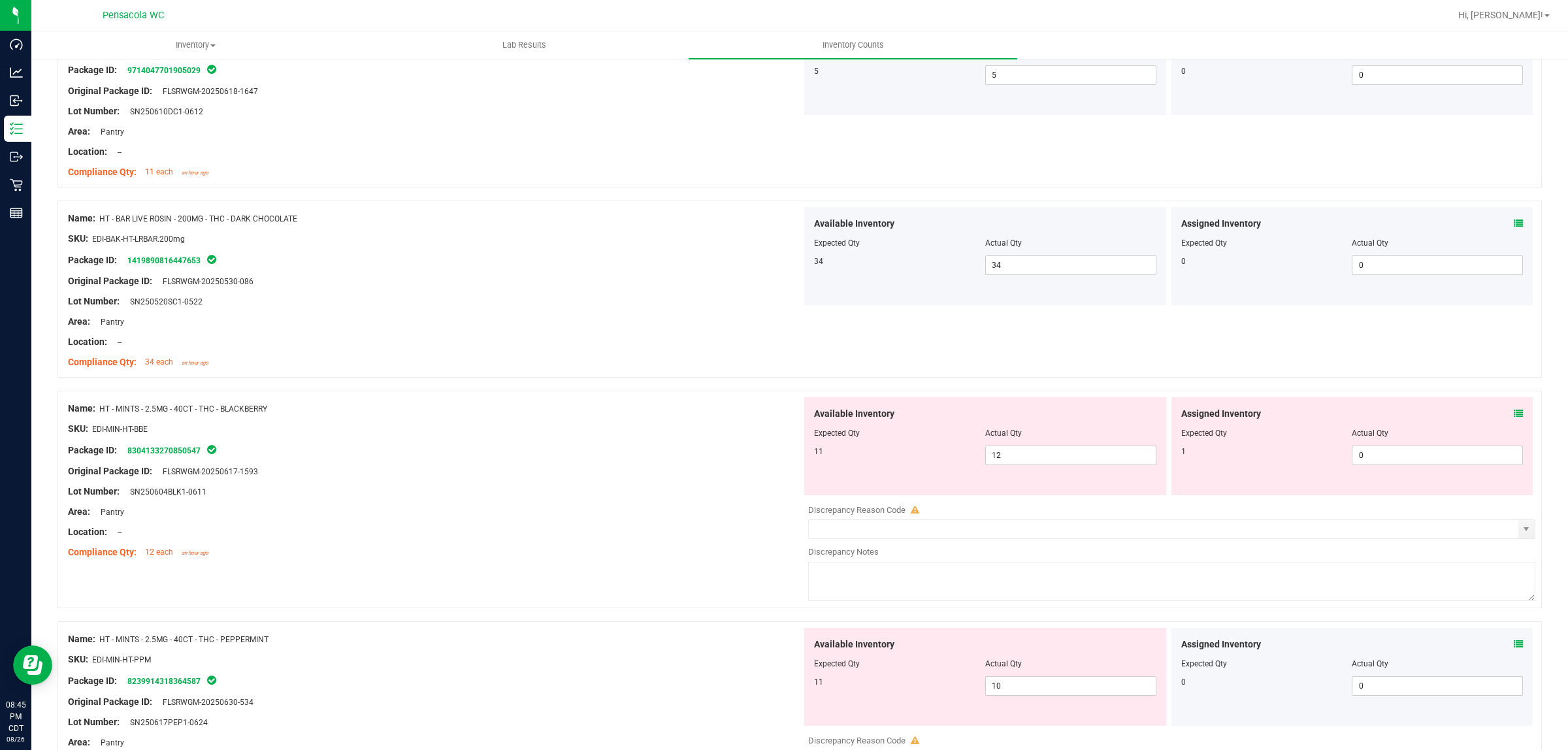
scroll to position [1436, 0]
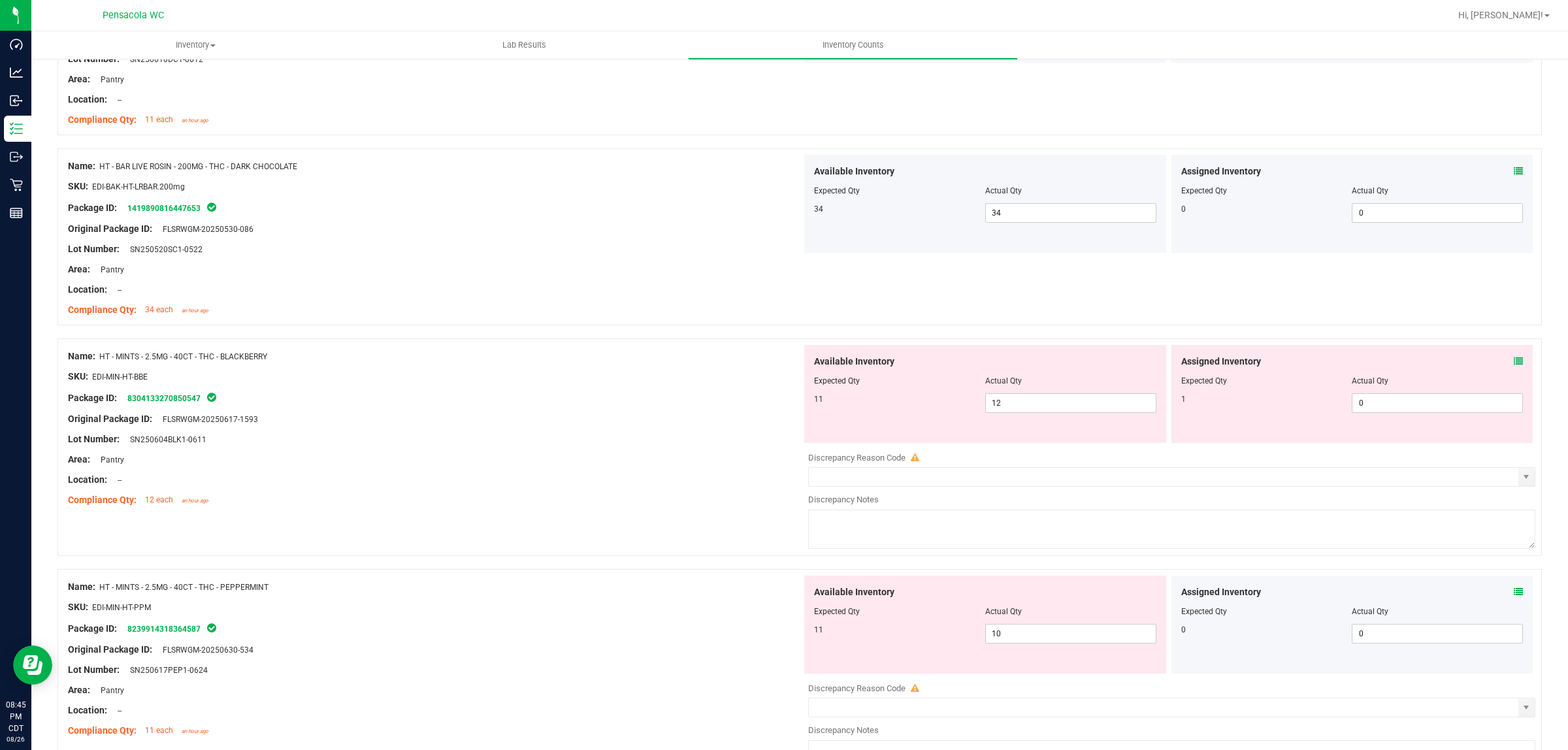
click at [1513, 366] on icon at bounding box center [1518, 362] width 9 height 9
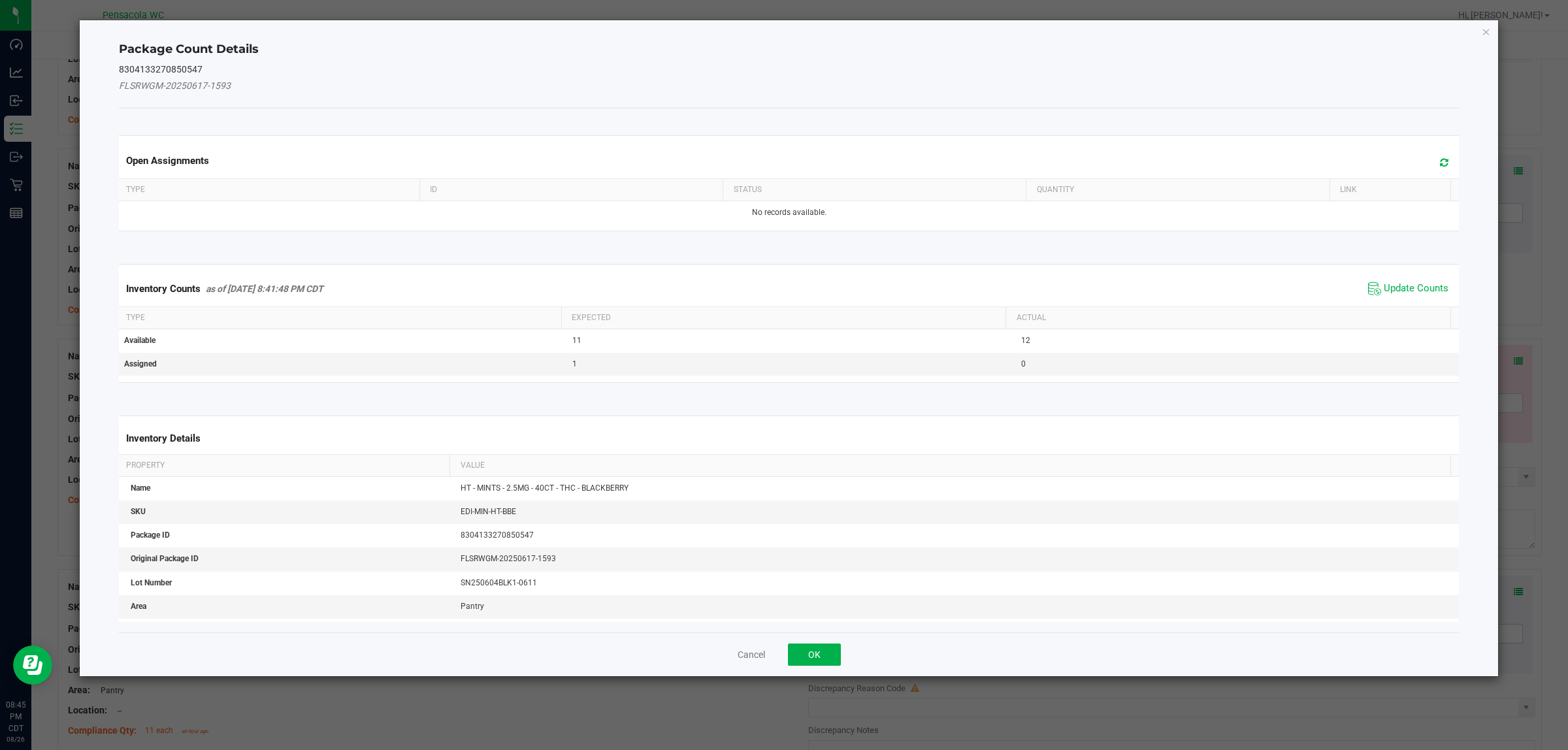
drag, startPoint x: 1388, startPoint y: 282, endPoint x: 1374, endPoint y: 297, distance: 20.5
click at [1390, 282] on span "Update Counts" at bounding box center [1416, 288] width 64 height 13
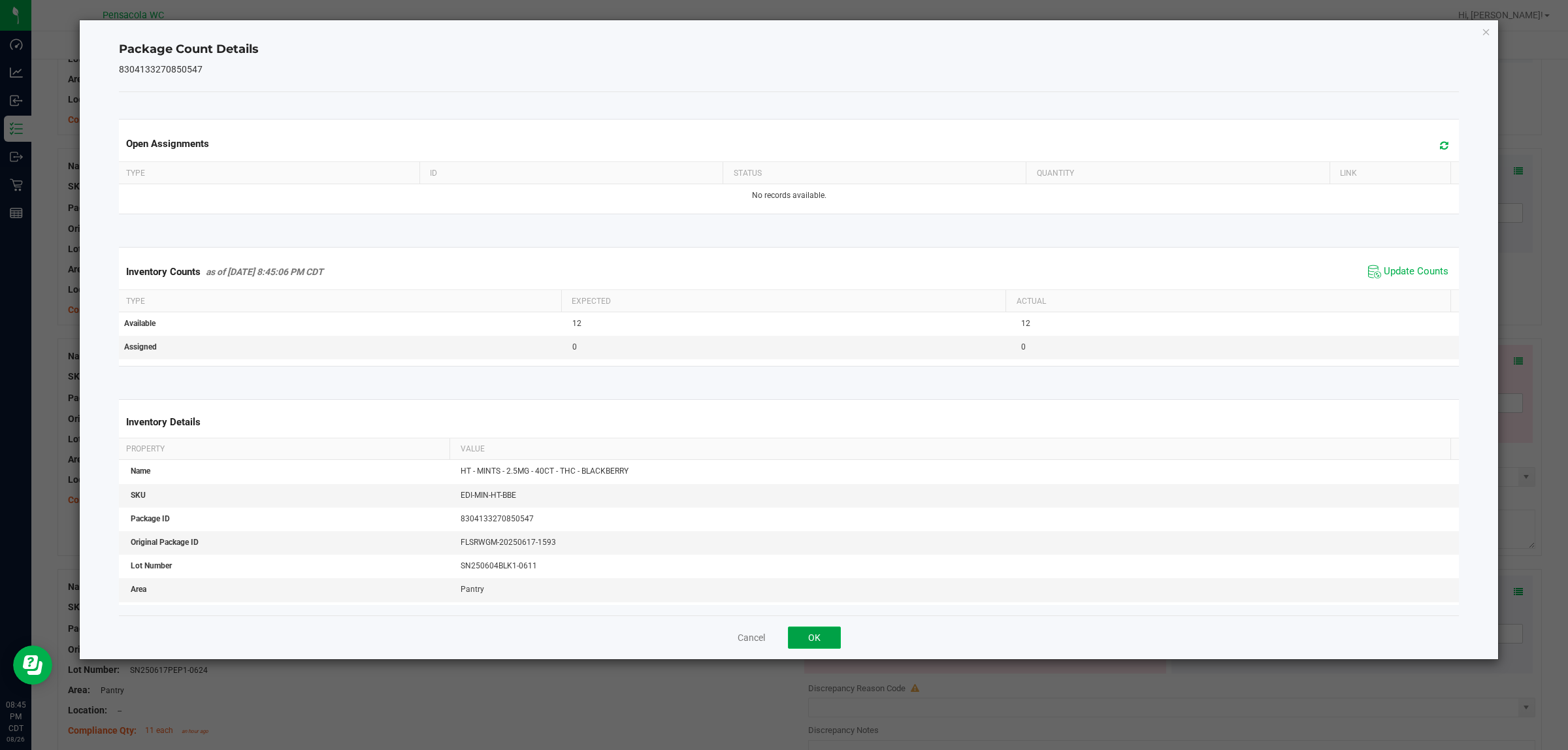
click at [813, 637] on button "OK" at bounding box center [814, 638] width 53 height 22
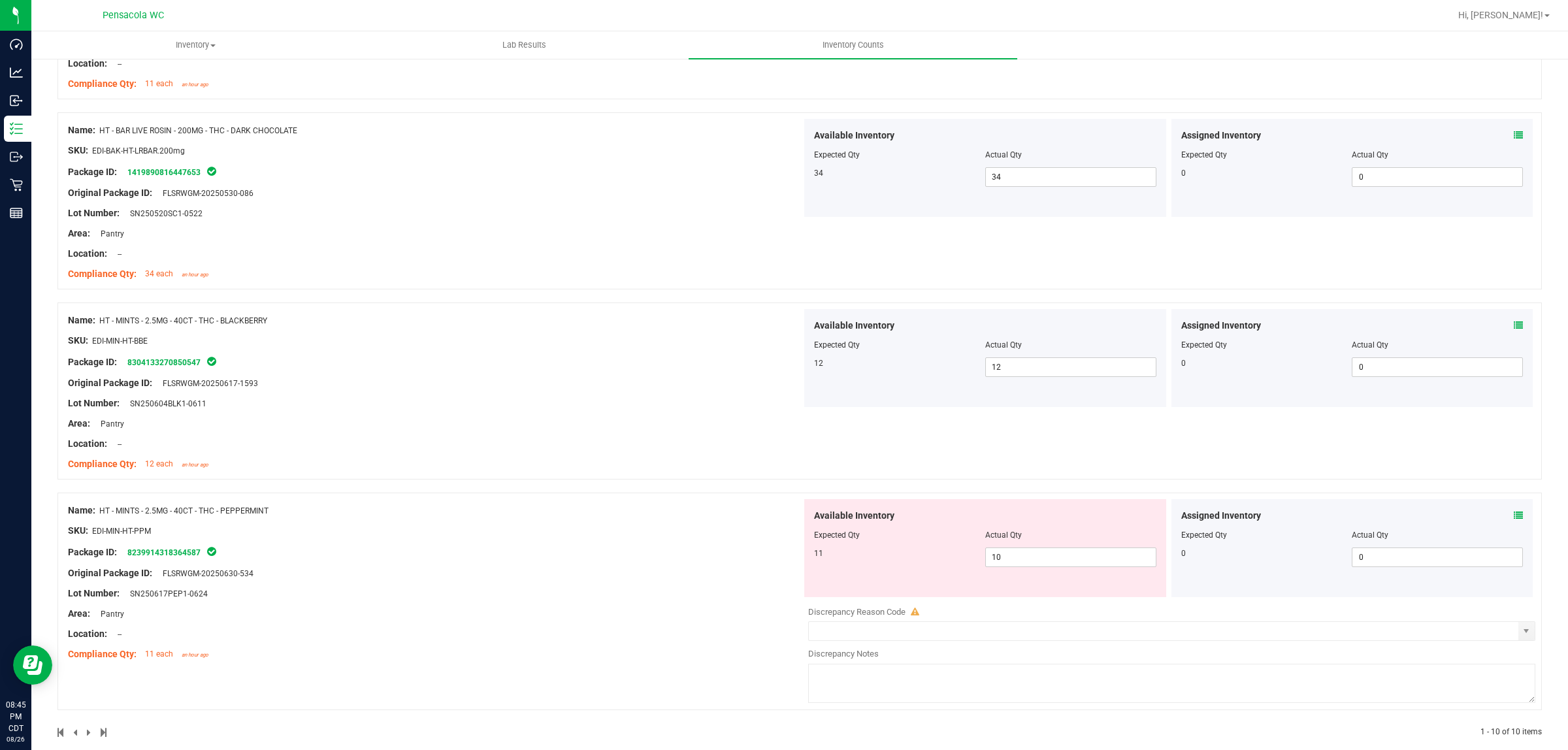
scroll to position [1492, 0]
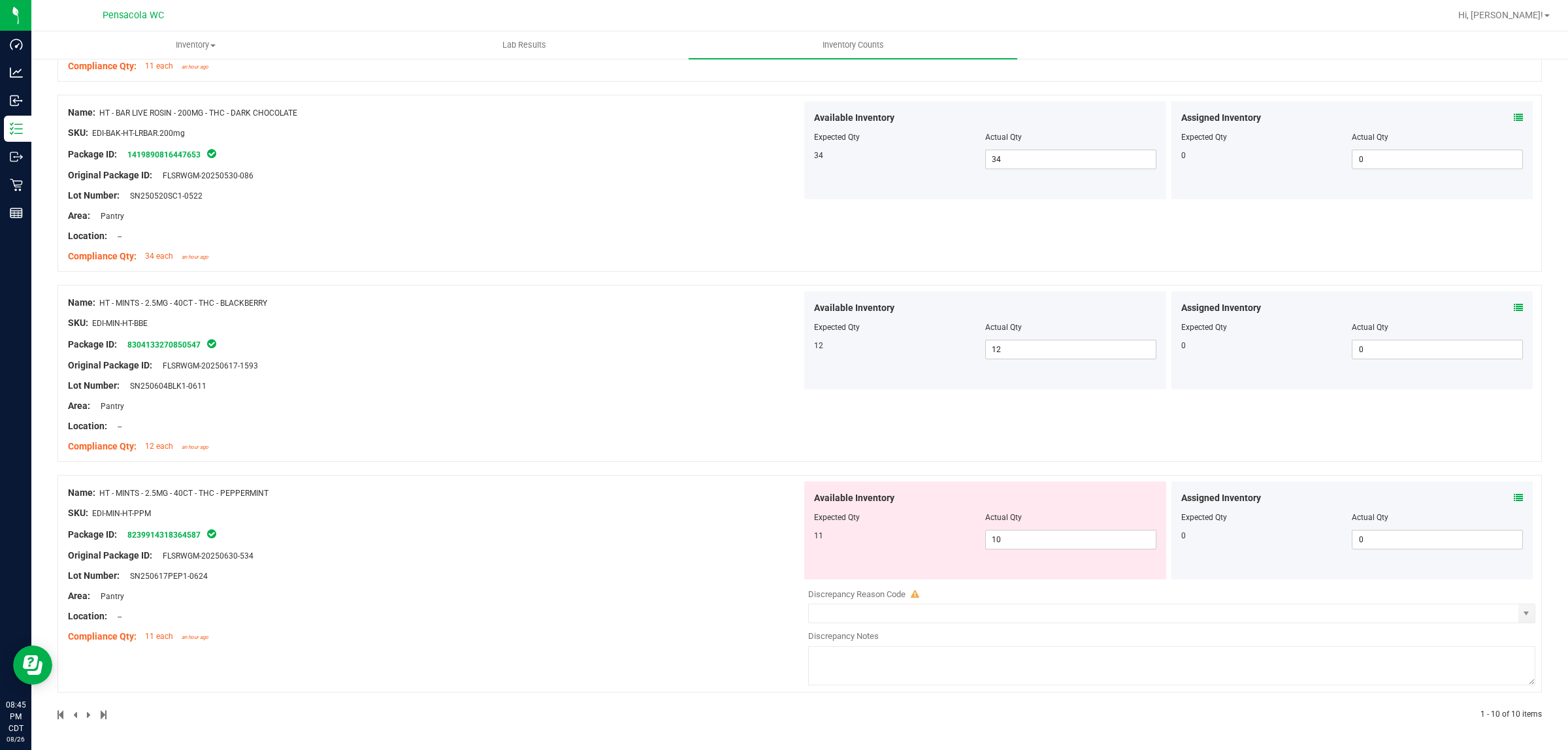
click at [1499, 495] on div "Assigned Inventory" at bounding box center [1352, 498] width 342 height 14
click at [1513, 498] on icon at bounding box center [1518, 498] width 9 height 9
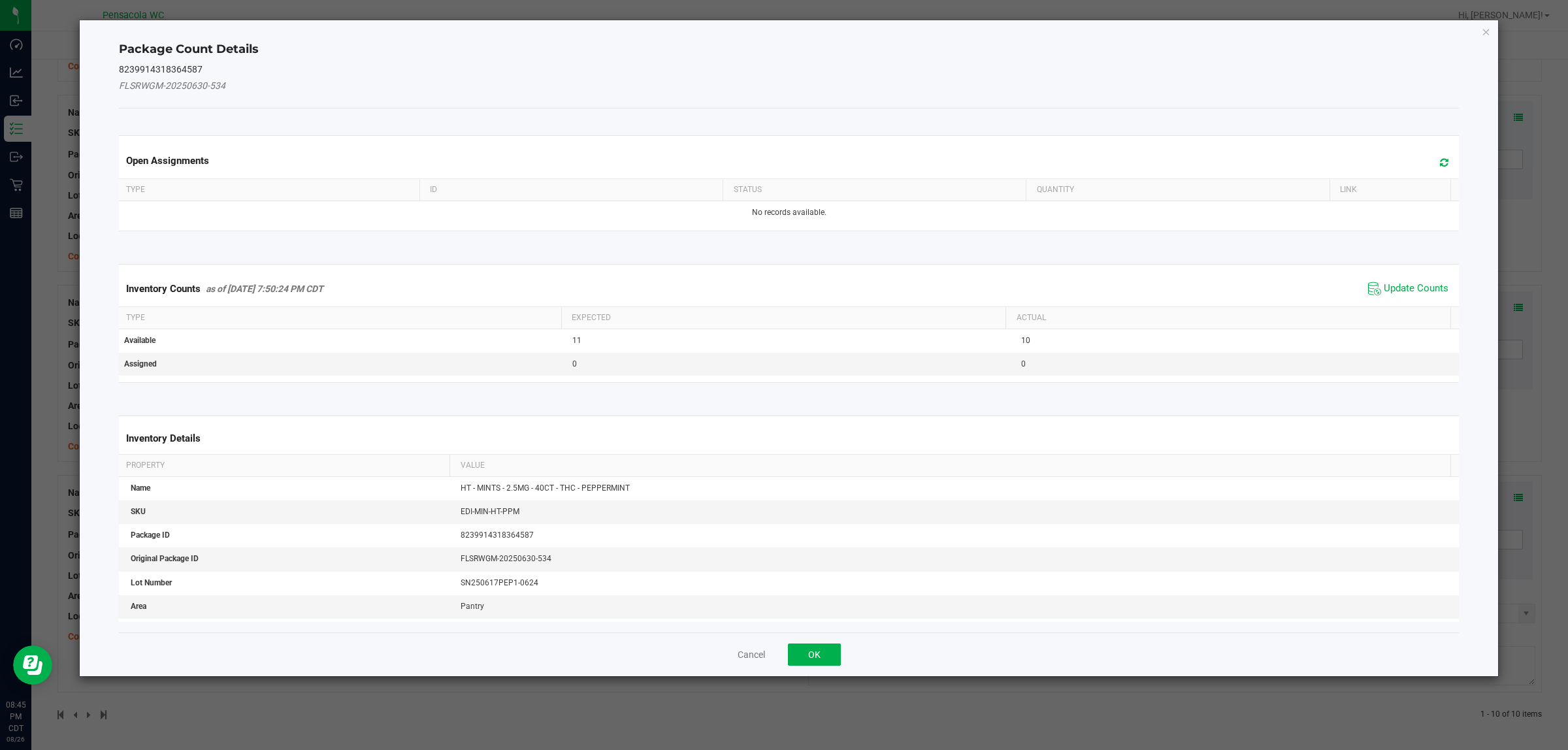
click at [1402, 281] on span "Update Counts" at bounding box center [1408, 289] width 87 height 20
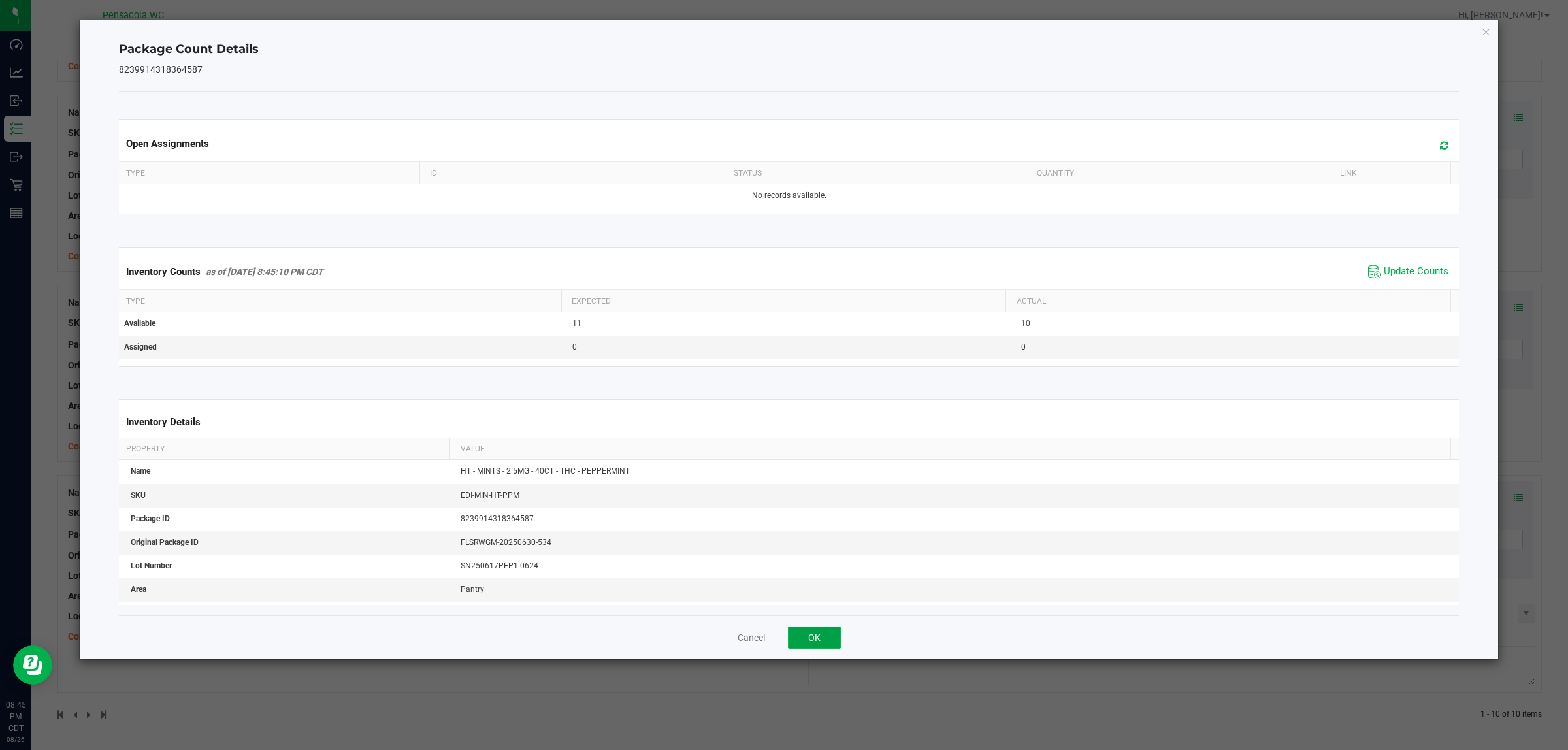
click at [815, 641] on button "OK" at bounding box center [814, 638] width 53 height 22
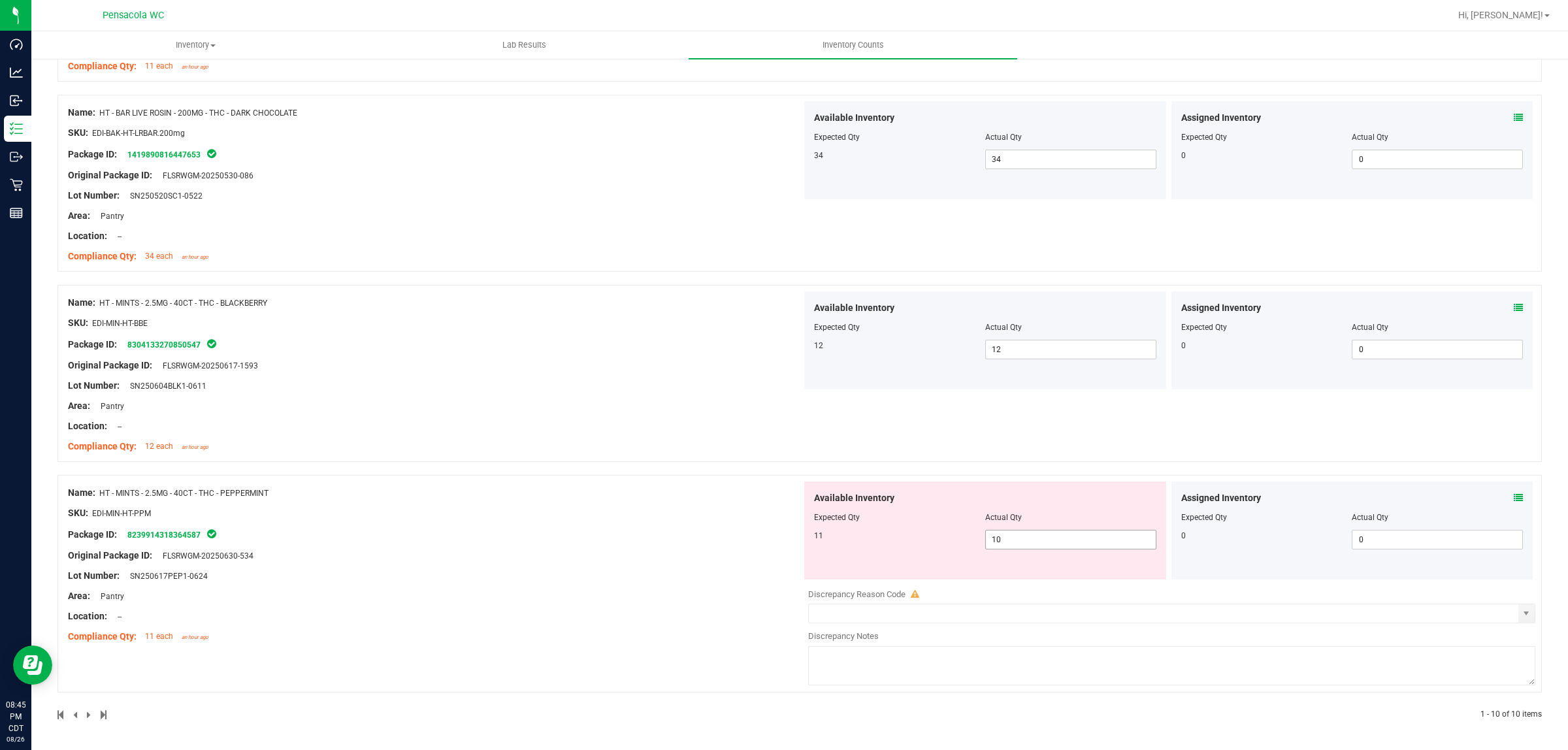
drag, startPoint x: 988, startPoint y: 540, endPoint x: 904, endPoint y: 535, distance: 84.1
click at [985, 538] on span "10 10" at bounding box center [1071, 539] width 171 height 20
type input "11"
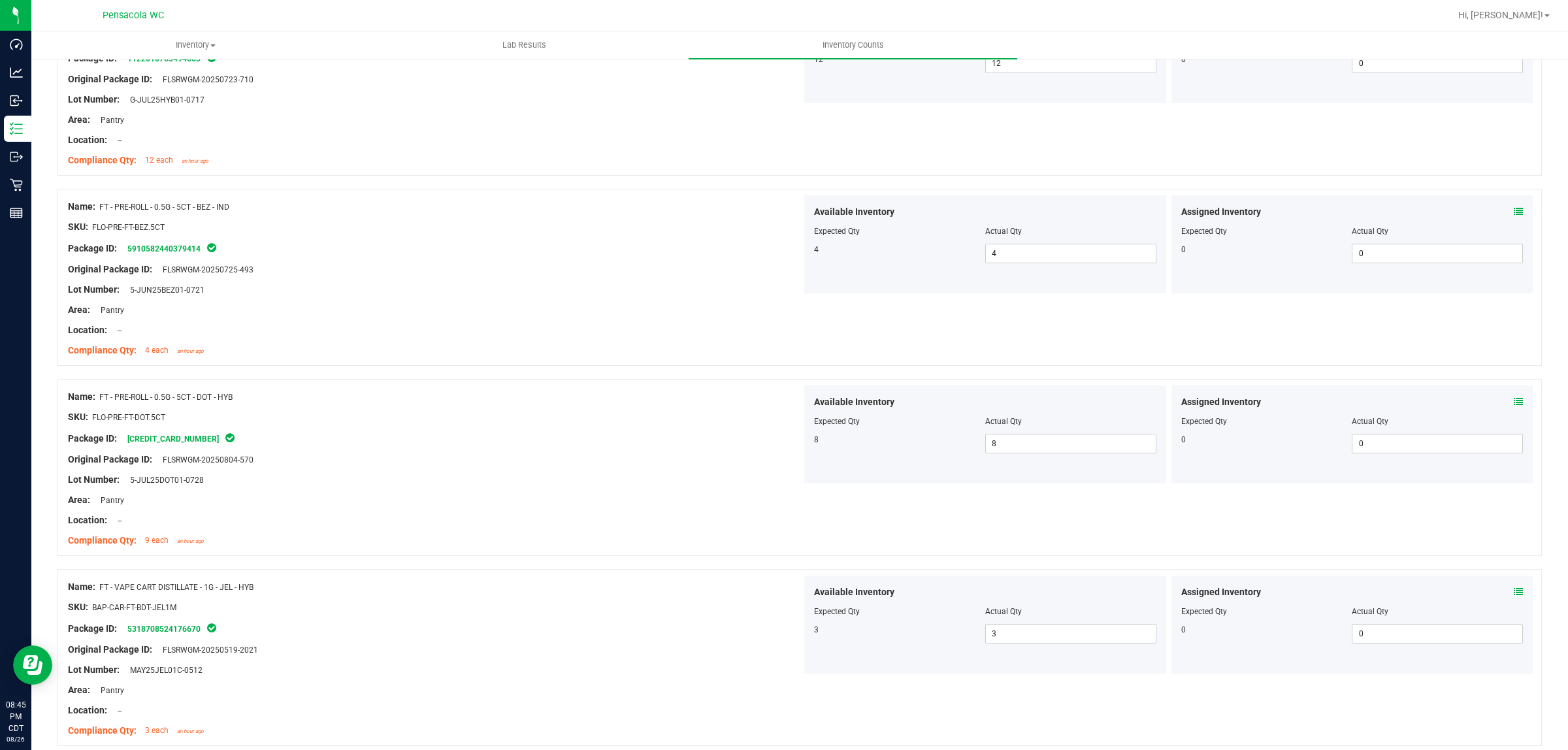
drag, startPoint x: 1410, startPoint y: 164, endPoint x: 1403, endPoint y: 161, distance: 7.6
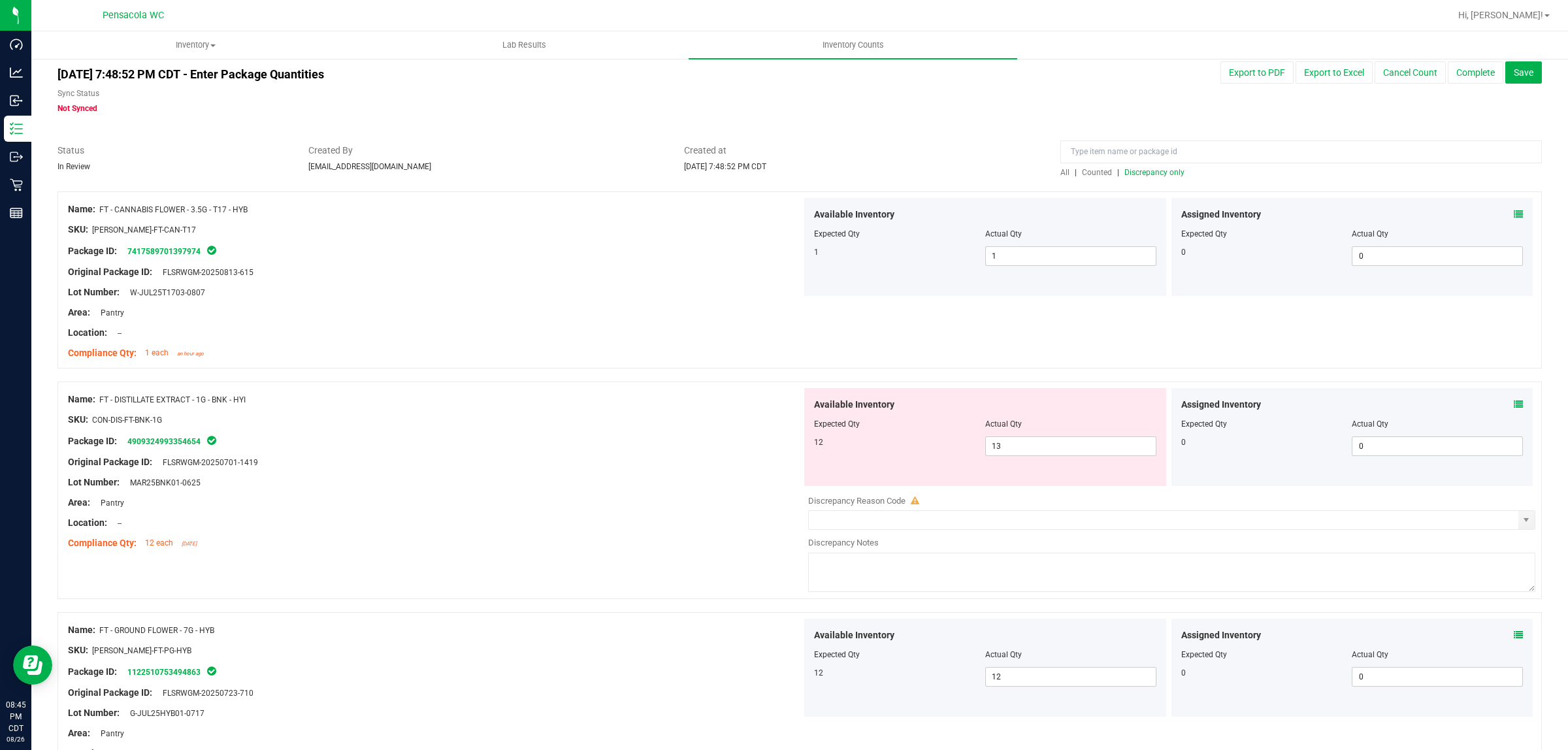
scroll to position [0, 0]
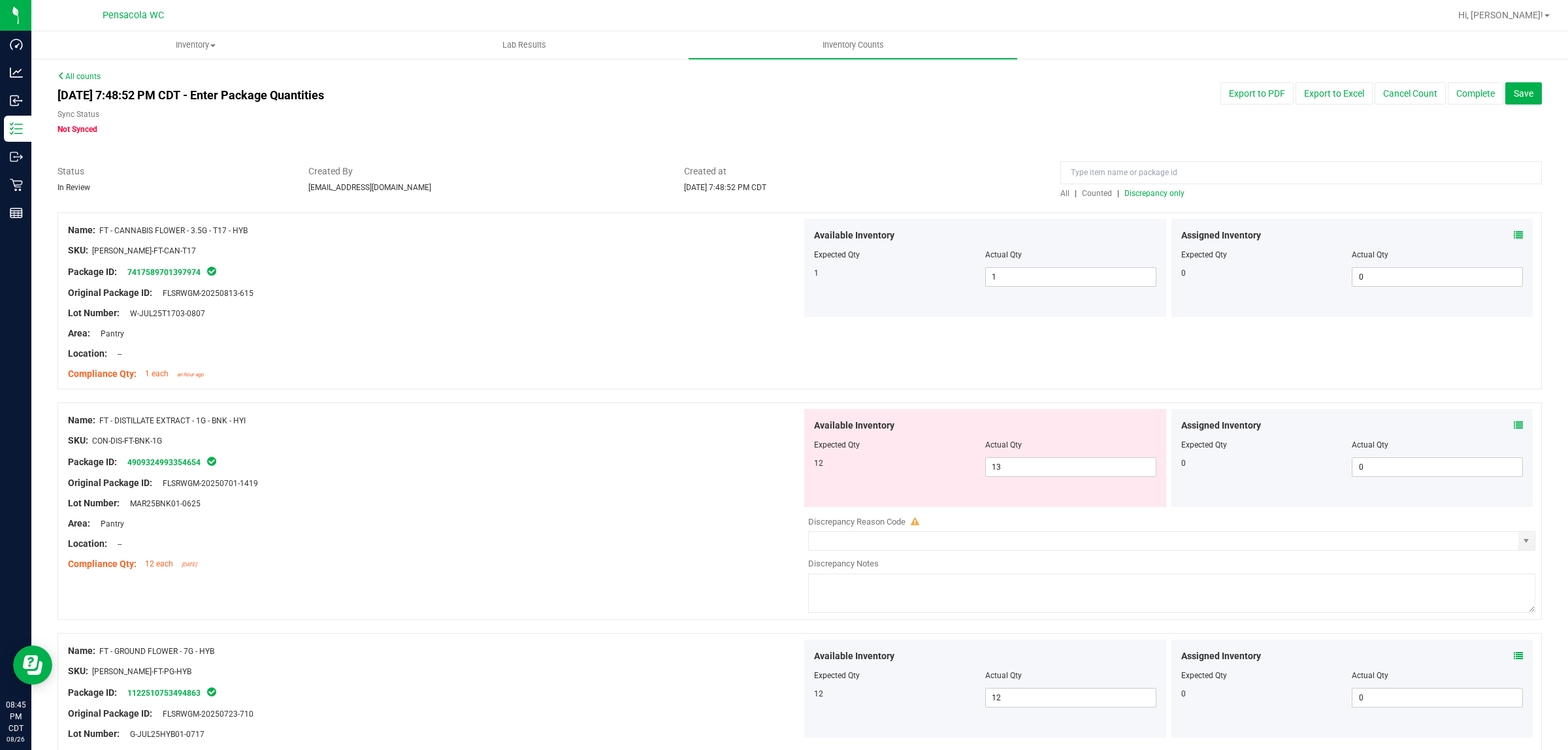
click at [1150, 195] on span "Discrepancy only" at bounding box center [1154, 194] width 60 height 9
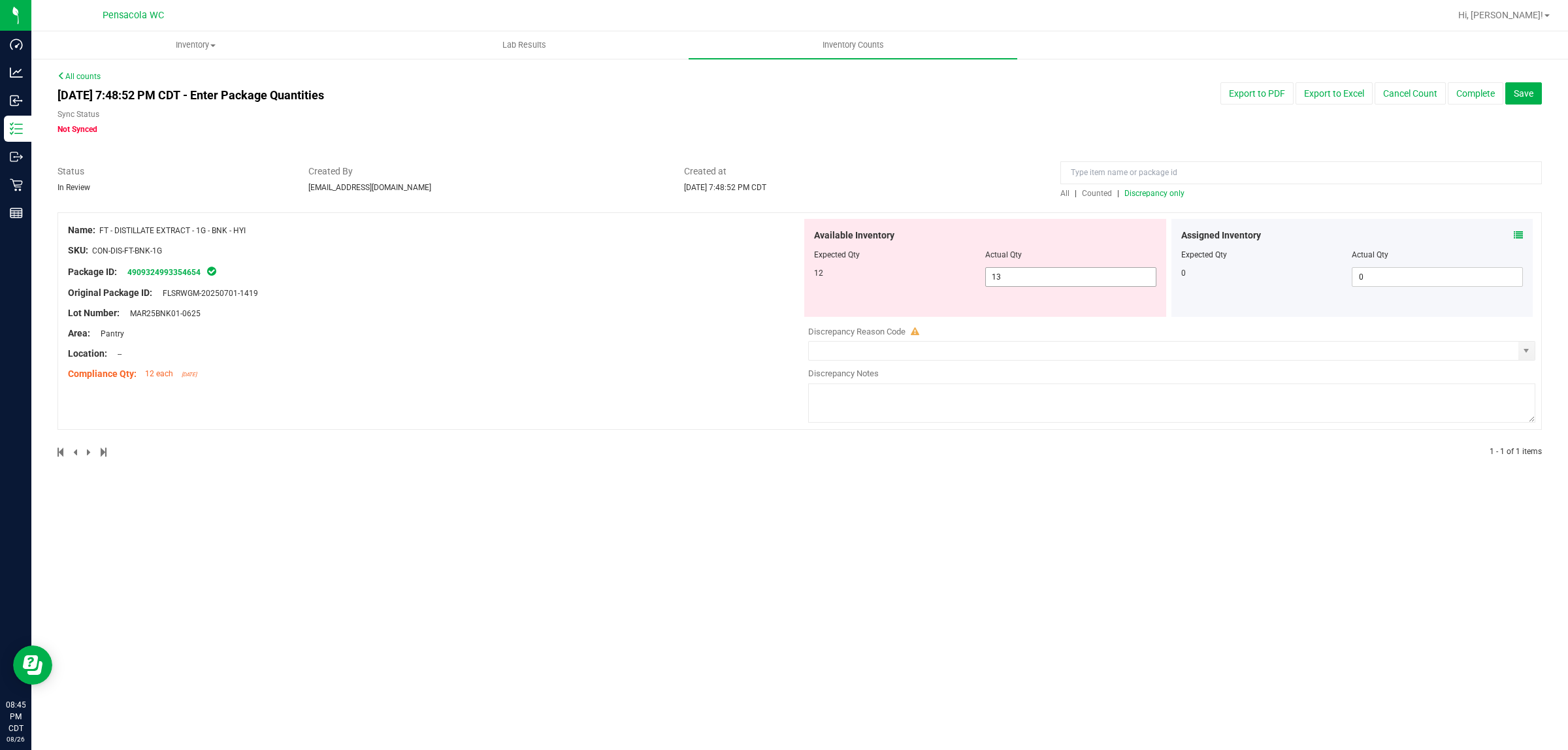
drag, startPoint x: 1072, startPoint y: 276, endPoint x: 895, endPoint y: 260, distance: 177.7
click at [1043, 278] on span "13 13" at bounding box center [1071, 277] width 171 height 20
type input "12"
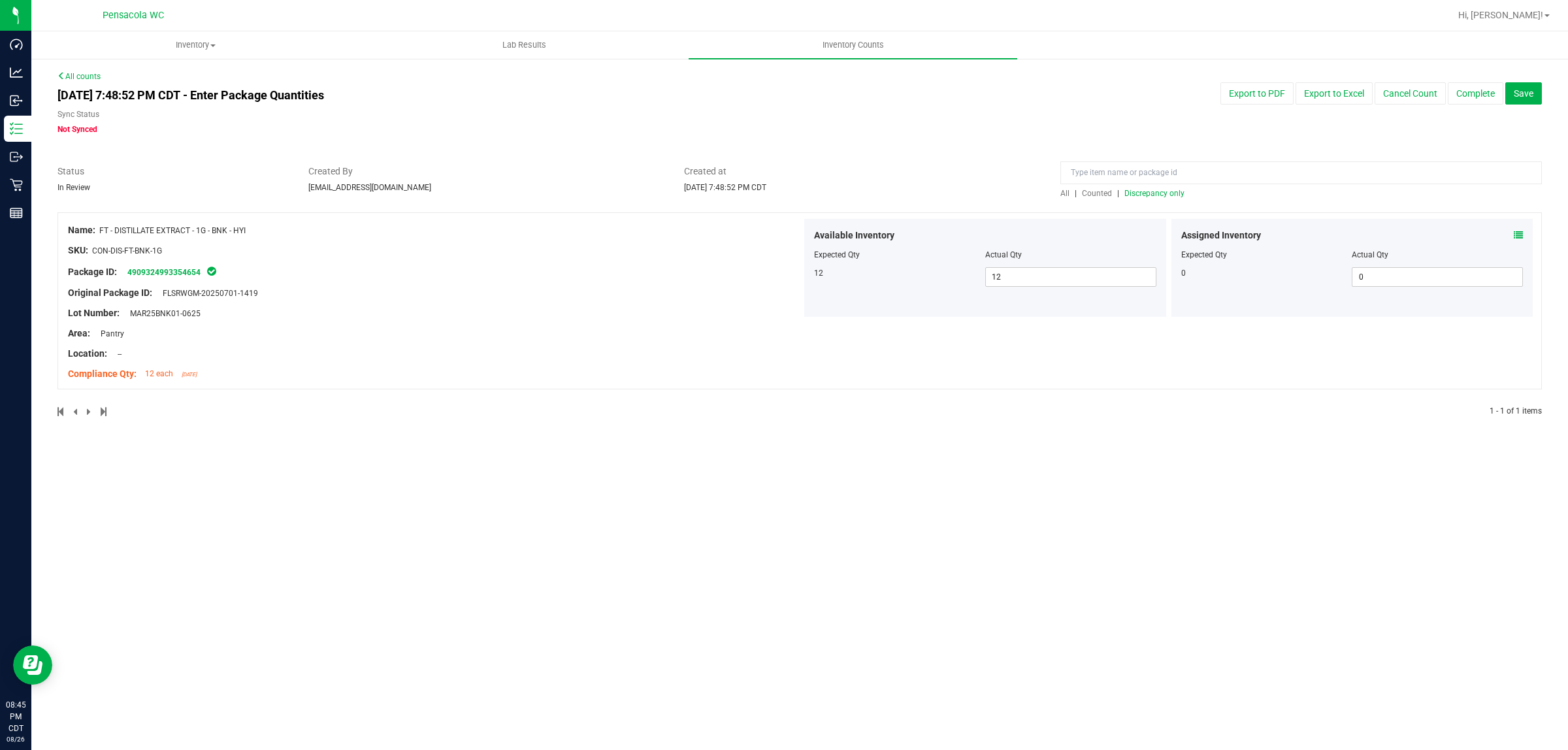
click at [1039, 646] on div "Inventory All packages All inventory Waste log Create inventory Lab Results Inv…" at bounding box center [799, 391] width 1537 height 718
click at [1156, 207] on div at bounding box center [799, 206] width 1484 height 13
click at [1160, 190] on span "Discrepancy only" at bounding box center [1154, 194] width 60 height 9
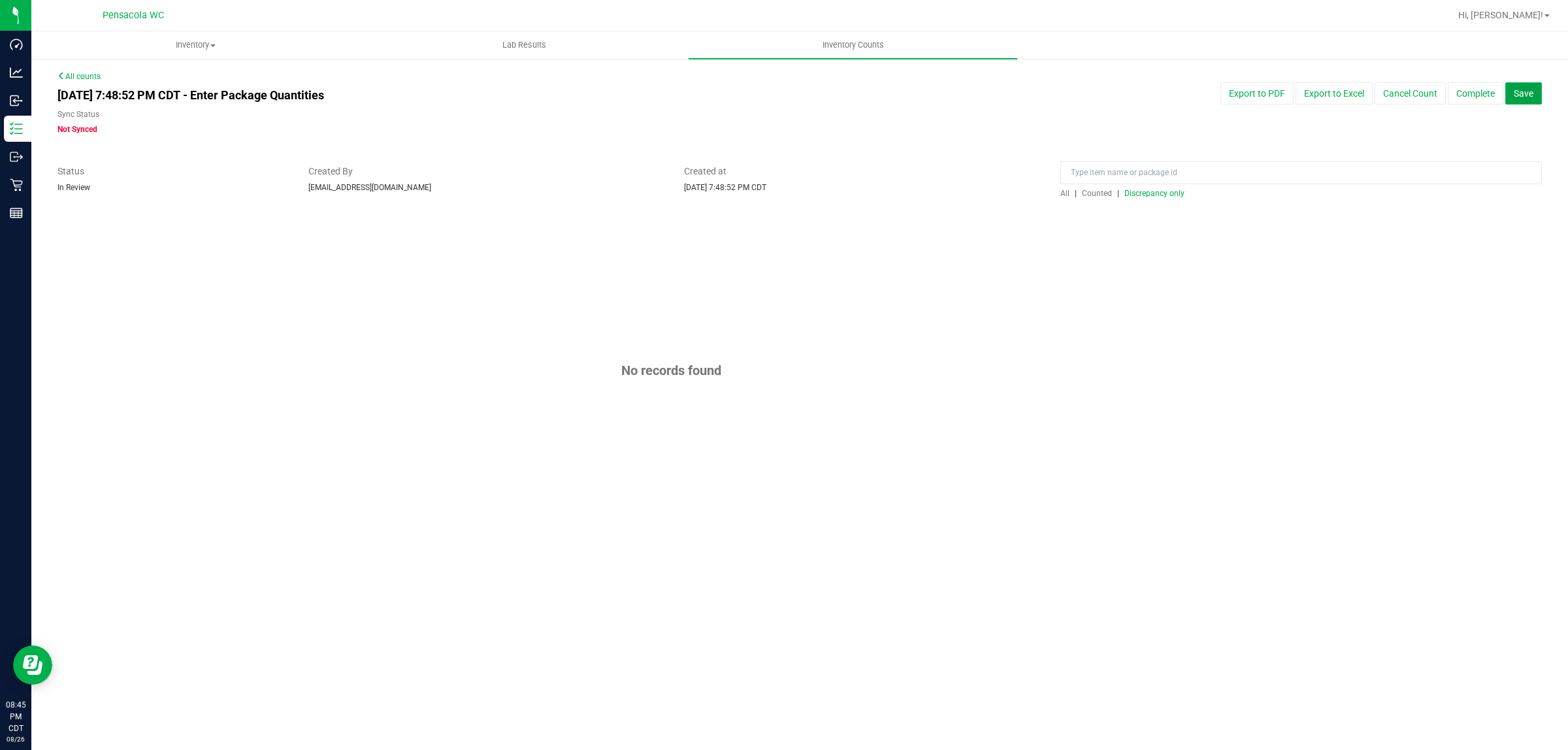
click at [1540, 95] on button "Save" at bounding box center [1523, 94] width 37 height 22
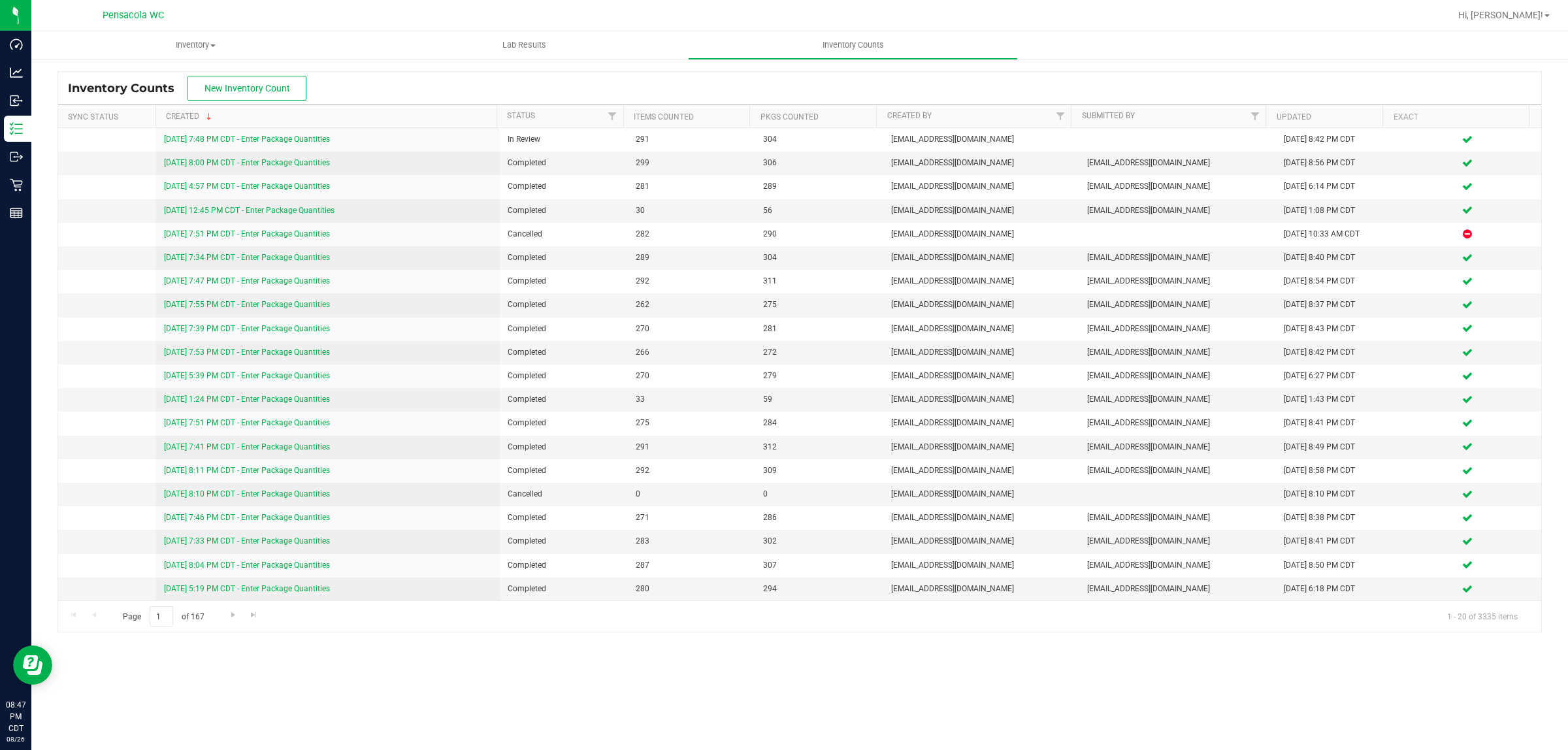
click at [1486, 4] on div "Hi, Christopher!" at bounding box center [1504, 15] width 102 height 22
click at [1492, 5] on div "Hi, Christopher!" at bounding box center [1504, 15] width 102 height 22
click at [1494, 10] on span "Hi, Christopher!" at bounding box center [1500, 15] width 85 height 10
click at [1510, 113] on span "Sign Out" at bounding box center [1500, 115] width 38 height 13
